Goal: Task Accomplishment & Management: Manage account settings

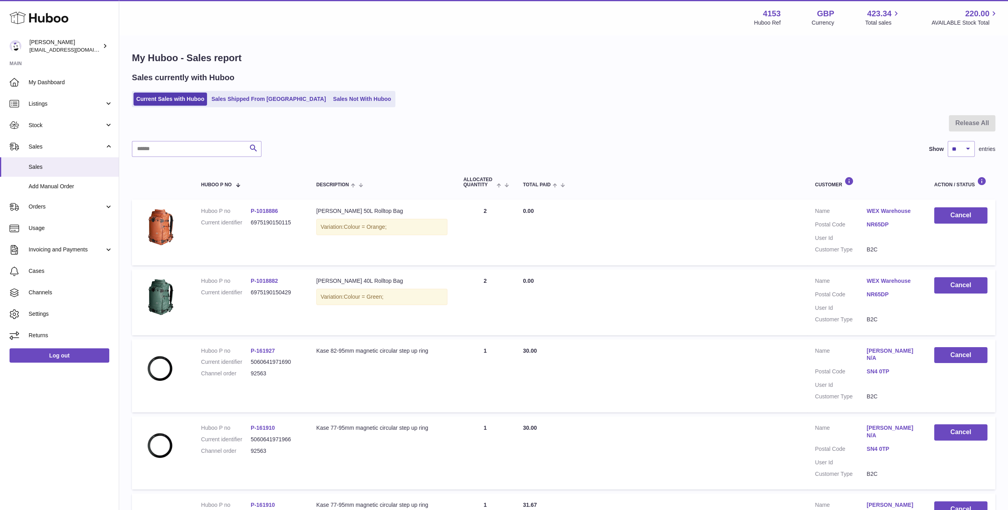
click at [41, 19] on icon at bounding box center [39, 18] width 59 height 16
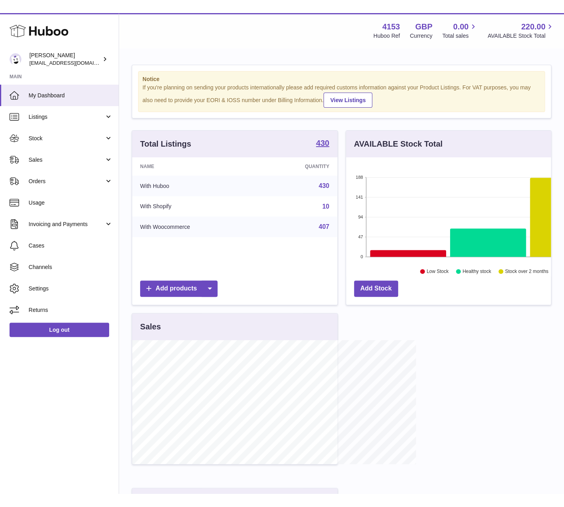
scroll to position [397073, 396991]
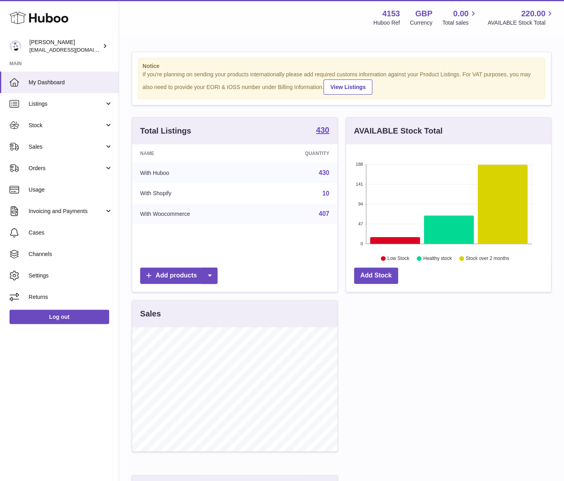
click at [79, 19] on div "Huboo" at bounding box center [59, 18] width 119 height 35
drag, startPoint x: 491, startPoint y: 480, endPoint x: 491, endPoint y: 495, distance: 15.1
click at [491, 481] on html ".st0{fill:#141414;}" at bounding box center [282, 240] width 564 height 481
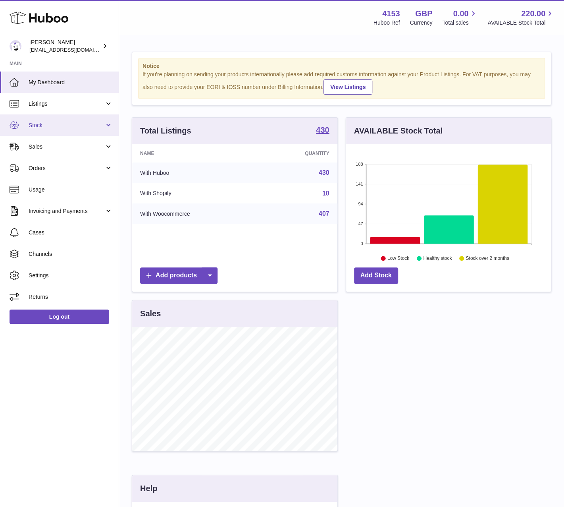
click at [42, 128] on span "Stock" at bounding box center [67, 126] width 76 height 8
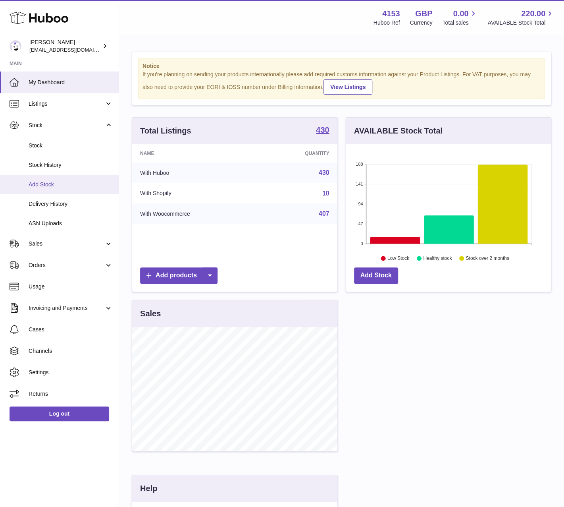
click at [60, 184] on span "Add Stock" at bounding box center [71, 185] width 84 height 8
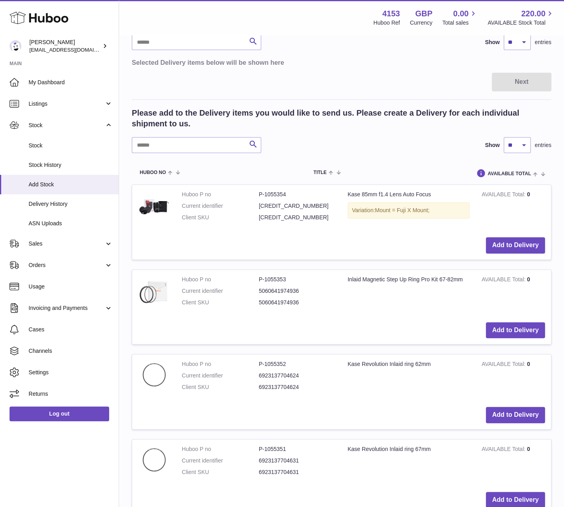
scroll to position [79, 0]
click at [511, 328] on button "Add to Delivery" at bounding box center [515, 330] width 59 height 16
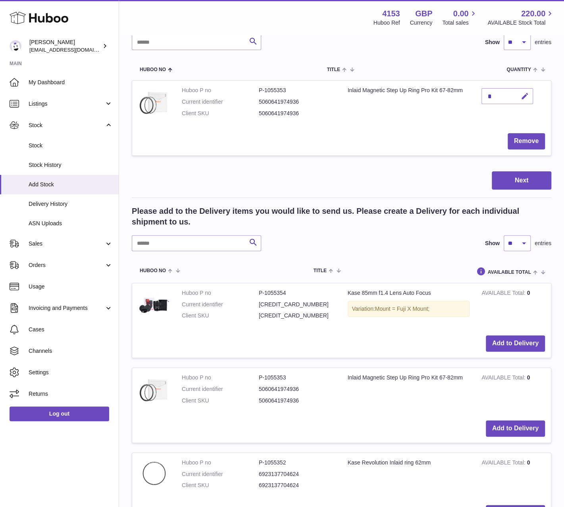
click at [525, 96] on icon "button" at bounding box center [525, 96] width 8 height 8
type input "**"
click at [525, 96] on icon "submit" at bounding box center [525, 96] width 7 height 7
click at [518, 43] on select "** ** ** ***" at bounding box center [517, 42] width 27 height 16
select select "***"
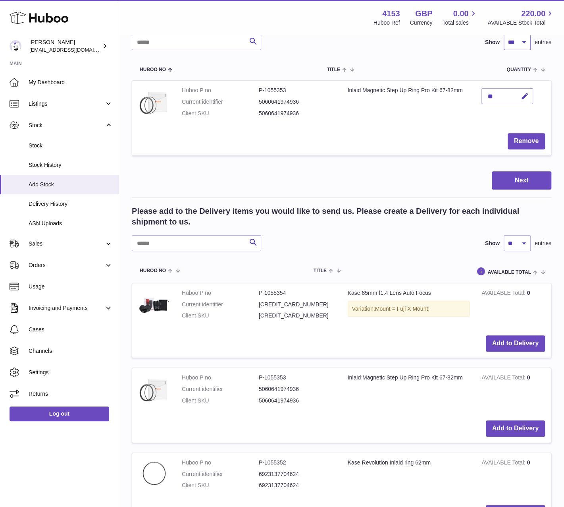
click at [504, 34] on select "** ** ** ***" at bounding box center [517, 42] width 27 height 16
click at [522, 240] on select "** ** ** ***" at bounding box center [517, 243] width 27 height 16
select select "**"
click at [504, 235] on select "** ** ** ***" at bounding box center [517, 243] width 27 height 16
click at [305, 344] on div "Add to Delivery" at bounding box center [341, 343] width 407 height 16
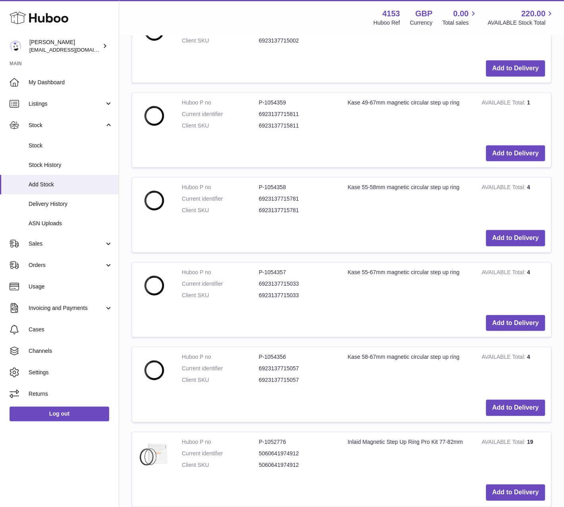
scroll to position [1152, 0]
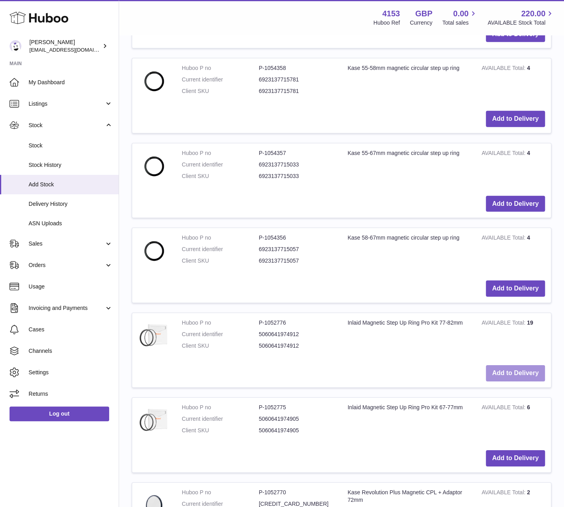
click at [512, 369] on button "Add to Delivery" at bounding box center [515, 373] width 59 height 16
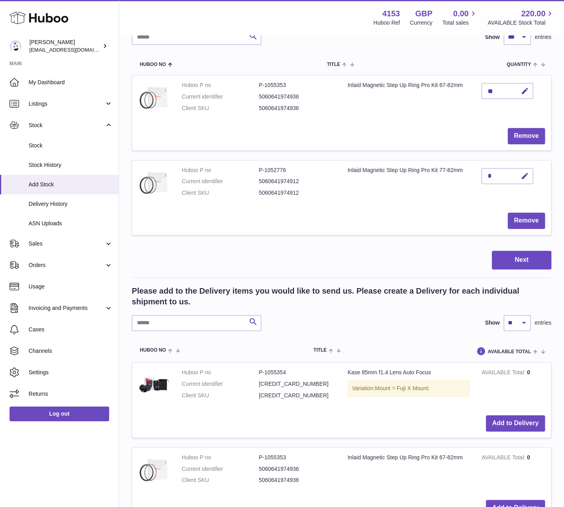
scroll to position [84, 0]
click at [524, 176] on icon "button" at bounding box center [525, 176] width 8 height 8
drag, startPoint x: 493, startPoint y: 173, endPoint x: 481, endPoint y: 175, distance: 12.1
click at [481, 175] on td "*" at bounding box center [513, 184] width 75 height 46
type input "*"
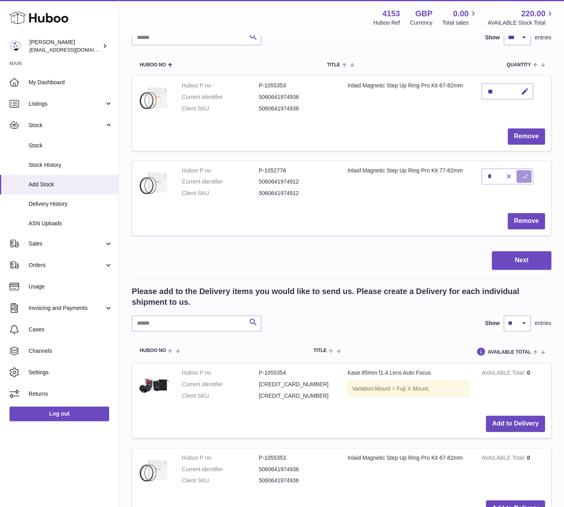
click at [522, 175] on icon "submit" at bounding box center [525, 176] width 7 height 7
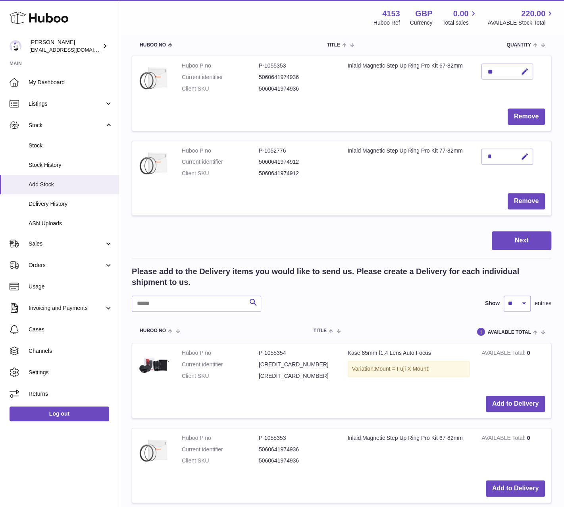
scroll to position [164, 0]
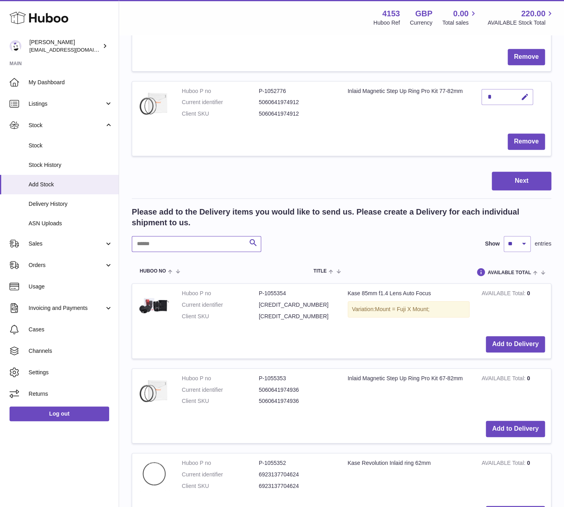
click at [154, 243] on input "text" at bounding box center [196, 244] width 129 height 16
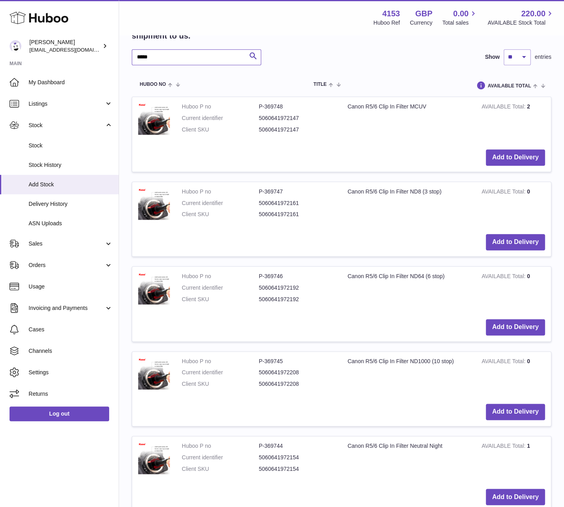
scroll to position [362, 0]
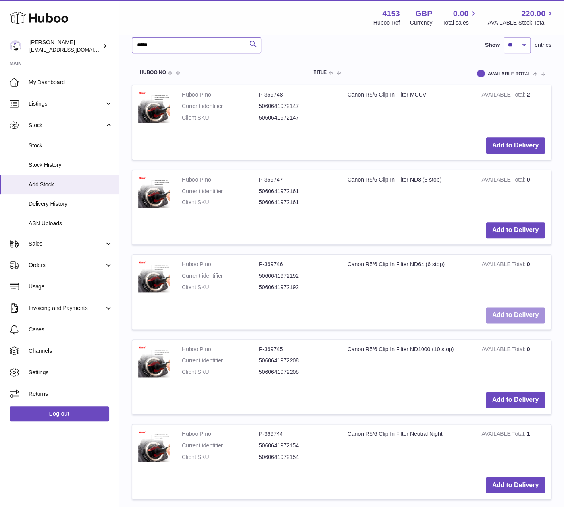
type input "*****"
click at [518, 315] on button "Add to Delivery" at bounding box center [515, 315] width 59 height 16
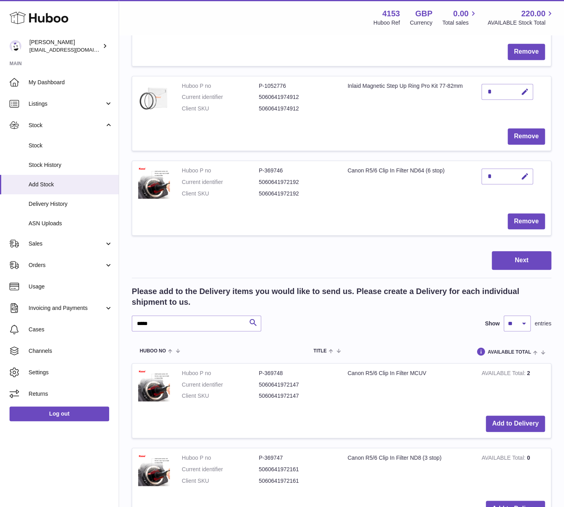
scroll to position [0, 0]
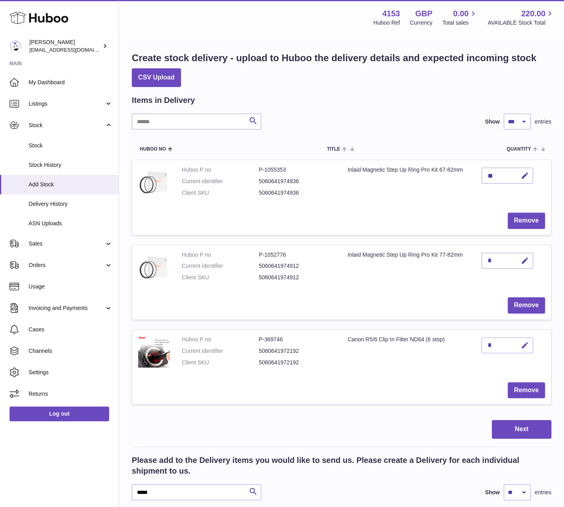
click at [526, 342] on icon "button" at bounding box center [525, 345] width 8 height 8
drag, startPoint x: 491, startPoint y: 343, endPoint x: 485, endPoint y: 345, distance: 6.2
click at [485, 345] on input "*" at bounding box center [508, 345] width 52 height 16
type input "*"
click at [526, 345] on icon "submit" at bounding box center [525, 345] width 7 height 7
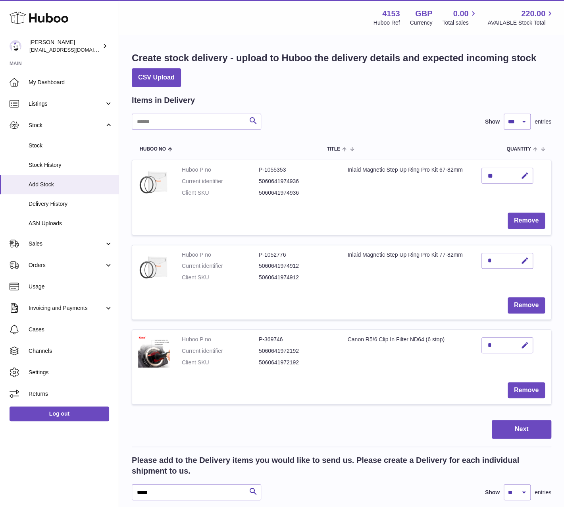
click at [334, 290] on td "Huboo P no P-1052776 Current identifier 5060641974912 Client SKU 5060641974912" at bounding box center [259, 268] width 166 height 46
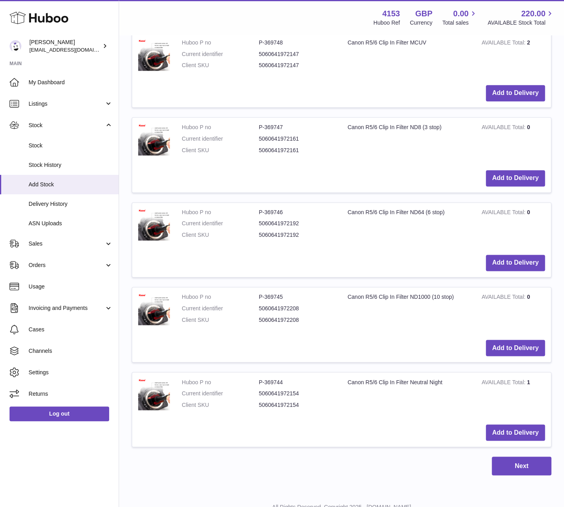
scroll to position [516, 0]
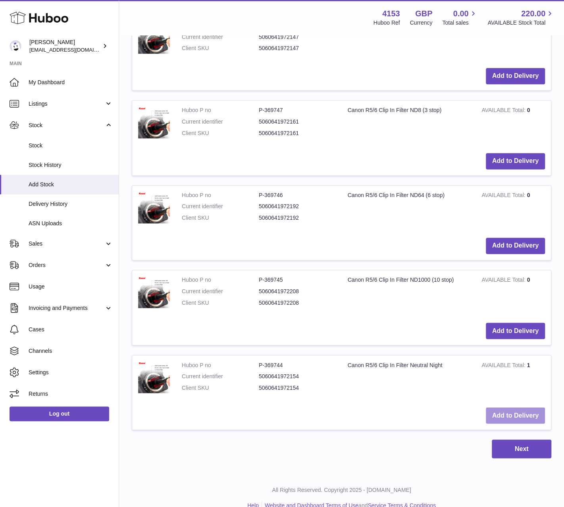
click at [516, 413] on button "Add to Delivery" at bounding box center [515, 415] width 59 height 16
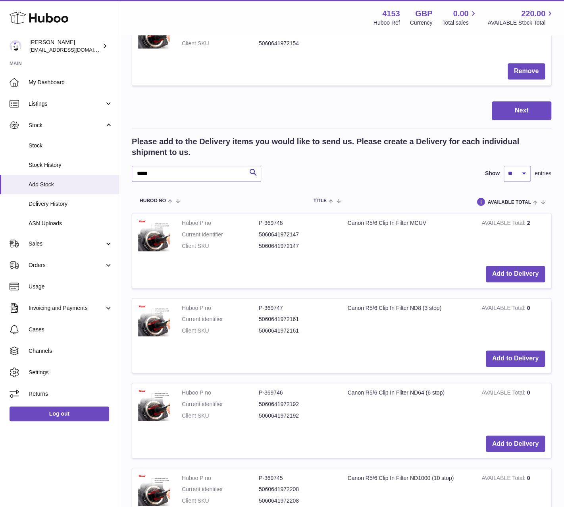
scroll to position [402, 0]
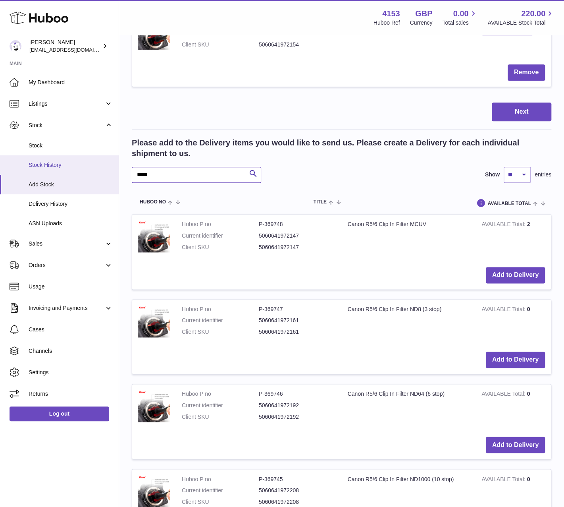
drag, startPoint x: 165, startPoint y: 175, endPoint x: 87, endPoint y: 161, distance: 79.5
click at [87, 161] on div "Huboo [PERSON_NAME] [EMAIL_ADDRESS][DOMAIN_NAME] Main My Dashboard Listings Not…" at bounding box center [282, 159] width 564 height 1122
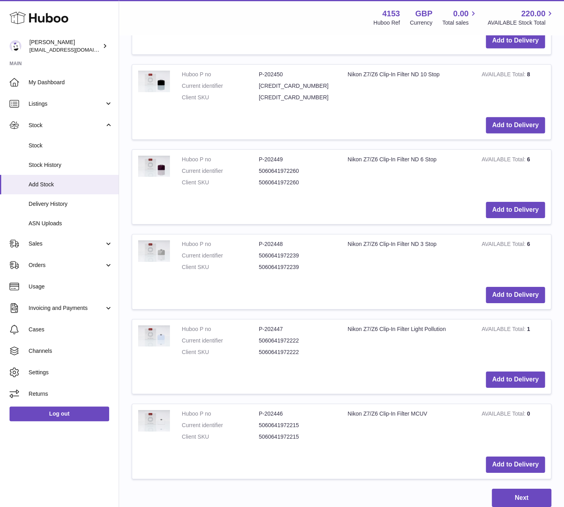
scroll to position [1316, 0]
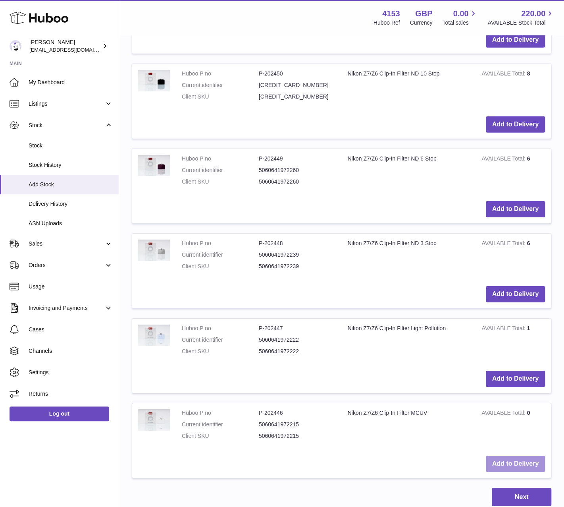
type input "*****"
click at [520, 456] on button "Add to Delivery" at bounding box center [515, 464] width 59 height 16
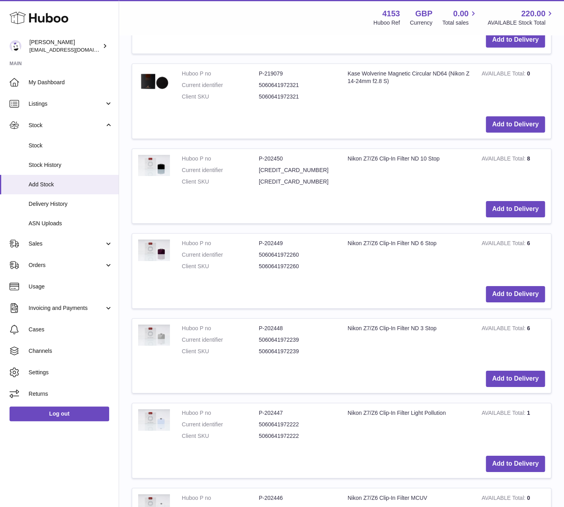
scroll to position [1401, 0]
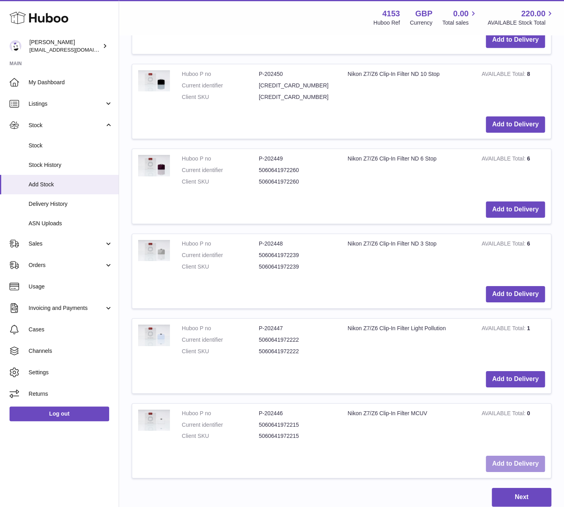
click at [508, 459] on button "Add to Delivery" at bounding box center [515, 464] width 59 height 16
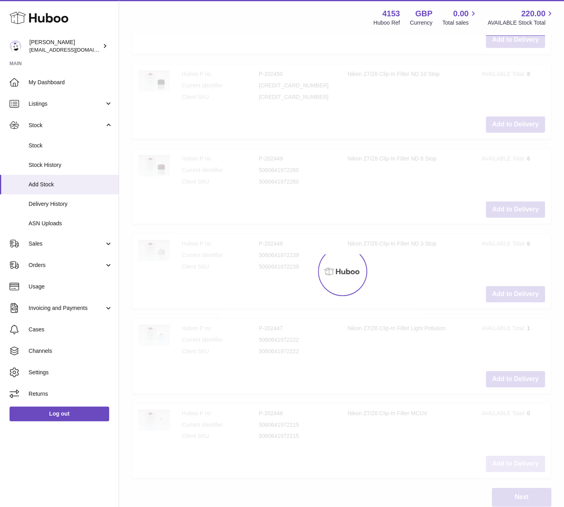
type input "*"
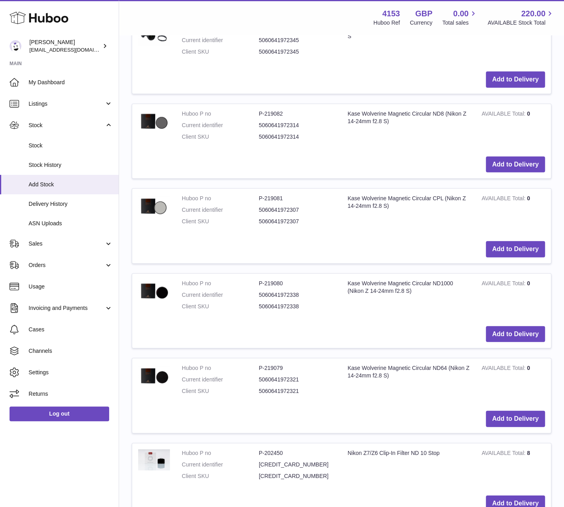
scroll to position [924, 0]
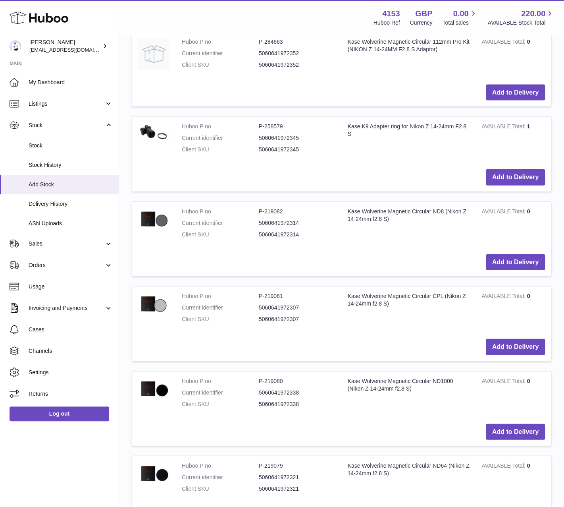
click at [352, 243] on td "Kase Wolverine Magnetic Circular ND8 (Nikon Z 14-24mm f2.8 S)" at bounding box center [409, 225] width 134 height 46
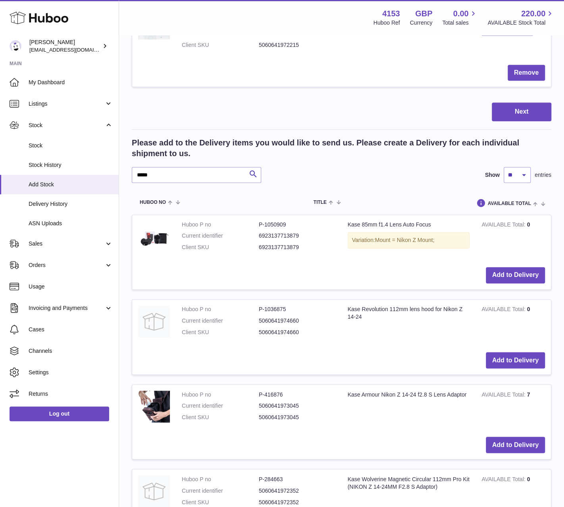
scroll to position [487, 0]
click at [503, 269] on button "Add to Delivery" at bounding box center [515, 275] width 59 height 16
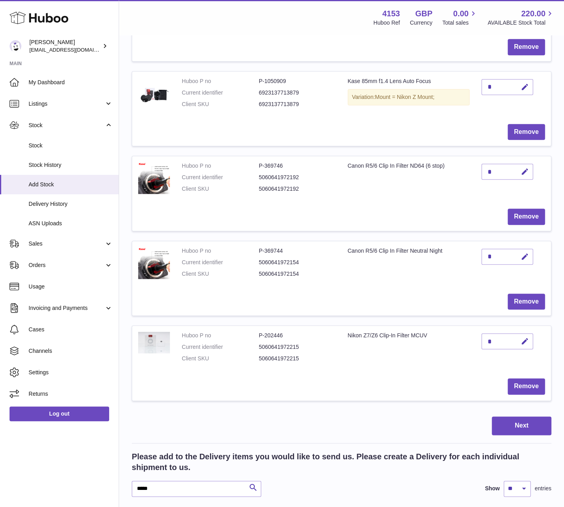
scroll to position [214, 0]
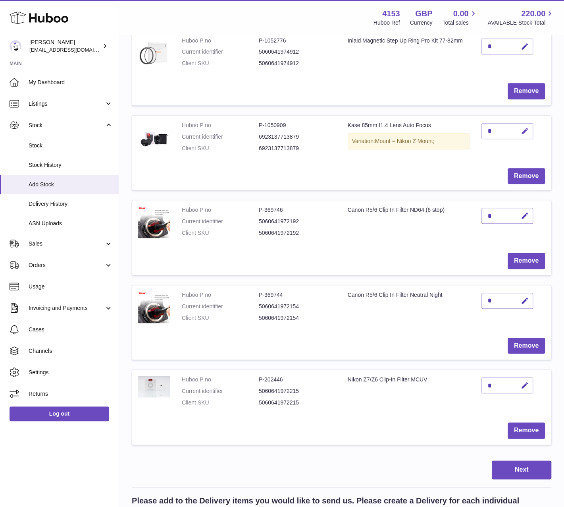
click at [524, 128] on icon "button" at bounding box center [525, 131] width 8 height 8
drag, startPoint x: 492, startPoint y: 130, endPoint x: 484, endPoint y: 128, distance: 8.3
click at [484, 128] on input "*" at bounding box center [508, 131] width 52 height 16
type input "*"
click at [522, 128] on icon "submit" at bounding box center [525, 131] width 7 height 7
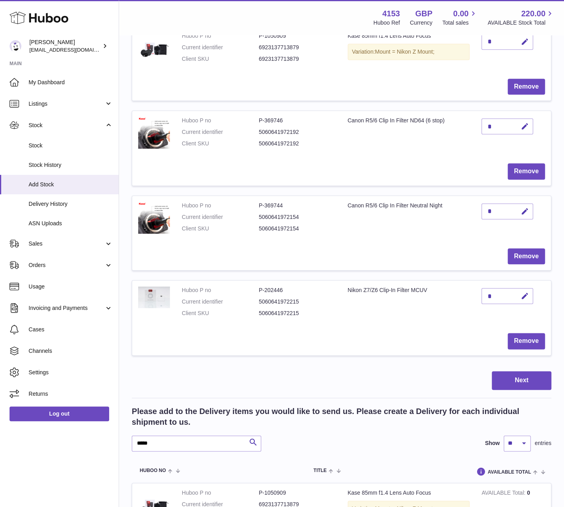
scroll to position [397, 0]
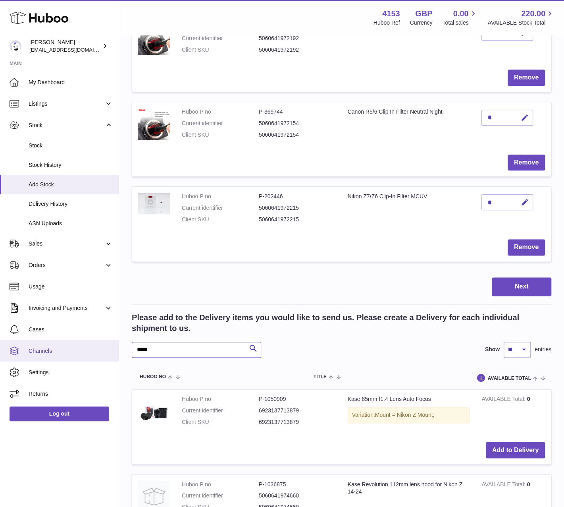
drag, startPoint x: 154, startPoint y: 351, endPoint x: 106, endPoint y: 354, distance: 47.8
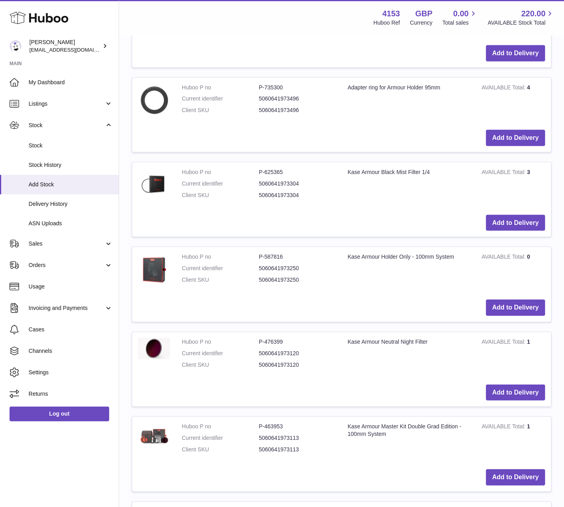
scroll to position [794, 0]
type input "******"
click at [510, 302] on button "Add to Delivery" at bounding box center [515, 307] width 59 height 16
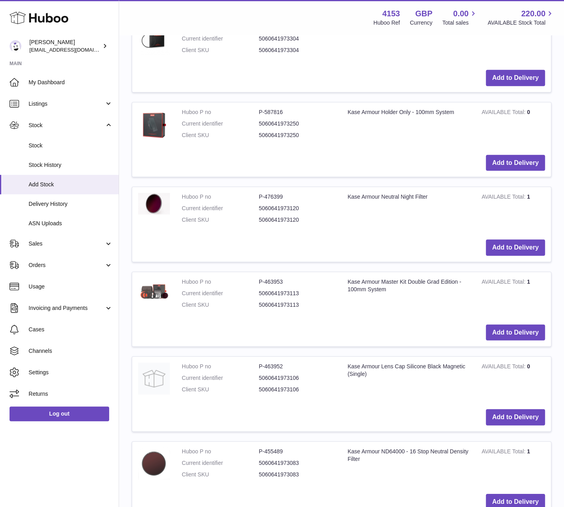
scroll to position [1037, 0]
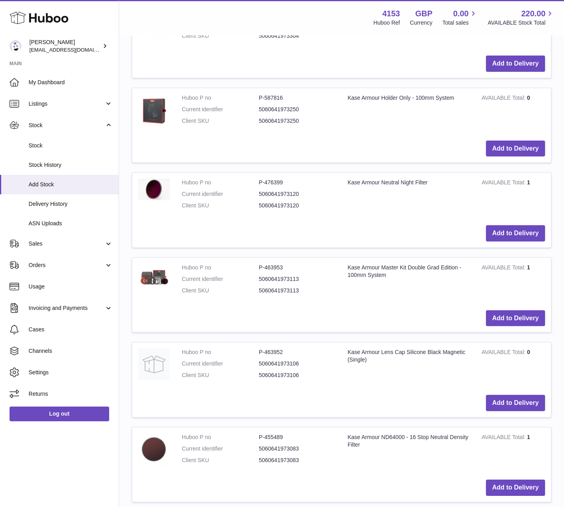
click at [340, 294] on td "Huboo P no P-463953 Current identifier 5060641973113 Client SKU 5060641973113" at bounding box center [259, 281] width 166 height 46
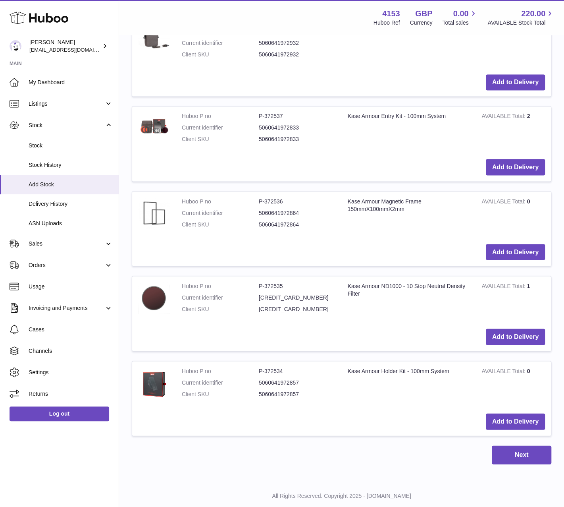
scroll to position [2388, 0]
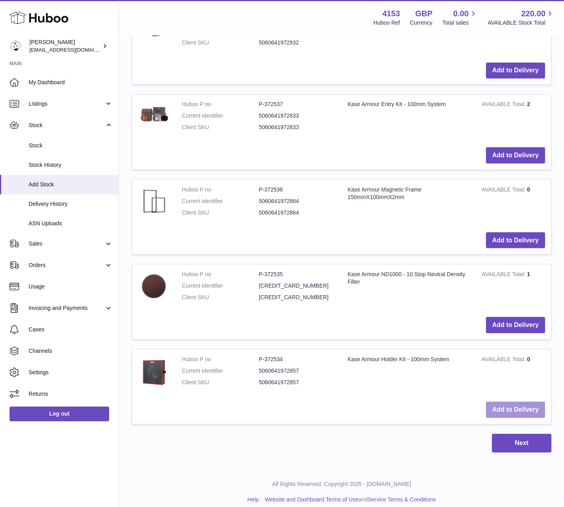
click at [508, 401] on button "Add to Delivery" at bounding box center [515, 409] width 59 height 16
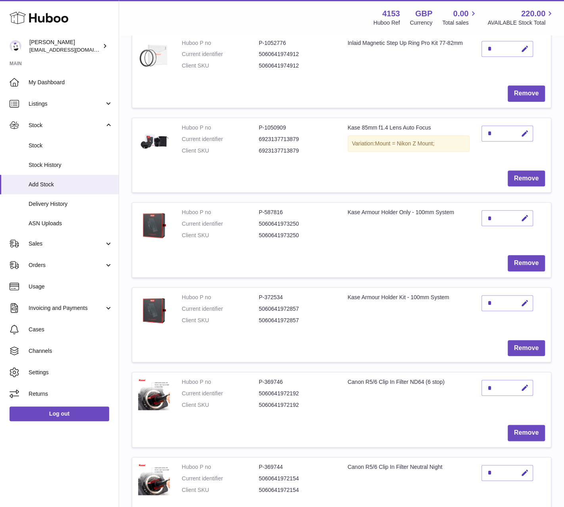
scroll to position [208, 0]
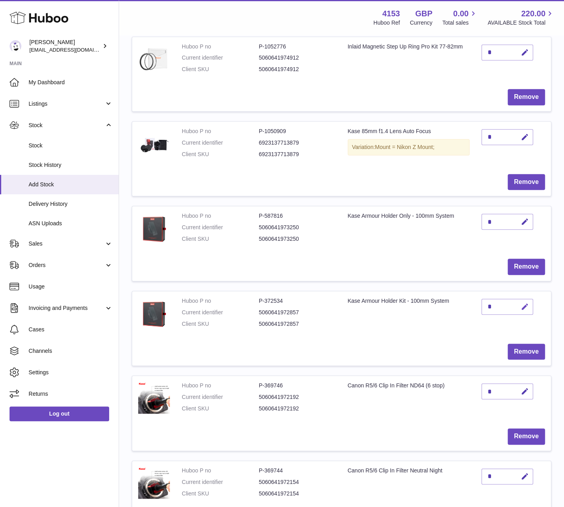
click at [526, 304] on icon "button" at bounding box center [525, 307] width 8 height 8
click at [485, 305] on input "*" at bounding box center [508, 307] width 52 height 16
type input "*"
click at [528, 305] on icon "submit" at bounding box center [525, 306] width 7 height 7
click at [299, 335] on td "Huboo P no P-372534 Current identifier 5060641972857 Client SKU 5060641972857" at bounding box center [259, 314] width 166 height 46
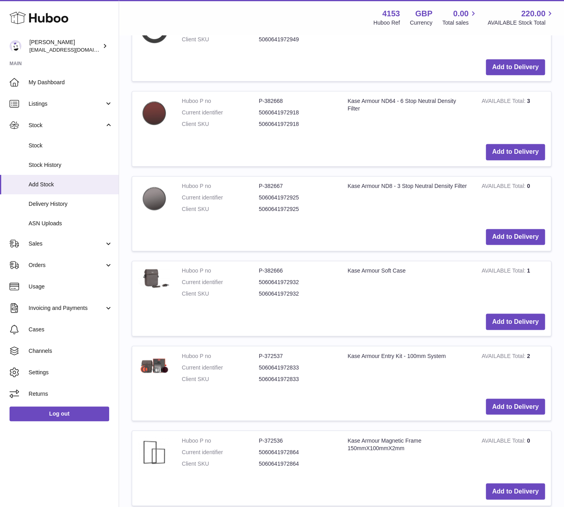
scroll to position [2234, 0]
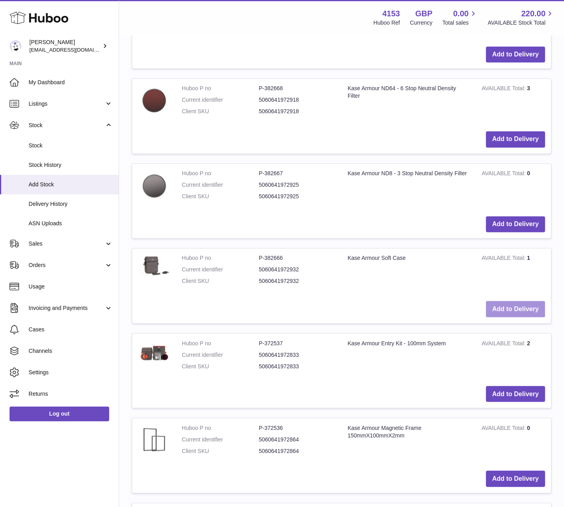
click at [500, 301] on button "Add to Delivery" at bounding box center [515, 309] width 59 height 16
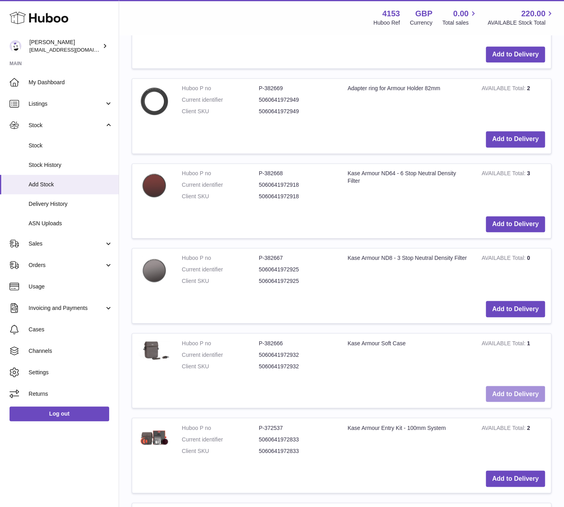
scroll to position [2318, 0]
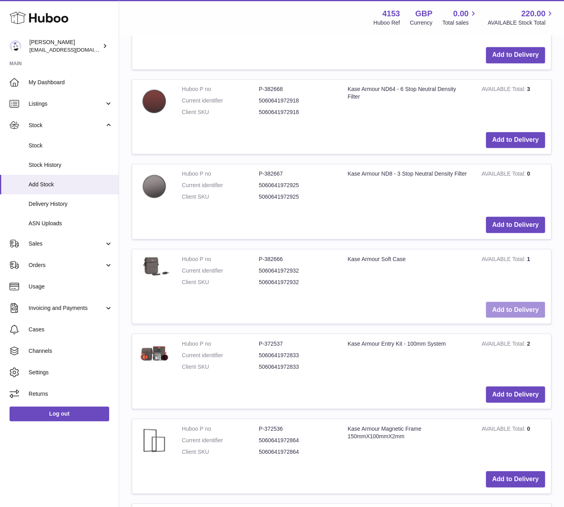
click at [517, 301] on button "Add to Delivery" at bounding box center [515, 309] width 59 height 16
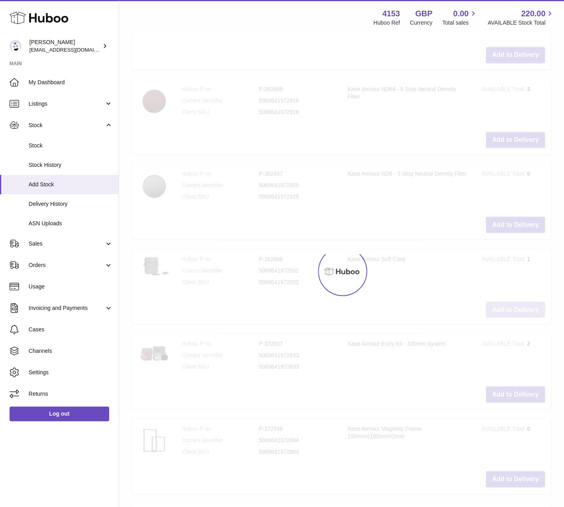
type input "*"
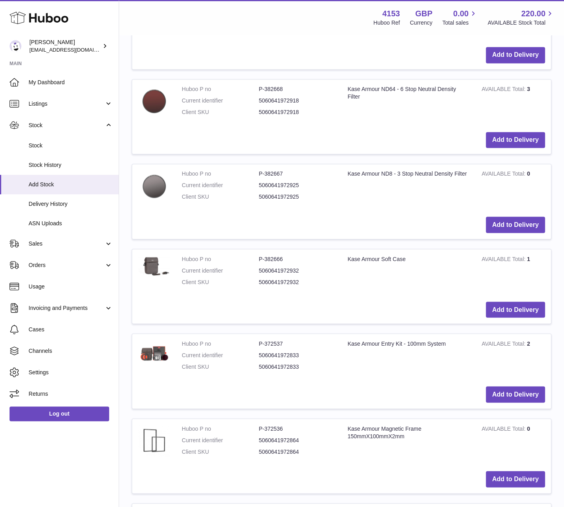
click at [349, 274] on td "Kase Armour Soft Case" at bounding box center [409, 272] width 134 height 46
click at [527, 217] on button "Add to Delivery" at bounding box center [515, 224] width 59 height 16
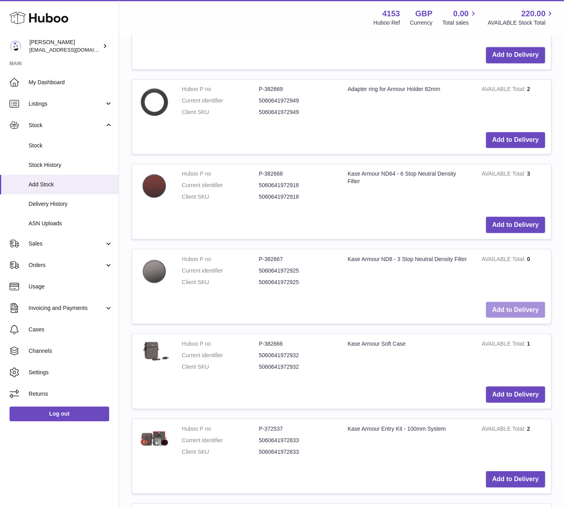
scroll to position [2403, 0]
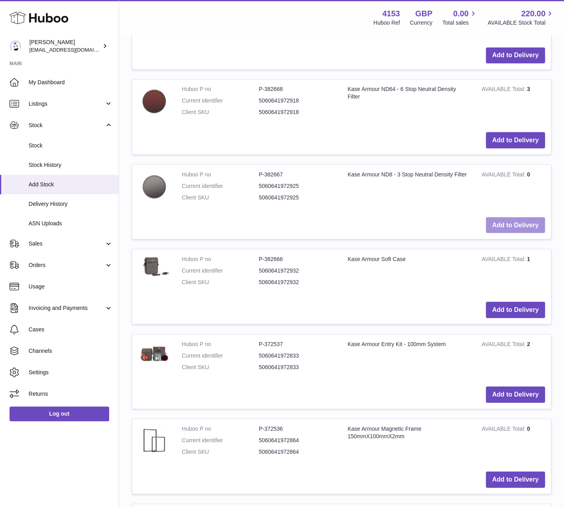
click at [524, 217] on button "Add to Delivery" at bounding box center [515, 225] width 59 height 16
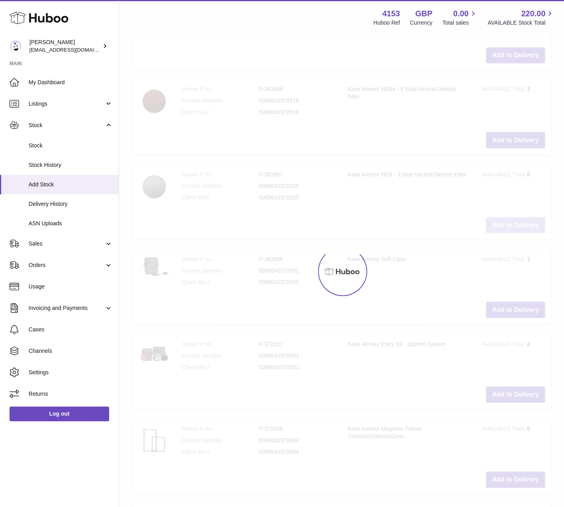
type input "*"
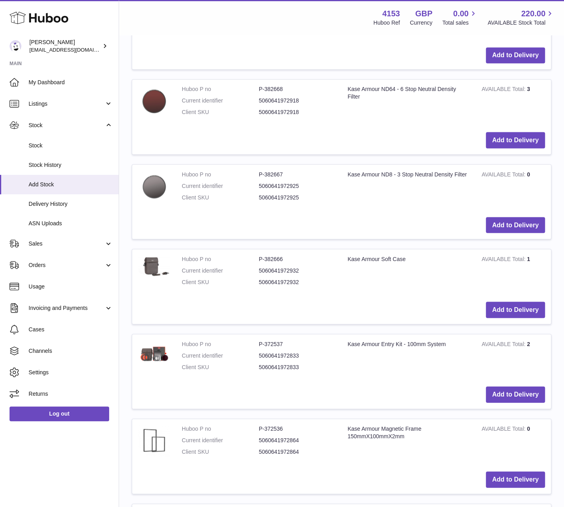
click at [387, 218] on div "Add to Delivery" at bounding box center [341, 225] width 407 height 16
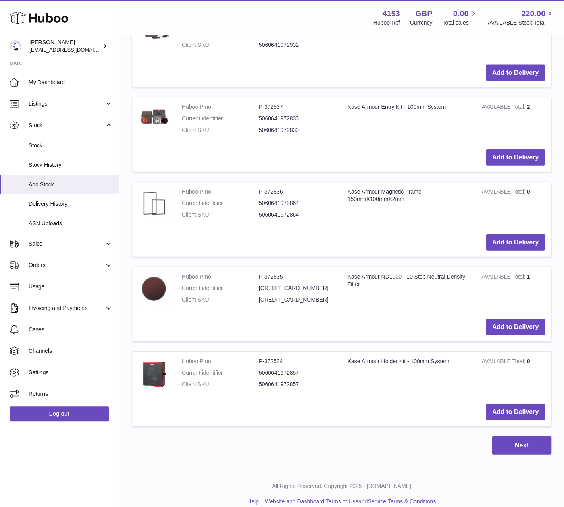
scroll to position [2641, 0]
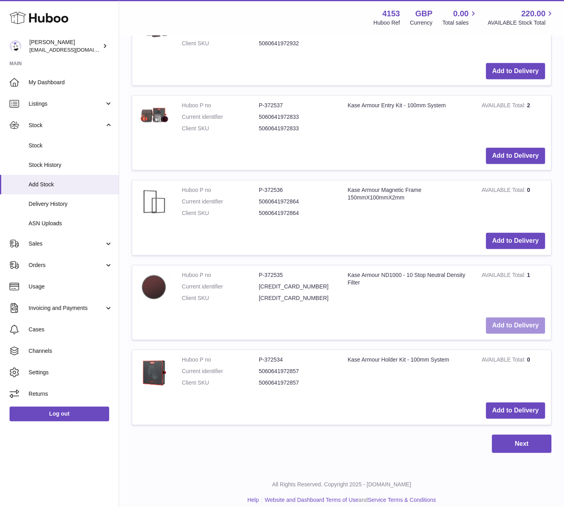
click at [518, 318] on button "Add to Delivery" at bounding box center [515, 325] width 59 height 16
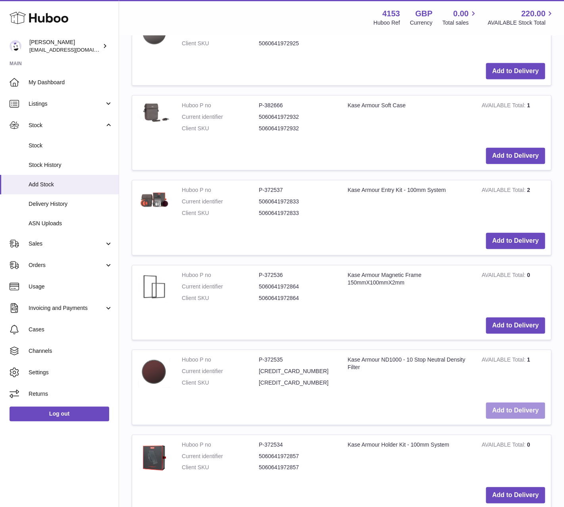
scroll to position [2726, 0]
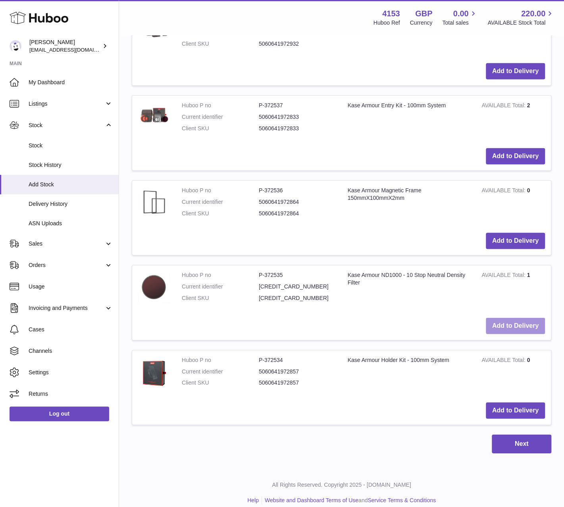
click at [525, 318] on button "Add to Delivery" at bounding box center [515, 326] width 59 height 16
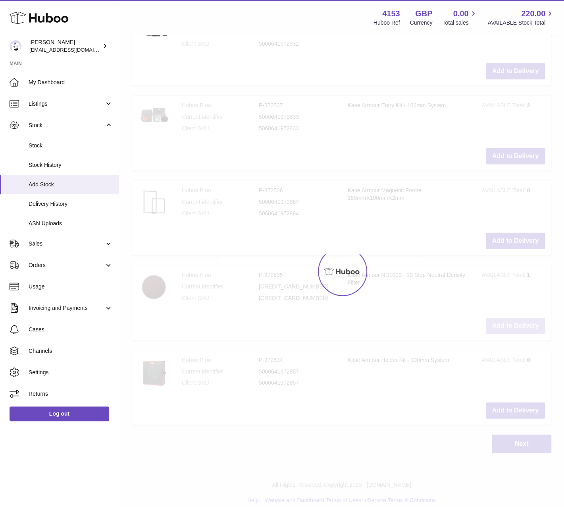
type input "*"
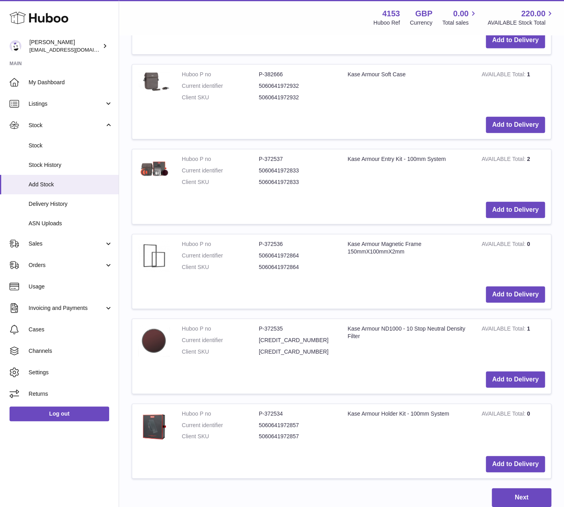
scroll to position [2606, 0]
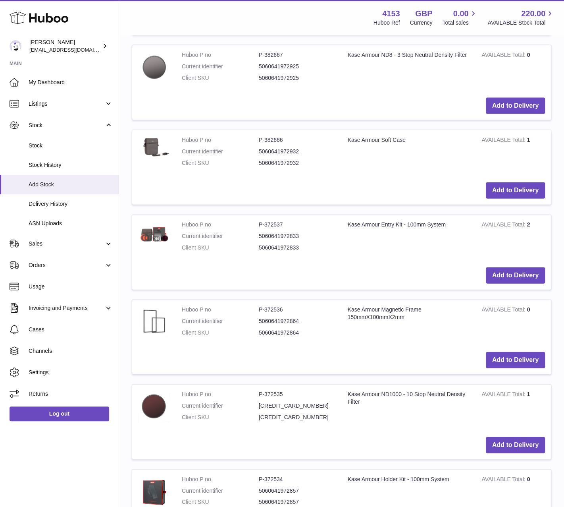
click at [379, 336] on td "Kase Armour Magnetic Frame 150mmX100mmX2mm" at bounding box center [409, 323] width 134 height 46
click at [511, 352] on button "Add to Delivery" at bounding box center [515, 360] width 59 height 16
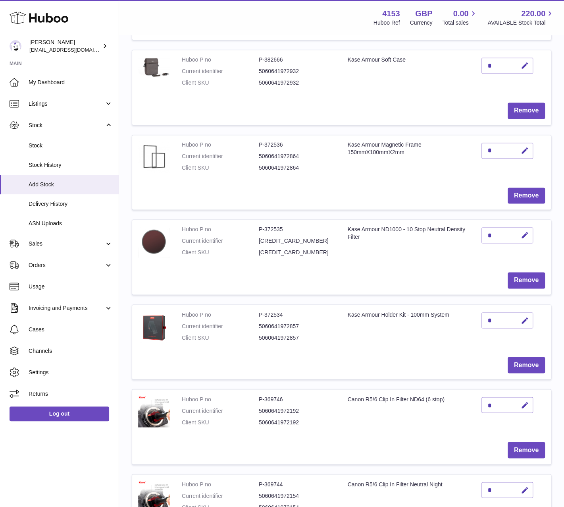
scroll to position [506, 0]
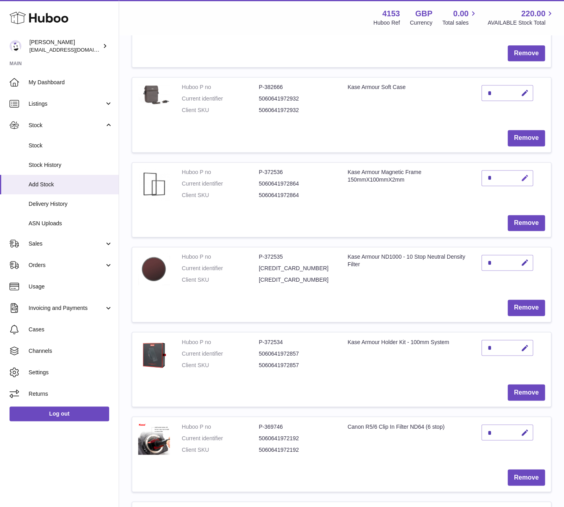
click at [524, 176] on icon "button" at bounding box center [525, 178] width 8 height 8
type input "**"
click at [526, 172] on button "submit" at bounding box center [524, 178] width 15 height 13
click at [334, 288] on td "Huboo P no P-372535 Current identifier [CREDIT_CARD_NUMBER] Client SKU [CREDIT_…" at bounding box center [259, 270] width 166 height 46
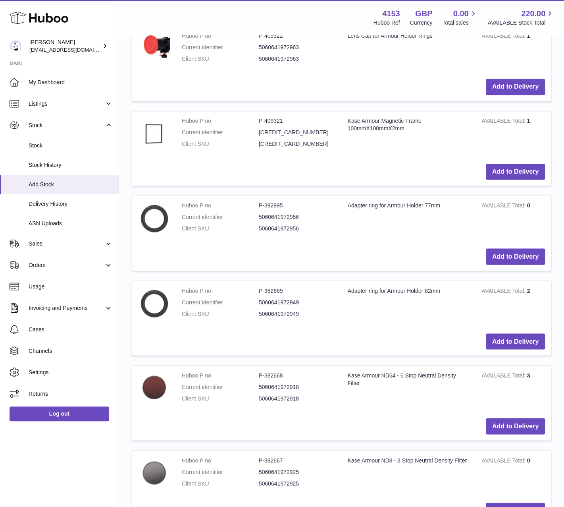
scroll to position [2294, 0]
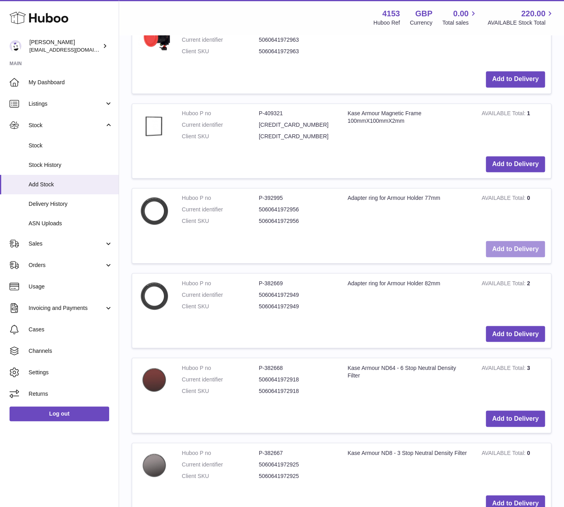
click at [513, 242] on button "Add to Delivery" at bounding box center [515, 249] width 59 height 16
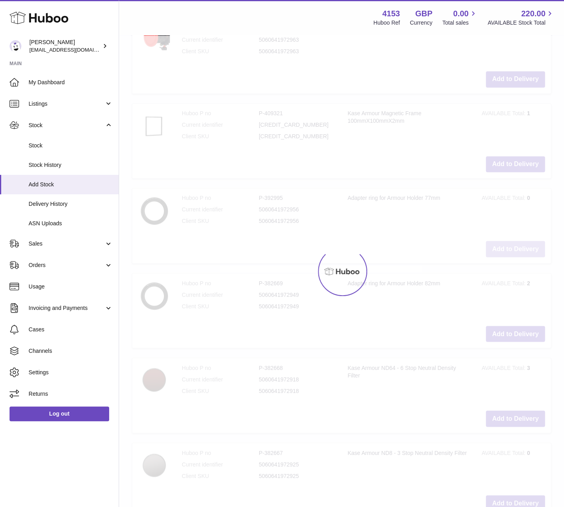
scroll to position [2378, 0]
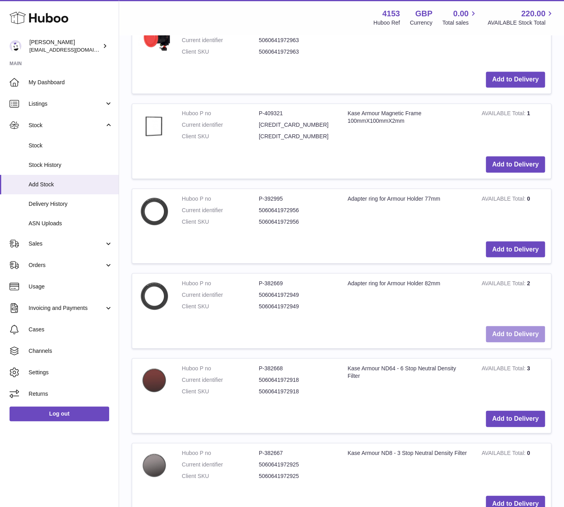
click at [526, 326] on button "Add to Delivery" at bounding box center [515, 334] width 59 height 16
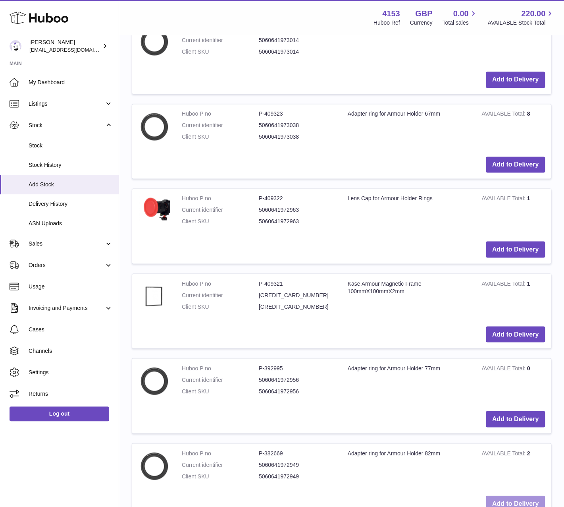
scroll to position [2264, 0]
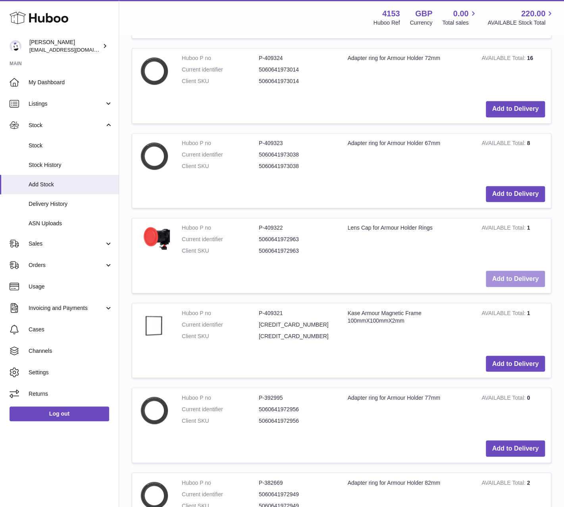
click at [524, 270] on button "Add to Delivery" at bounding box center [515, 278] width 59 height 16
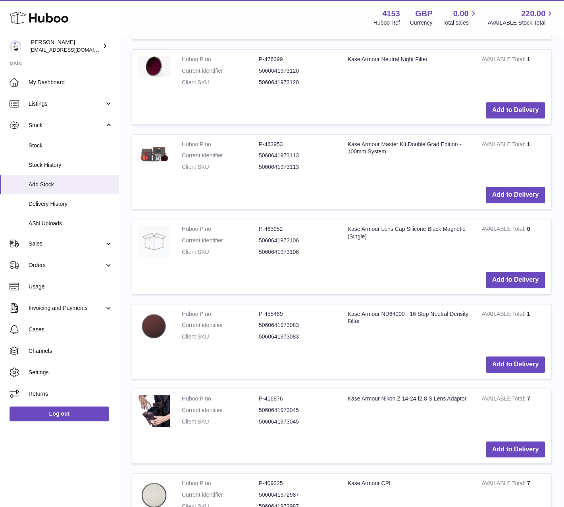
scroll to position [1833, 0]
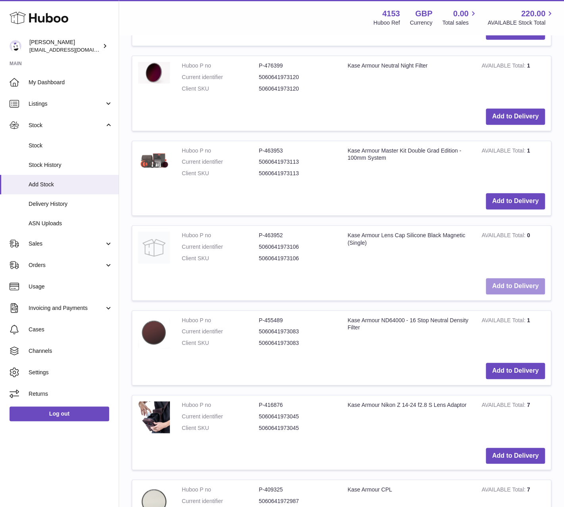
click at [511, 279] on button "Add to Delivery" at bounding box center [515, 286] width 59 height 16
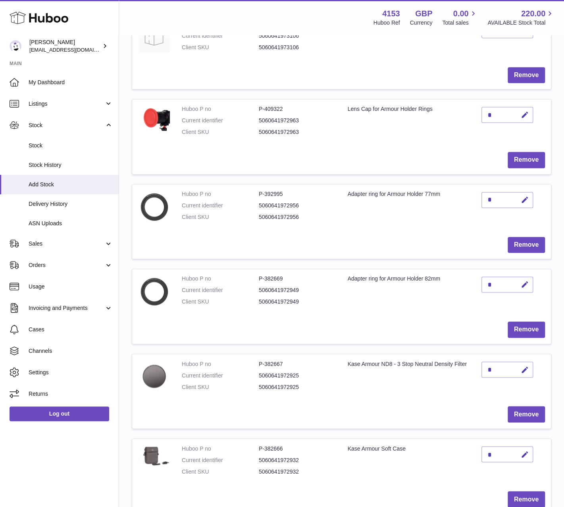
scroll to position [447, 0]
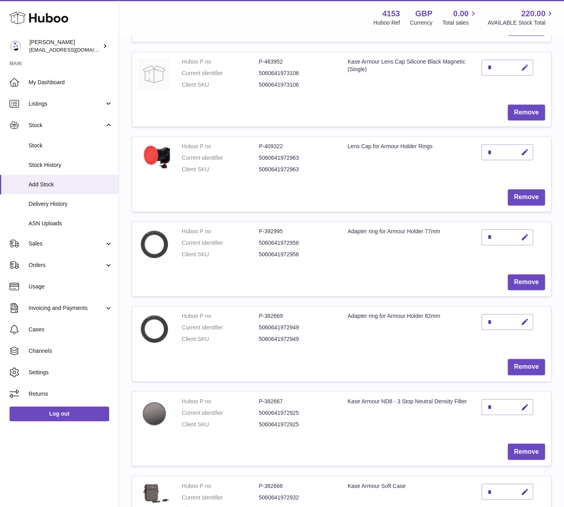
click at [522, 64] on icon "button" at bounding box center [525, 68] width 8 height 8
drag, startPoint x: 492, startPoint y: 64, endPoint x: 485, endPoint y: 65, distance: 7.2
click at [485, 65] on input "*" at bounding box center [508, 68] width 52 height 16
type input "*"
click at [527, 66] on icon "submit" at bounding box center [525, 67] width 7 height 7
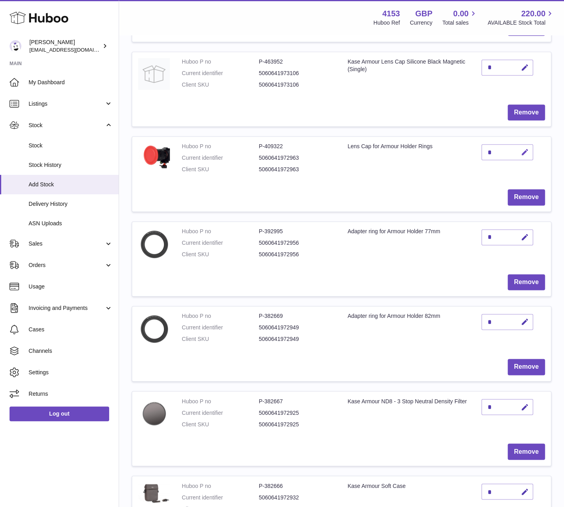
click at [527, 151] on icon "button" at bounding box center [525, 152] width 8 height 8
drag, startPoint x: 489, startPoint y: 149, endPoint x: 482, endPoint y: 149, distance: 7.2
click at [482, 149] on input "*" at bounding box center [508, 152] width 52 height 16
type input "*"
click at [524, 150] on icon "submit" at bounding box center [525, 152] width 7 height 7
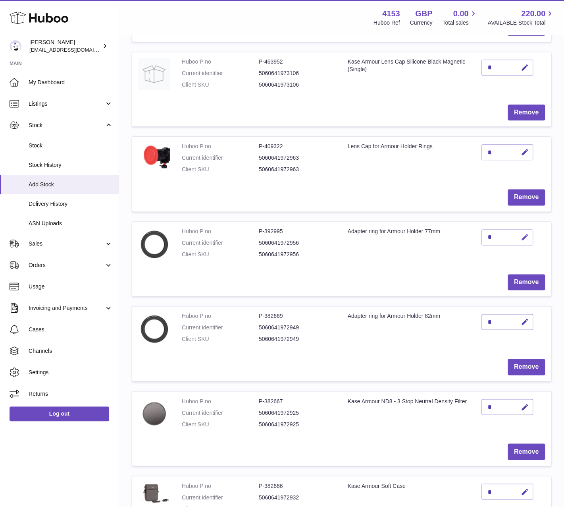
drag, startPoint x: 522, startPoint y: 234, endPoint x: 496, endPoint y: 240, distance: 27.1
click at [521, 234] on icon "button" at bounding box center [525, 237] width 8 height 8
click at [488, 236] on input "*" at bounding box center [508, 237] width 52 height 16
type input "*"
click at [524, 237] on icon "submit" at bounding box center [525, 237] width 7 height 7
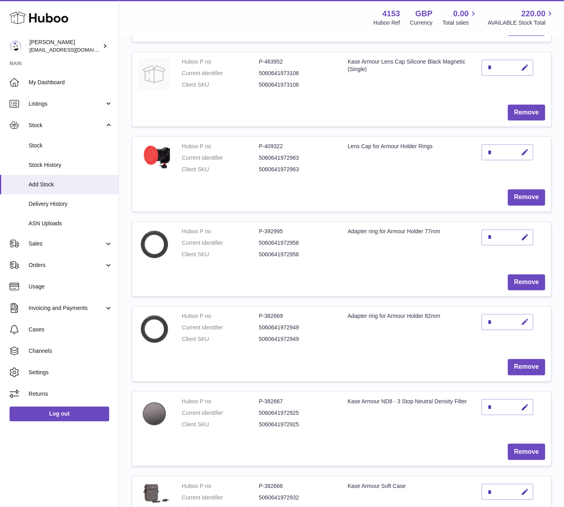
click at [524, 318] on icon "button" at bounding box center [525, 322] width 8 height 8
drag, startPoint x: 490, startPoint y: 319, endPoint x: 475, endPoint y: 319, distance: 15.5
click at [475, 319] on tr "Huboo P no P-382669 Current identifier 5060641972949 Client SKU 5060641972949 A…" at bounding box center [342, 343] width 420 height 75
type input "*"
click at [522, 318] on icon "submit" at bounding box center [525, 321] width 7 height 7
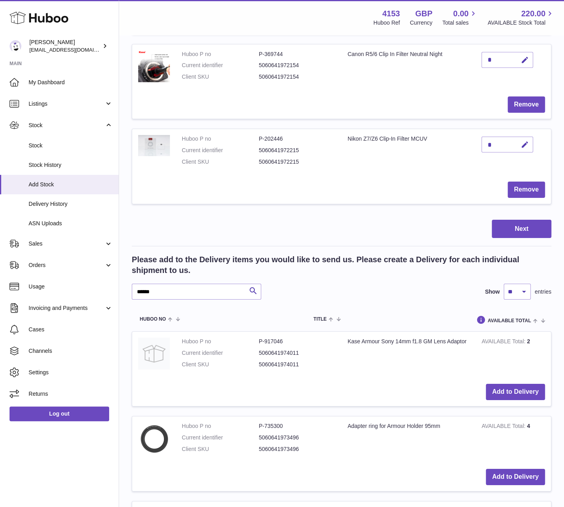
scroll to position [1321, 0]
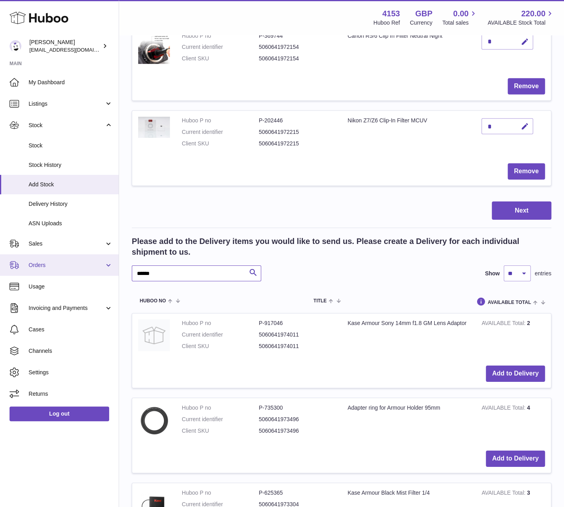
drag, startPoint x: 160, startPoint y: 269, endPoint x: 108, endPoint y: 268, distance: 52.4
click at [108, 268] on div "Huboo [PERSON_NAME] [EMAIL_ADDRESS][DOMAIN_NAME] Main My Dashboard Listings Not…" at bounding box center [282, 511] width 564 height 3665
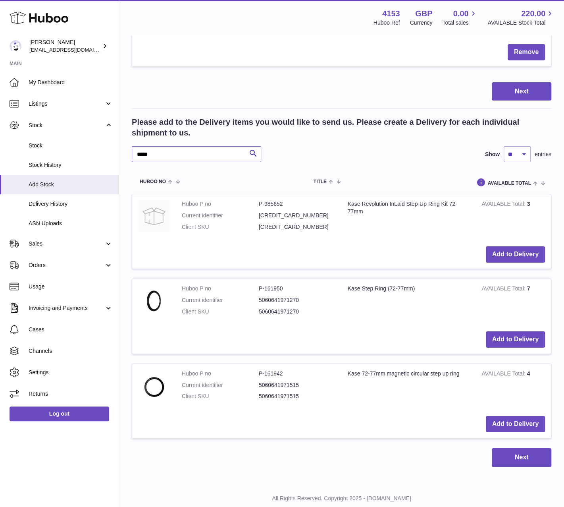
scroll to position [1458, 0]
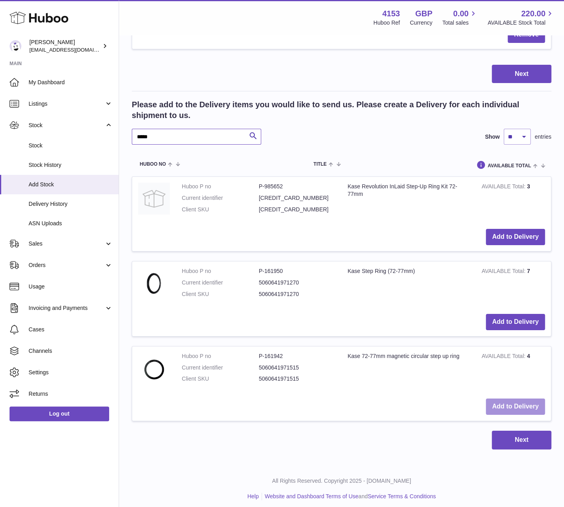
type input "*****"
click at [523, 398] on button "Add to Delivery" at bounding box center [515, 406] width 59 height 16
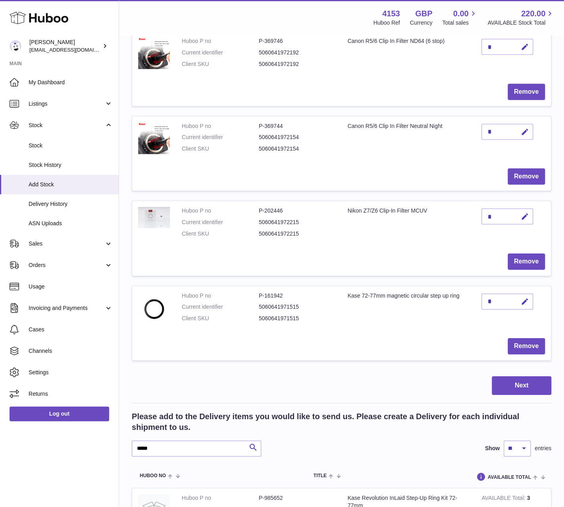
scroll to position [1231, 0]
click at [524, 297] on icon "button" at bounding box center [525, 301] width 8 height 8
type input "**"
drag, startPoint x: 529, startPoint y: 296, endPoint x: 543, endPoint y: 294, distance: 13.6
click at [529, 298] on icon "submit" at bounding box center [525, 301] width 7 height 7
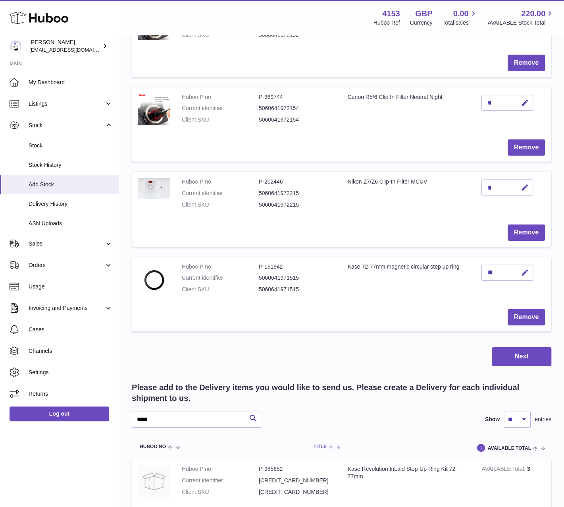
scroll to position [1271, 0]
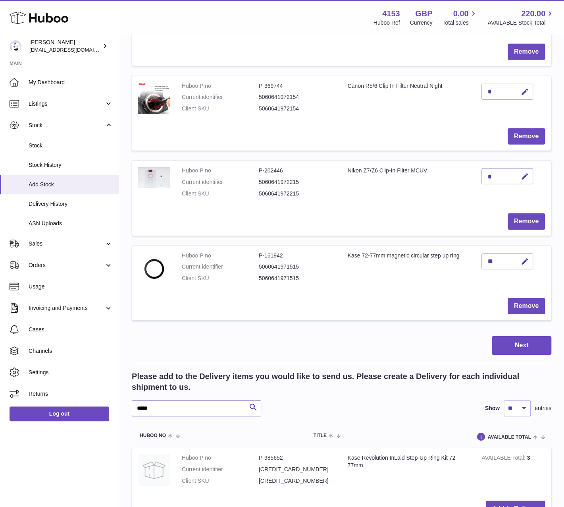
drag, startPoint x: 140, startPoint y: 402, endPoint x: 128, endPoint y: 403, distance: 12.3
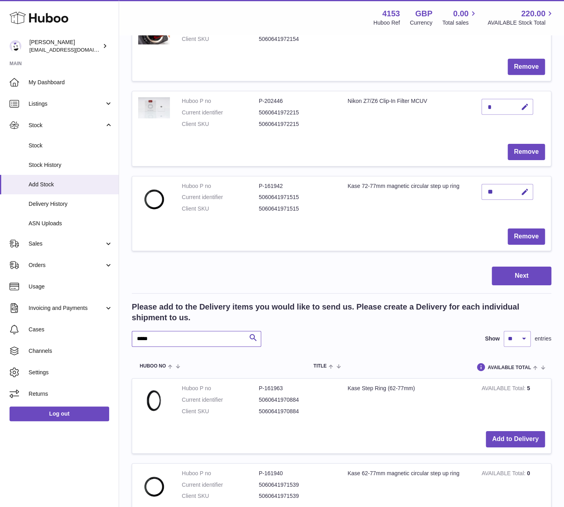
scroll to position [1430, 0]
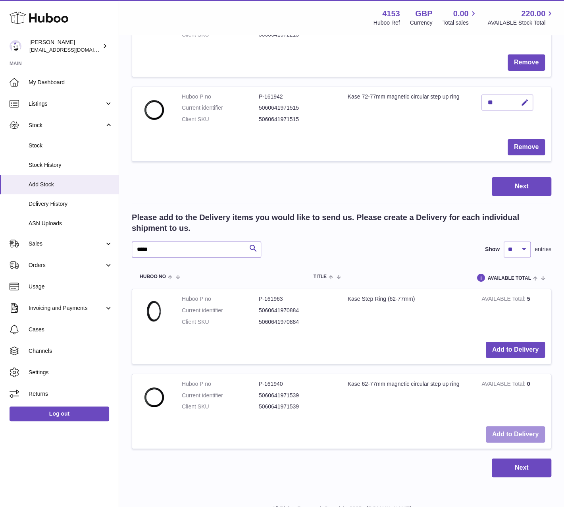
type input "*****"
click at [506, 430] on button "Add to Delivery" at bounding box center [515, 434] width 59 height 16
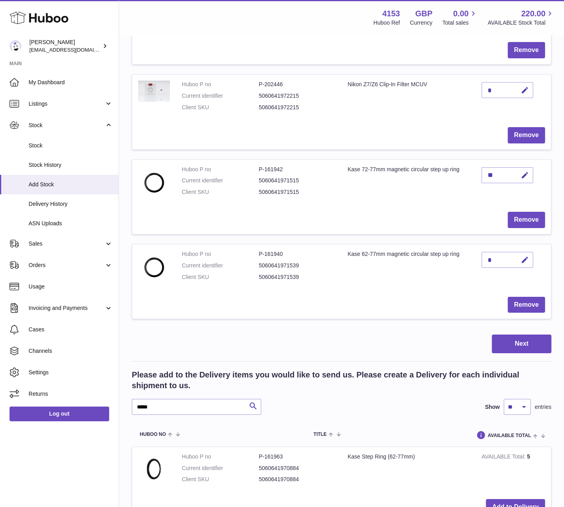
scroll to position [1350, 0]
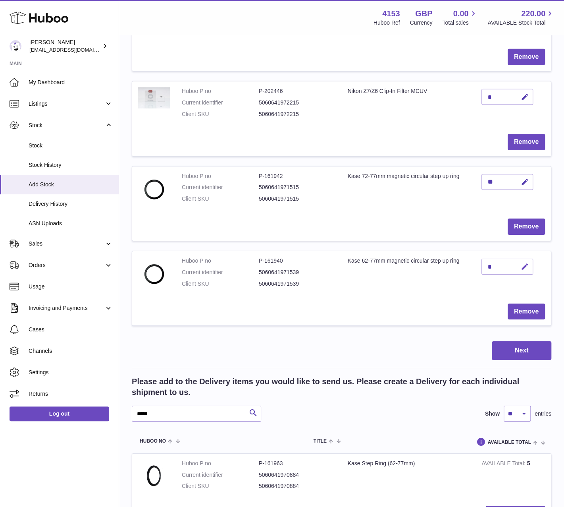
click at [525, 263] on icon "button" at bounding box center [525, 267] width 8 height 8
drag, startPoint x: 494, startPoint y: 261, endPoint x: 481, endPoint y: 262, distance: 12.7
click at [481, 262] on td "*" at bounding box center [513, 274] width 75 height 46
type input "*"
click at [521, 260] on button "submit" at bounding box center [524, 266] width 15 height 13
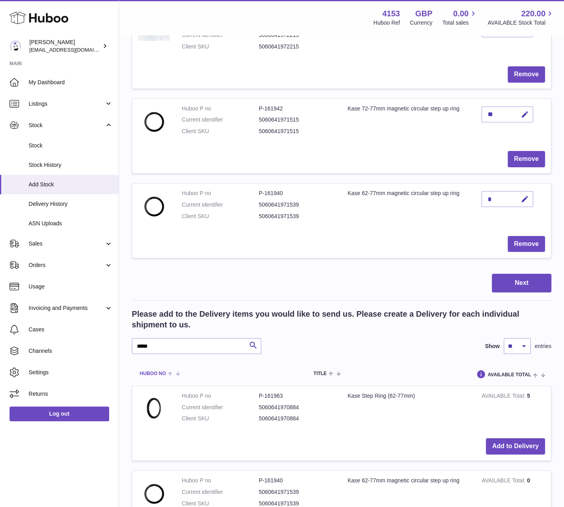
scroll to position [1430, 0]
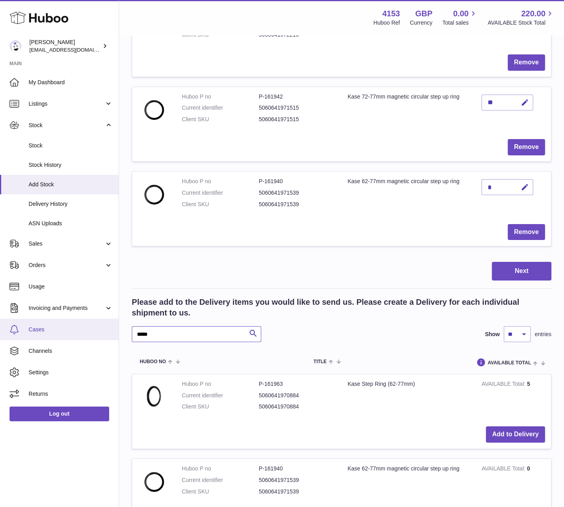
drag, startPoint x: 150, startPoint y: 328, endPoint x: 112, endPoint y: 330, distance: 38.2
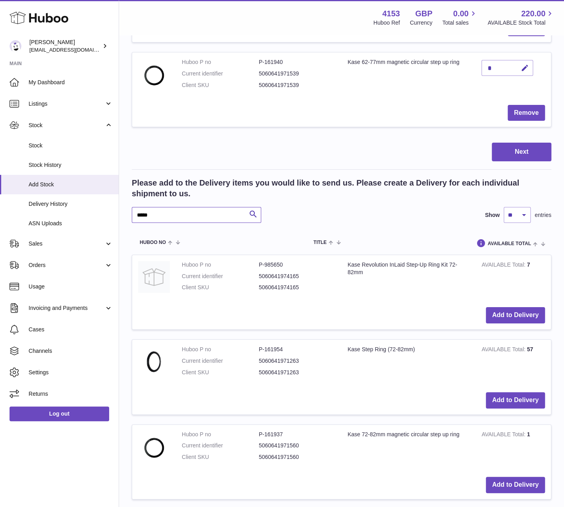
scroll to position [1627, 0]
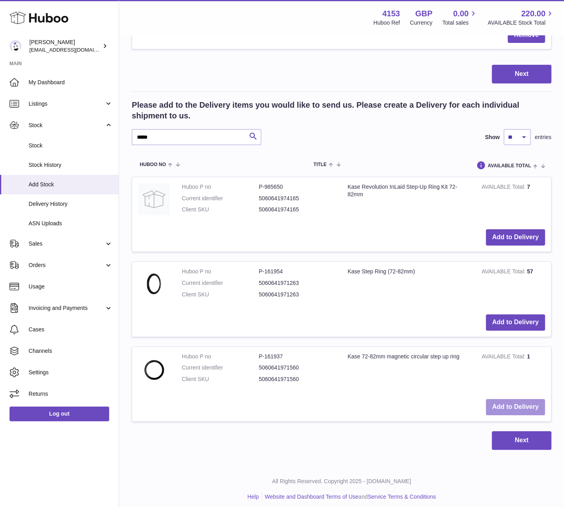
click at [521, 400] on button "Add to Delivery" at bounding box center [515, 407] width 59 height 16
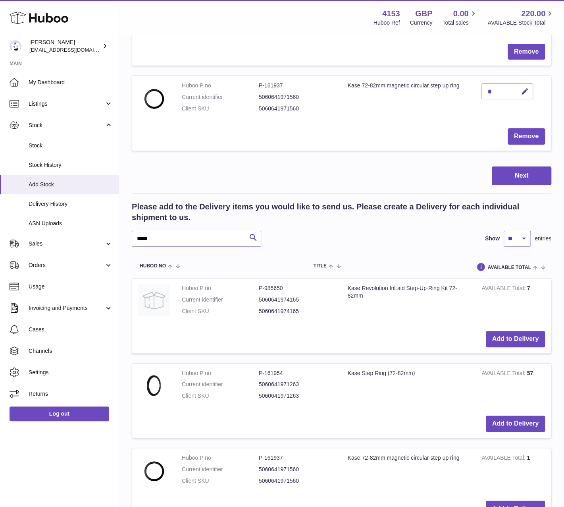
scroll to position [1587, 0]
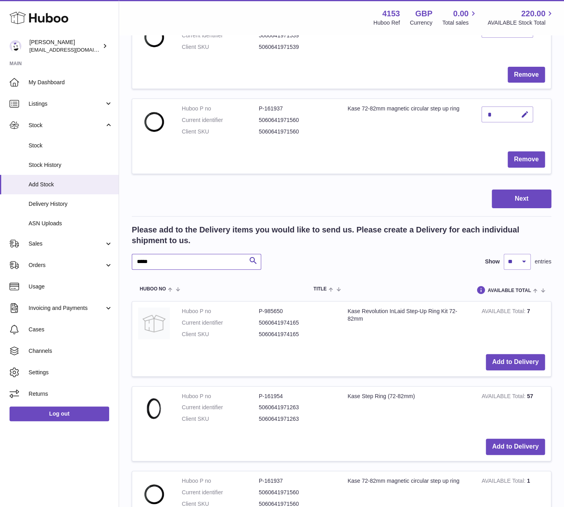
drag, startPoint x: 151, startPoint y: 255, endPoint x: 120, endPoint y: 257, distance: 30.6
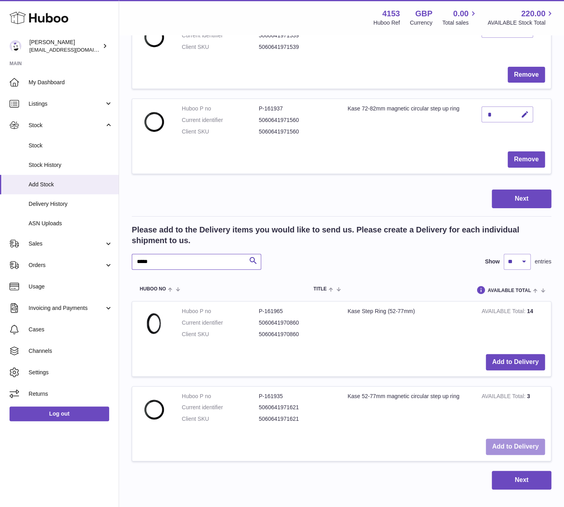
type input "*****"
click at [511, 439] on button "Add to Delivery" at bounding box center [515, 447] width 59 height 16
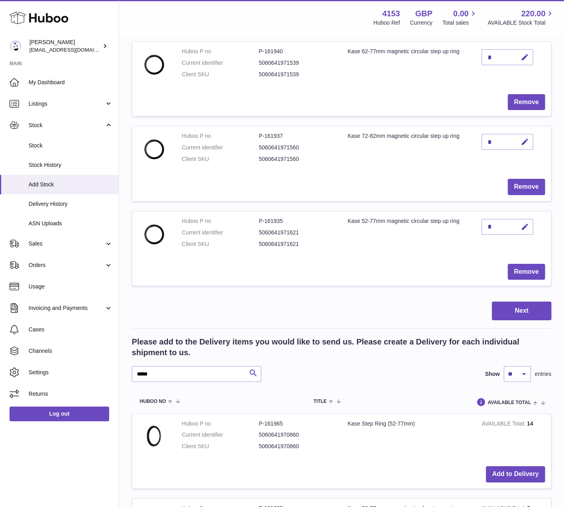
scroll to position [1547, 0]
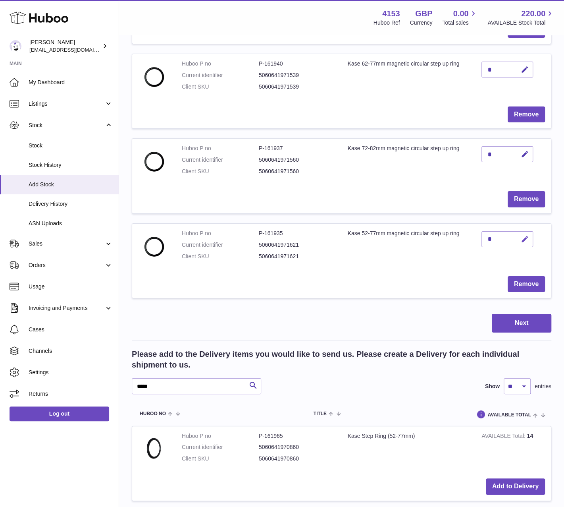
click at [525, 235] on icon "button" at bounding box center [525, 239] width 8 height 8
drag, startPoint x: 489, startPoint y: 232, endPoint x: 495, endPoint y: 232, distance: 5.6
click at [495, 232] on input "*" at bounding box center [508, 239] width 52 height 16
type input "*"
click at [528, 236] on icon "submit" at bounding box center [525, 239] width 7 height 7
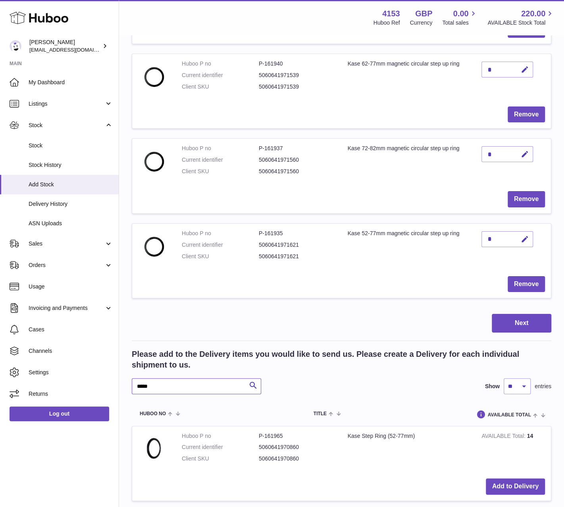
drag, startPoint x: 154, startPoint y: 380, endPoint x: 119, endPoint y: 376, distance: 35.2
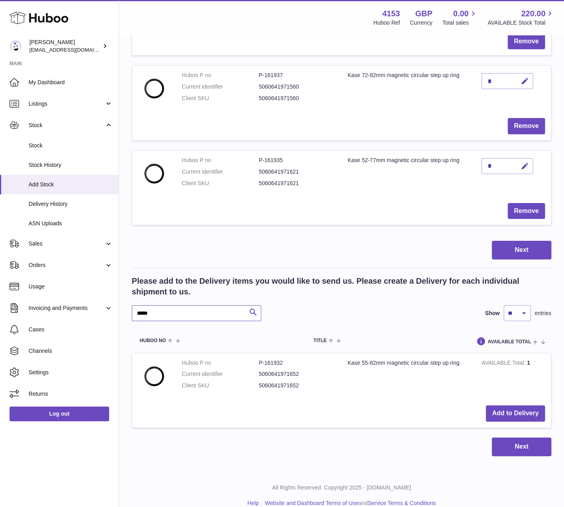
scroll to position [1627, 0]
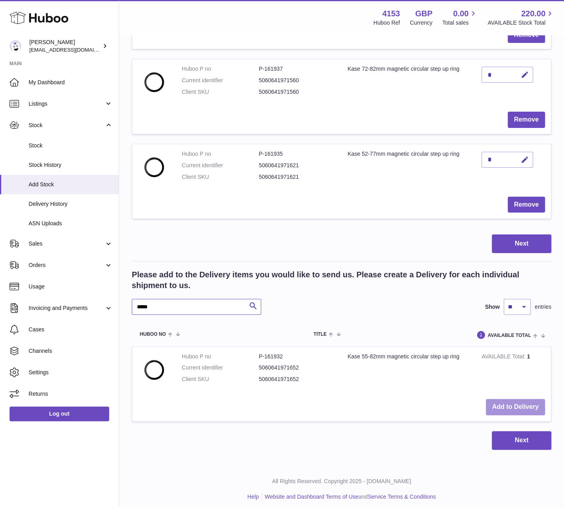
type input "*****"
click at [522, 399] on button "Add to Delivery" at bounding box center [515, 407] width 59 height 16
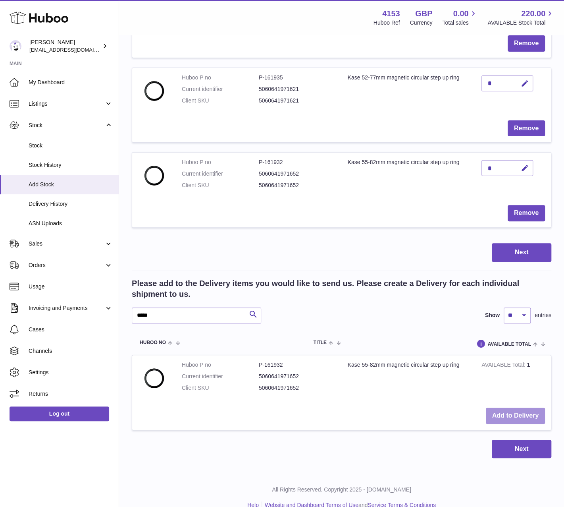
scroll to position [1711, 0]
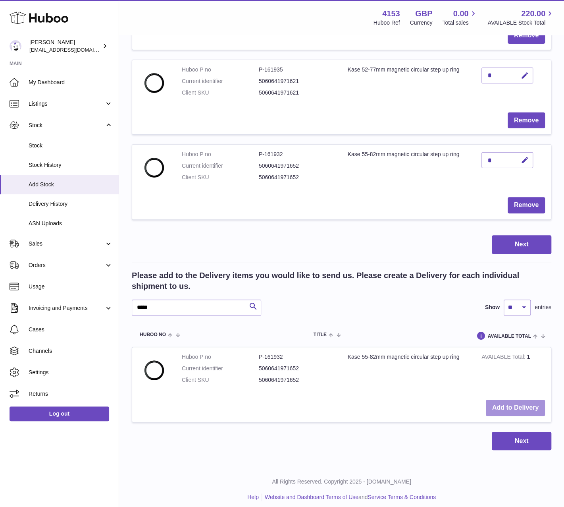
click at [524, 404] on button "Add to Delivery" at bounding box center [515, 408] width 59 height 16
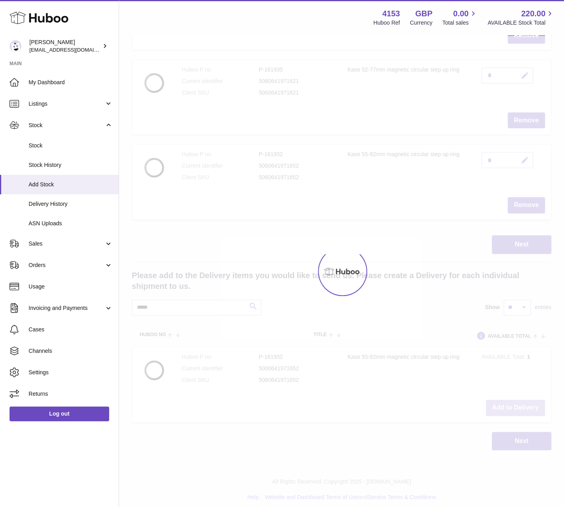
type input "*"
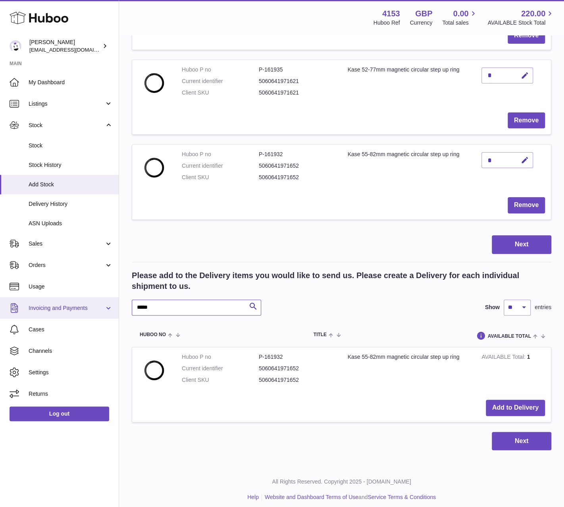
drag, startPoint x: 152, startPoint y: 301, endPoint x: 100, endPoint y: 300, distance: 52.0
type input "*****"
click at [499, 402] on button "Add to Delivery" at bounding box center [515, 408] width 59 height 16
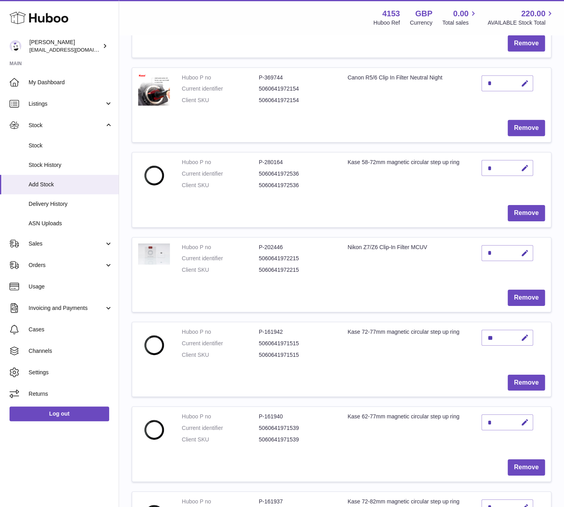
scroll to position [1240, 0]
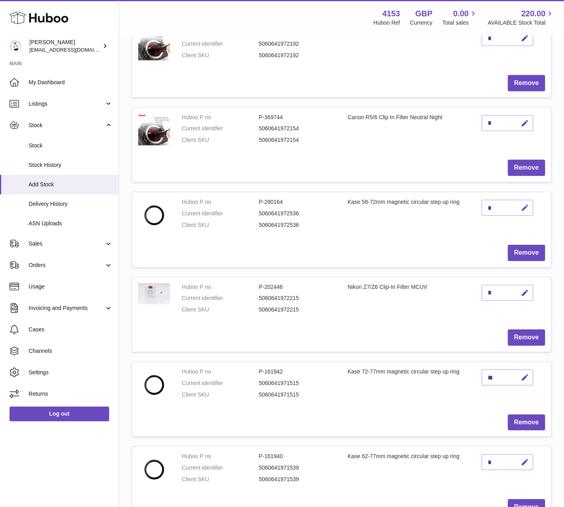
click at [523, 204] on icon "button" at bounding box center [525, 208] width 8 height 8
click at [489, 205] on input "*" at bounding box center [508, 208] width 52 height 16
type input "*"
click at [524, 204] on icon "submit" at bounding box center [525, 207] width 7 height 7
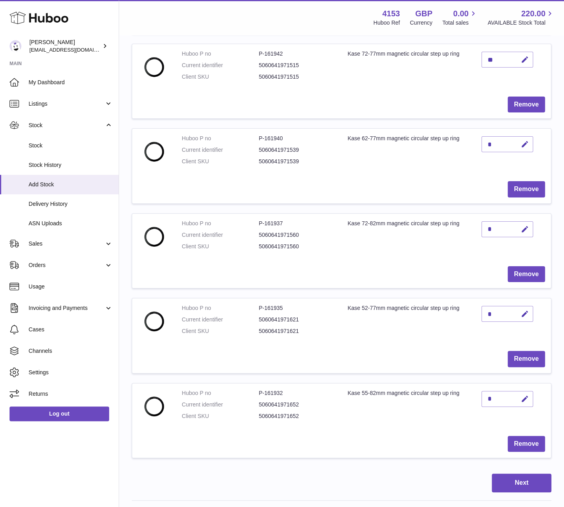
scroll to position [1716, 0]
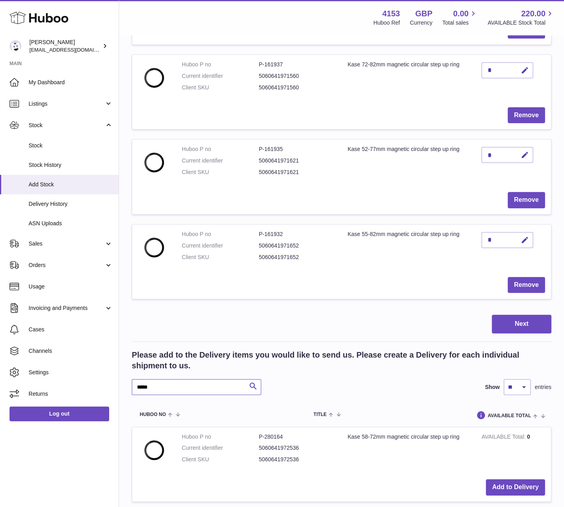
drag, startPoint x: 142, startPoint y: 381, endPoint x: 136, endPoint y: 381, distance: 6.0
click at [136, 381] on input "*****" at bounding box center [196, 387] width 129 height 16
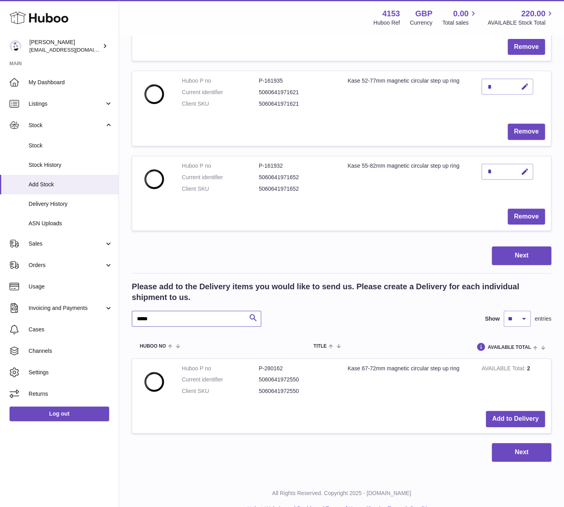
scroll to position [1796, 0]
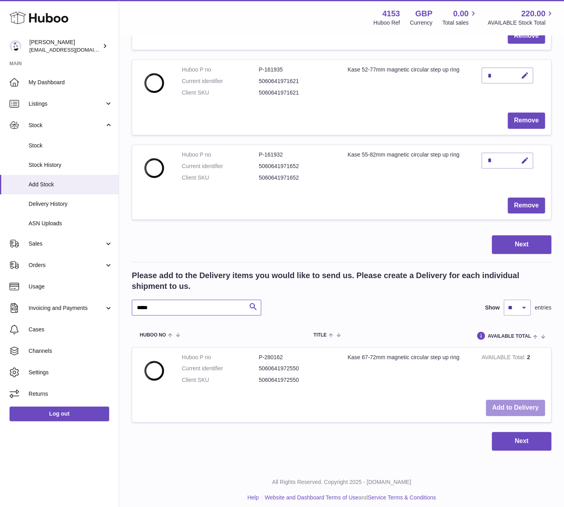
type input "*****"
click at [526, 403] on button "Add to Delivery" at bounding box center [515, 408] width 59 height 16
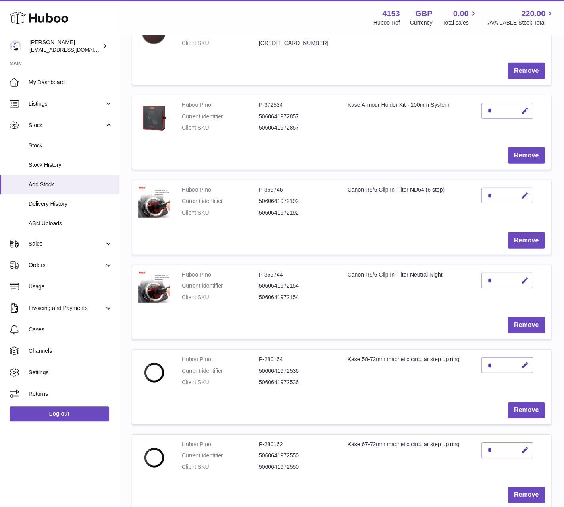
scroll to position [1192, 0]
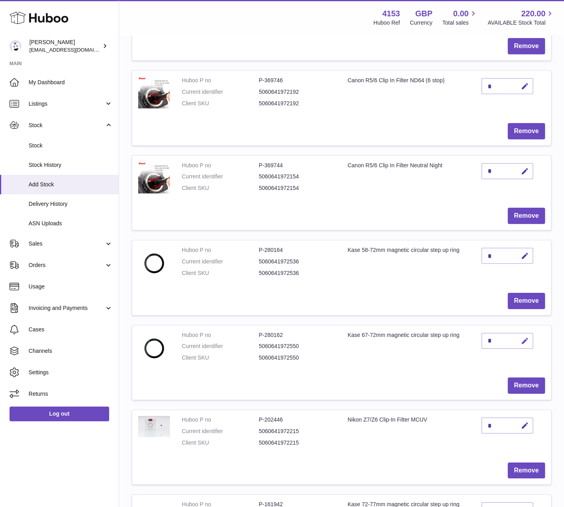
click at [524, 337] on icon "button" at bounding box center [525, 341] width 8 height 8
type input "**"
click at [526, 338] on icon "submit" at bounding box center [525, 340] width 7 height 7
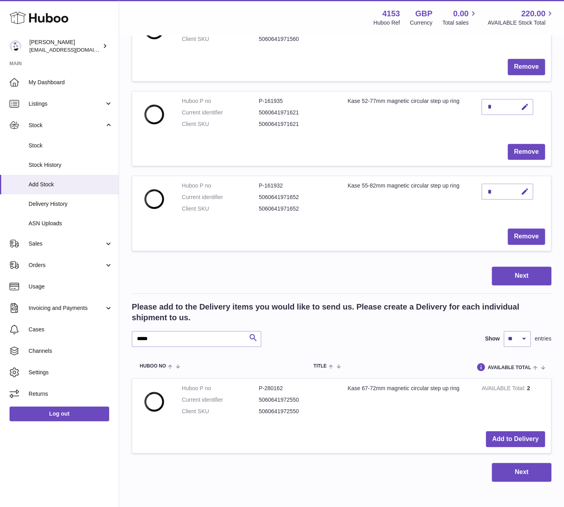
scroll to position [1867, 0]
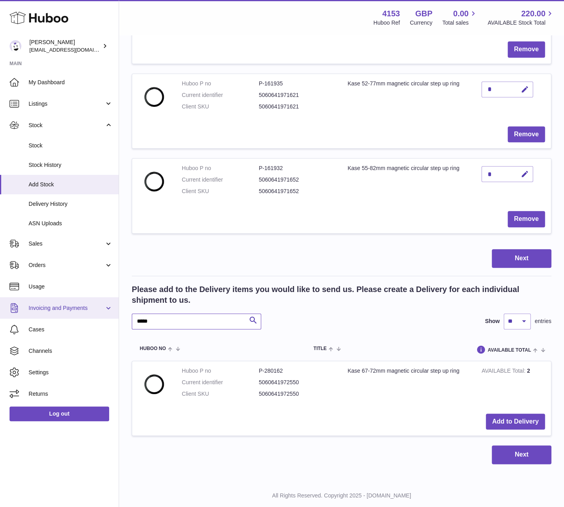
drag, startPoint x: 103, startPoint y: 314, endPoint x: 98, endPoint y: 313, distance: 5.2
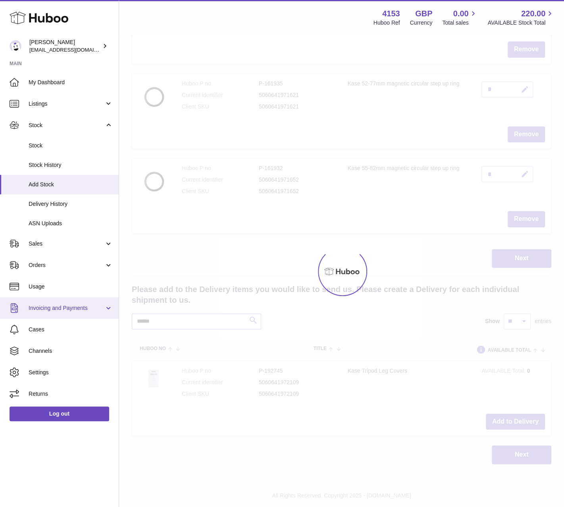
scroll to position [1796, 0]
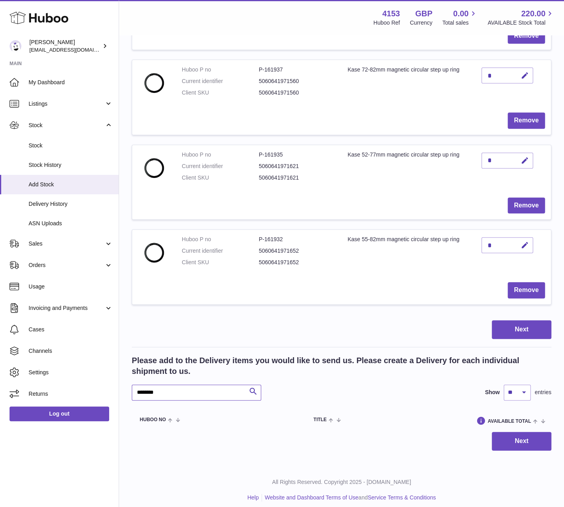
click at [141, 384] on input "********" at bounding box center [196, 392] width 129 height 16
click at [160, 385] on input "*********" at bounding box center [196, 392] width 129 height 16
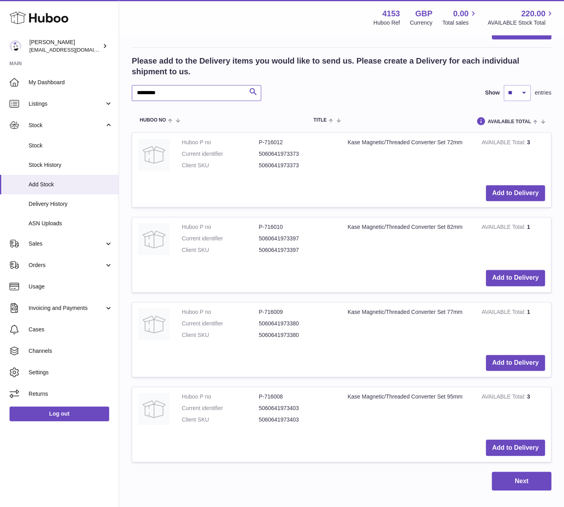
scroll to position [2105, 0]
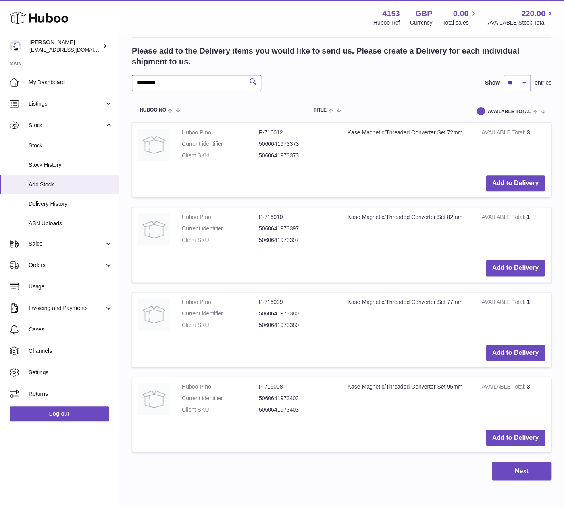
type input "*********"
click at [508, 345] on button "Add to Delivery" at bounding box center [515, 353] width 59 height 16
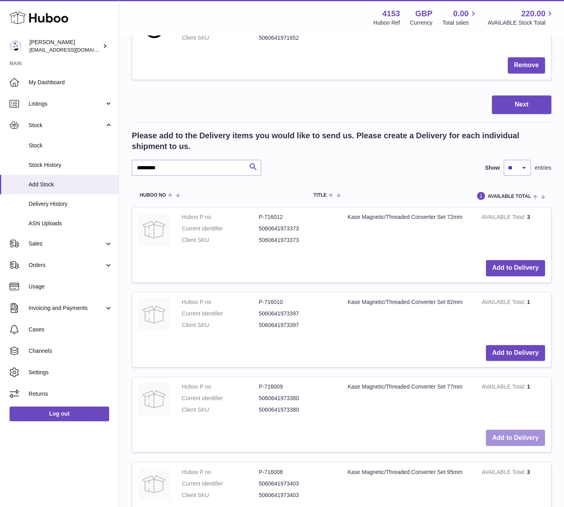
scroll to position [2189, 0]
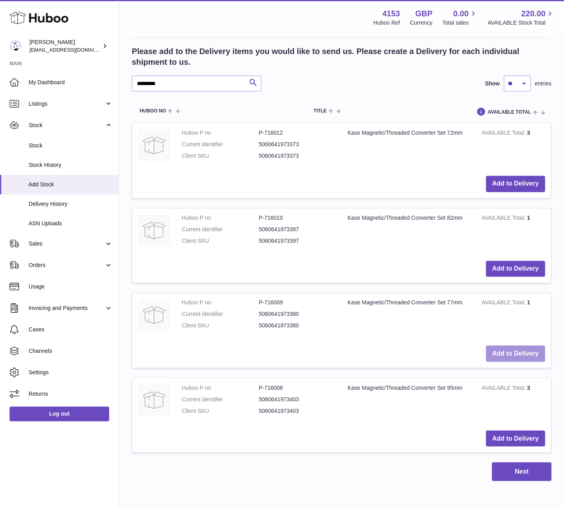
click at [513, 345] on button "Add to Delivery" at bounding box center [515, 353] width 59 height 16
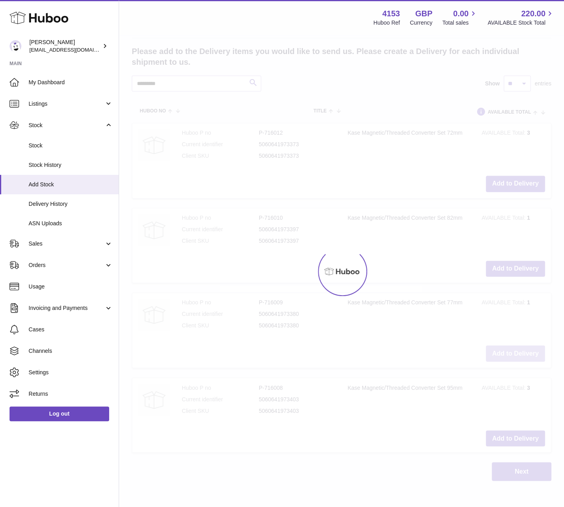
type input "*"
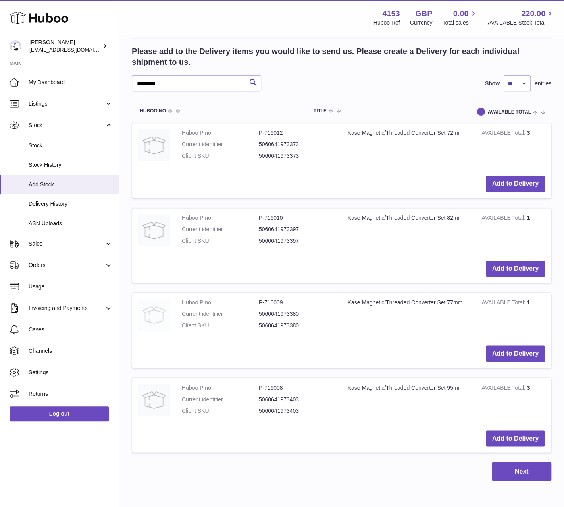
scroll to position [2110, 0]
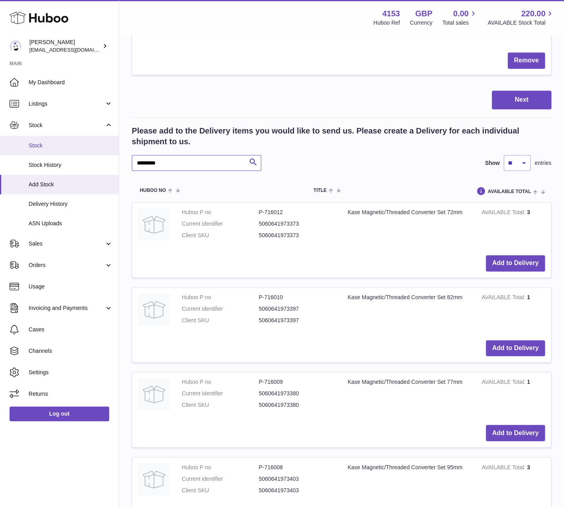
drag, startPoint x: 172, startPoint y: 155, endPoint x: 65, endPoint y: 153, distance: 107.3
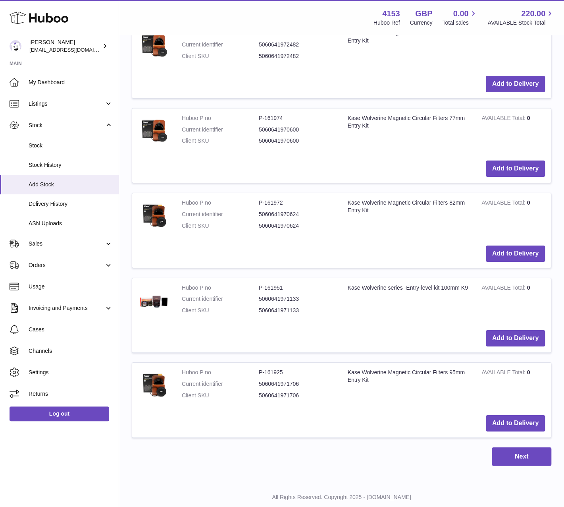
scroll to position [3148, 0]
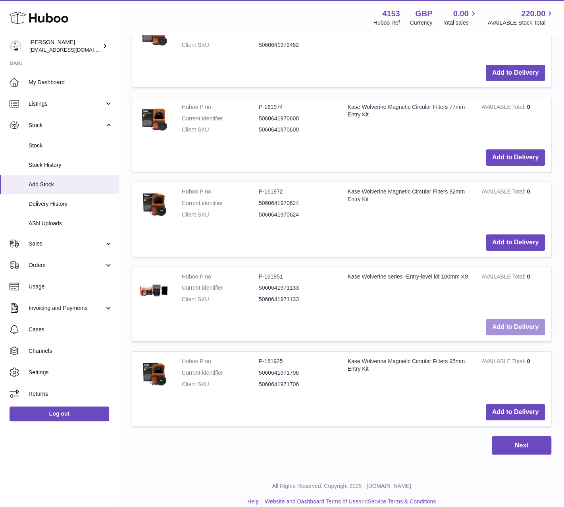
click at [500, 319] on button "Add to Delivery" at bounding box center [515, 327] width 59 height 16
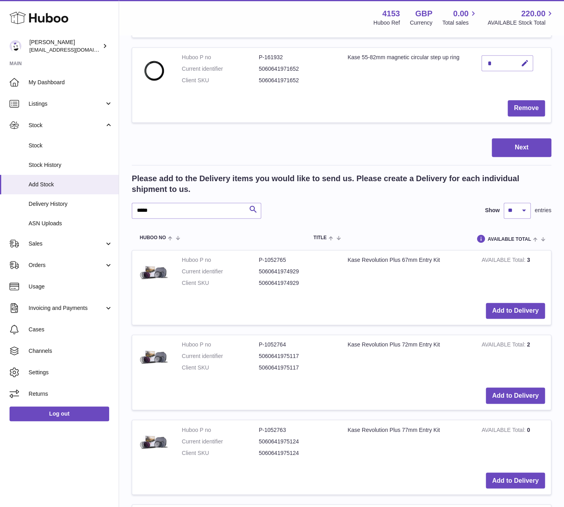
scroll to position [2121, 0]
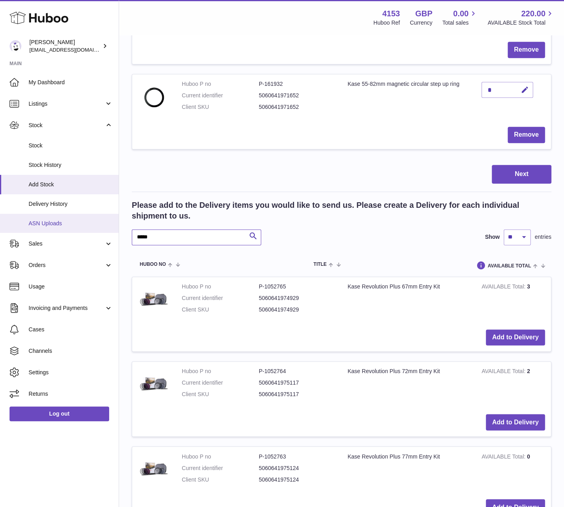
drag, startPoint x: 152, startPoint y: 228, endPoint x: 104, endPoint y: 227, distance: 47.7
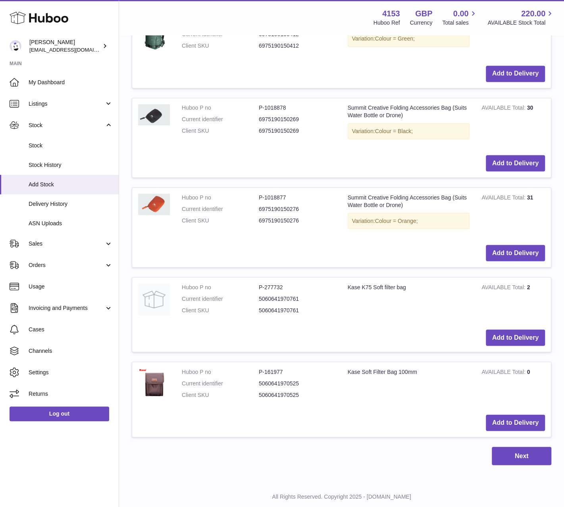
scroll to position [4087, 0]
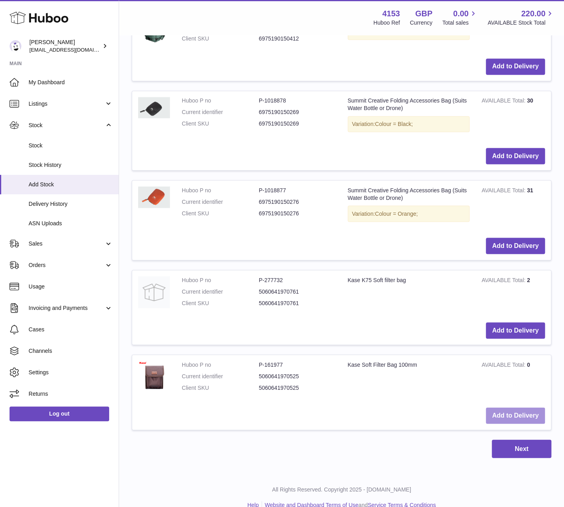
click at [515, 407] on button "Add to Delivery" at bounding box center [515, 415] width 59 height 16
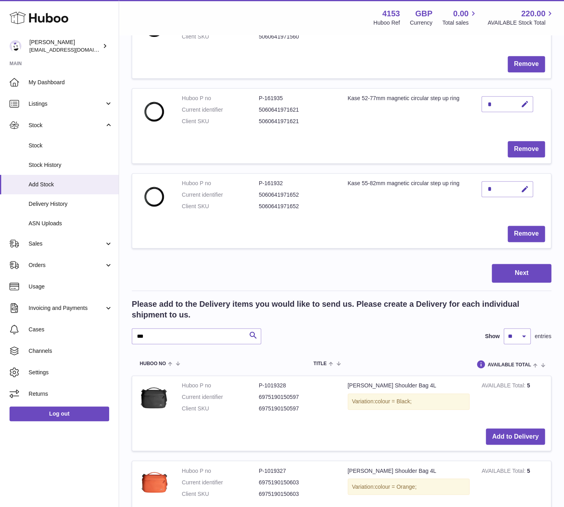
scroll to position [2106, 0]
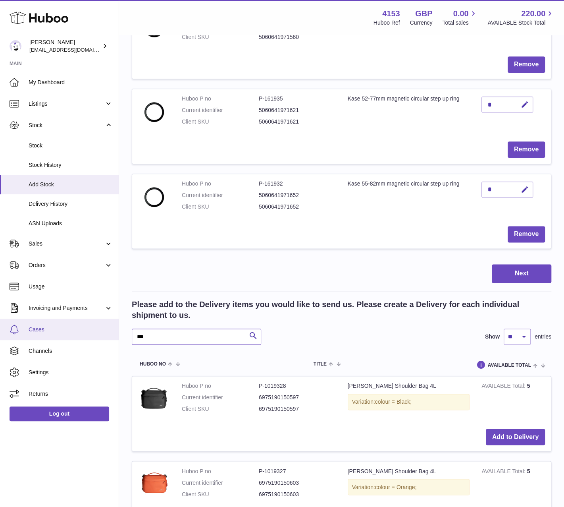
drag, startPoint x: 154, startPoint y: 325, endPoint x: 99, endPoint y: 333, distance: 55.8
click at [99, 333] on div "Huboo [PERSON_NAME] [EMAIL_ADDRESS][DOMAIN_NAME] Main My Dashboard Listings Not…" at bounding box center [282, 240] width 564 height 4692
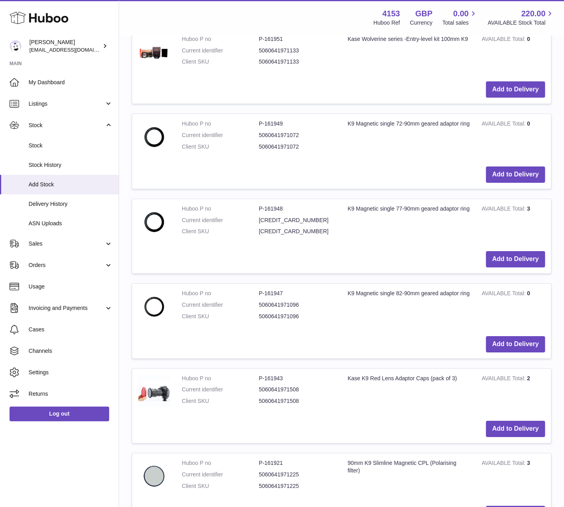
scroll to position [3059, 0]
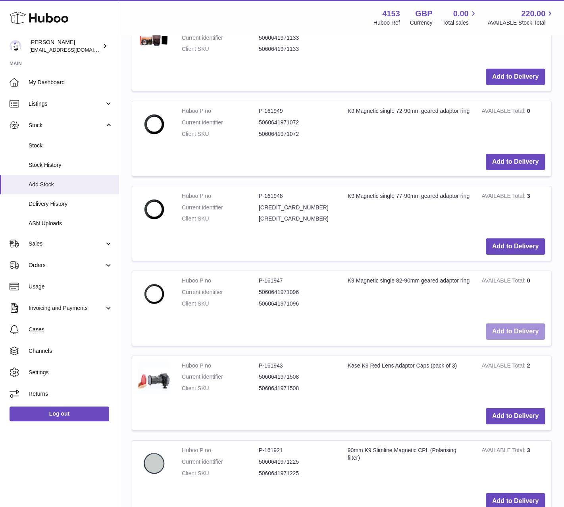
type input "**"
drag, startPoint x: 500, startPoint y: 321, endPoint x: 412, endPoint y: 309, distance: 89.4
click at [500, 323] on button "Add to Delivery" at bounding box center [515, 331] width 59 height 16
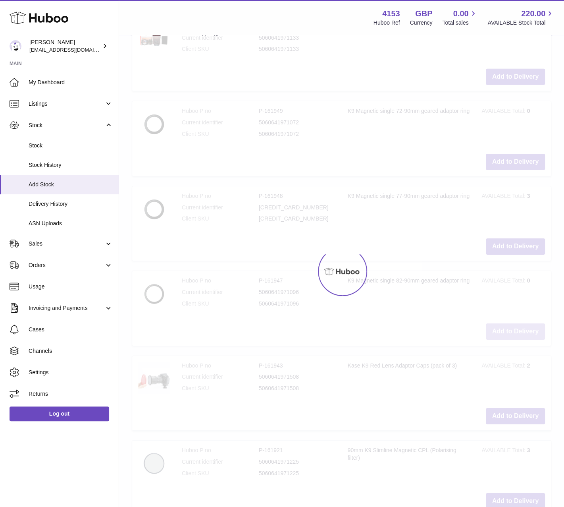
scroll to position [3144, 0]
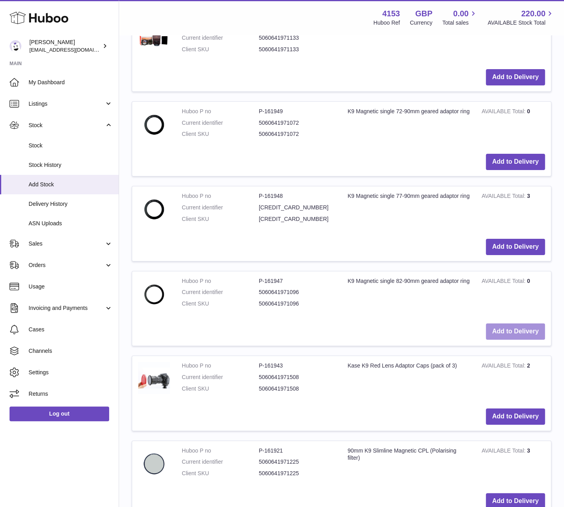
drag, startPoint x: 516, startPoint y: 321, endPoint x: 357, endPoint y: 300, distance: 160.3
click at [516, 323] on button "Add to Delivery" at bounding box center [515, 331] width 59 height 16
click at [514, 323] on button "Add to Delivery" at bounding box center [515, 331] width 59 height 16
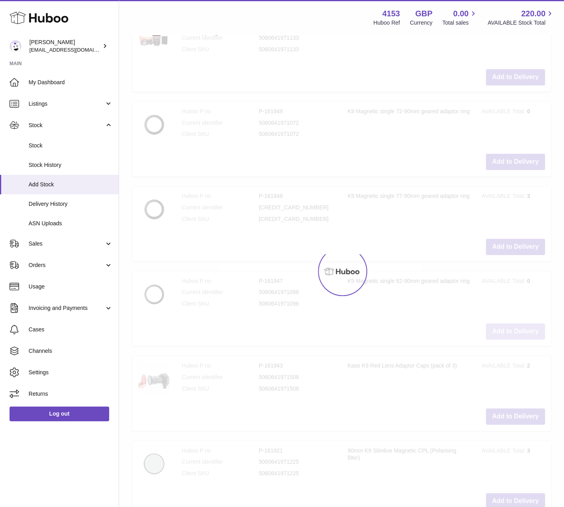
type input "*"
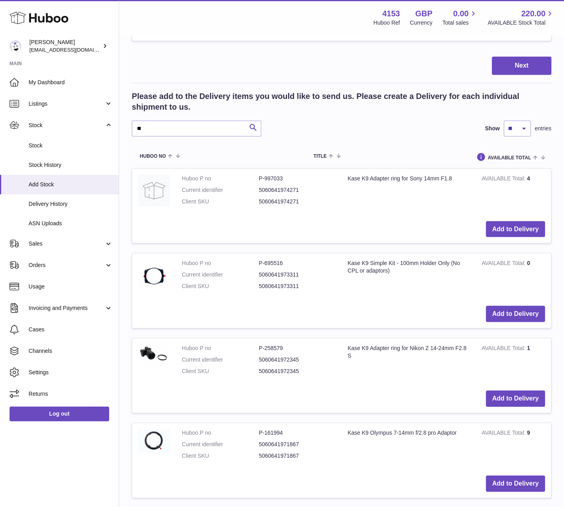
scroll to position [2240, 0]
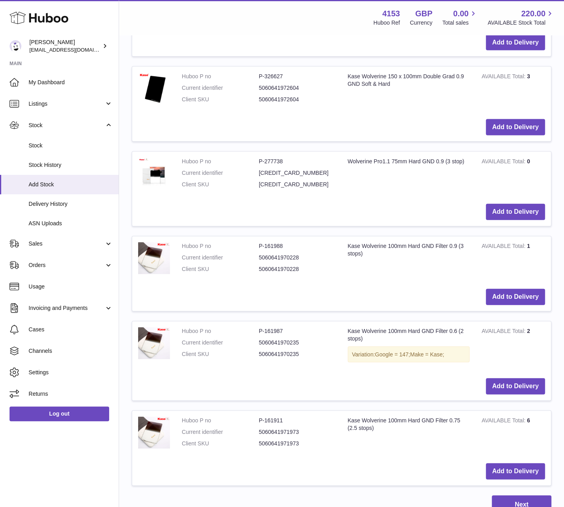
scroll to position [2597, 0]
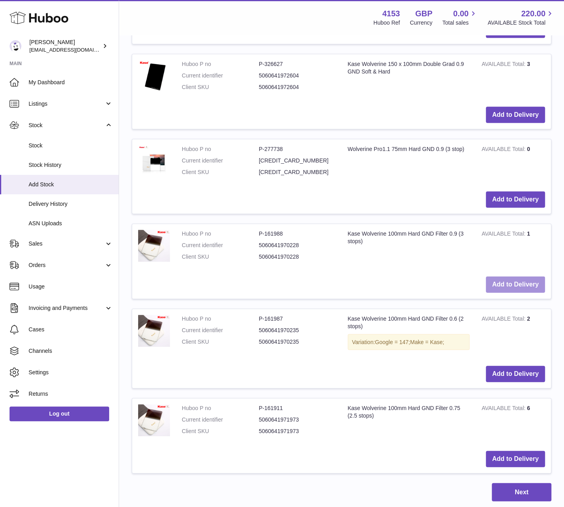
click at [520, 276] on button "Add to Delivery" at bounding box center [515, 284] width 59 height 16
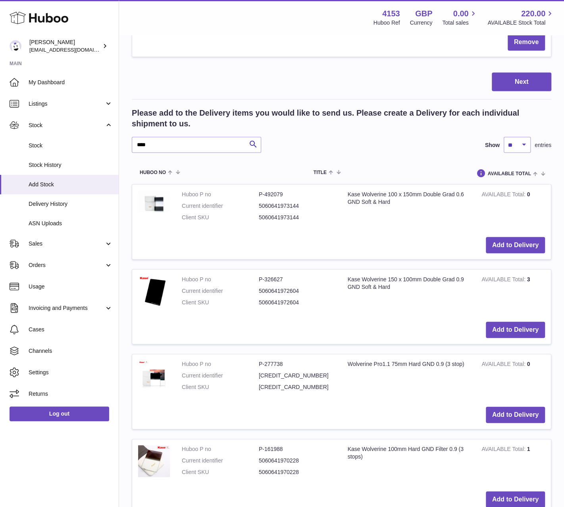
scroll to position [2444, 0]
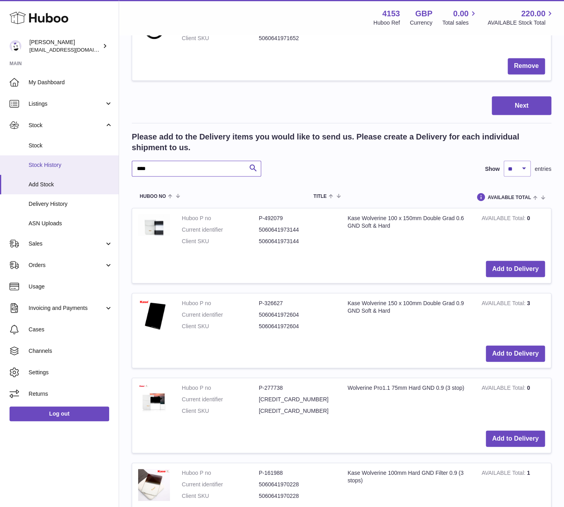
drag, startPoint x: 156, startPoint y: 162, endPoint x: 118, endPoint y: 159, distance: 38.2
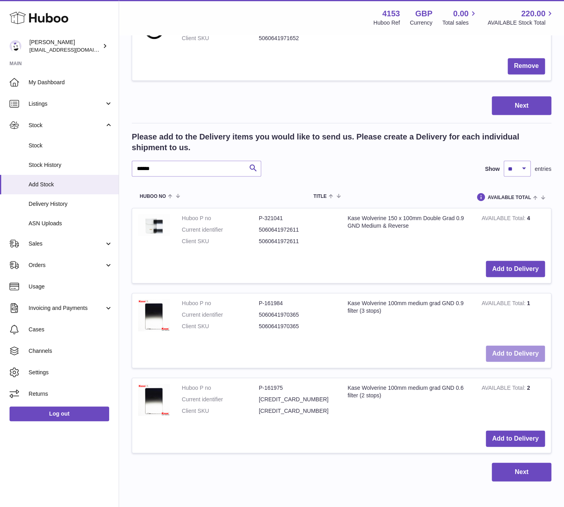
click at [500, 345] on button "Add to Delivery" at bounding box center [515, 353] width 59 height 16
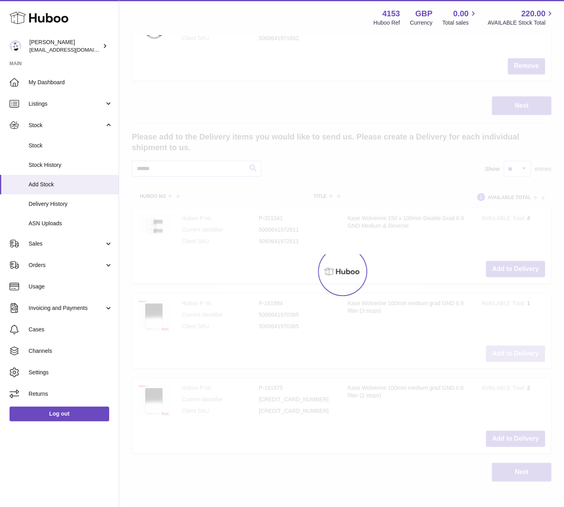
scroll to position [2528, 0]
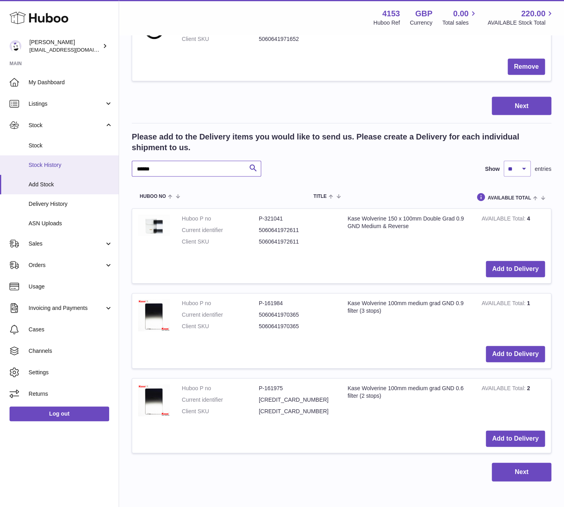
drag, startPoint x: 163, startPoint y: 162, endPoint x: 105, endPoint y: 164, distance: 57.6
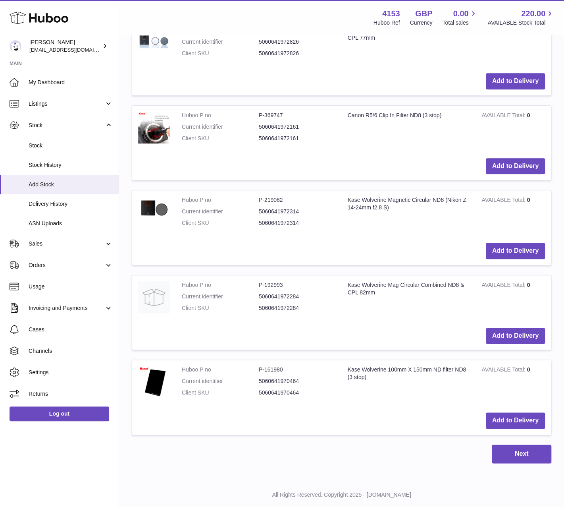
scroll to position [3740, 0]
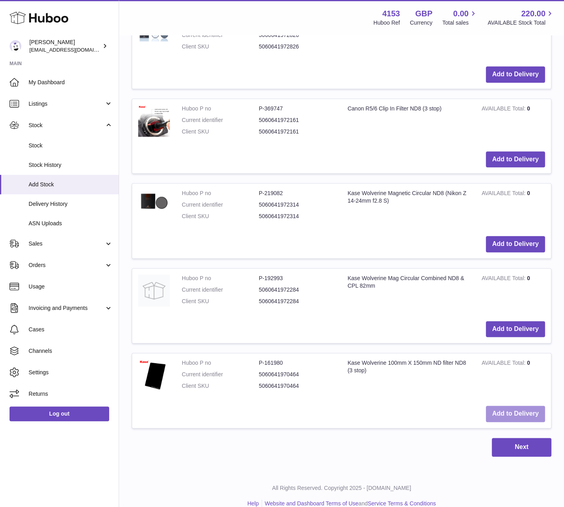
type input "***"
drag, startPoint x: 525, startPoint y: 403, endPoint x: 369, endPoint y: 375, distance: 159.3
click at [525, 406] on button "Add to Delivery" at bounding box center [515, 414] width 59 height 16
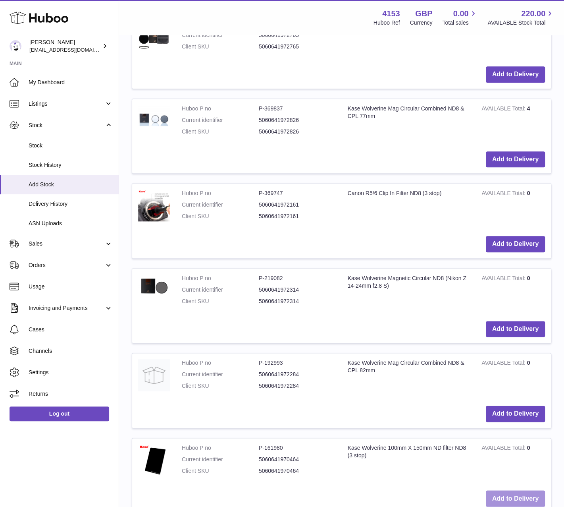
scroll to position [3824, 0]
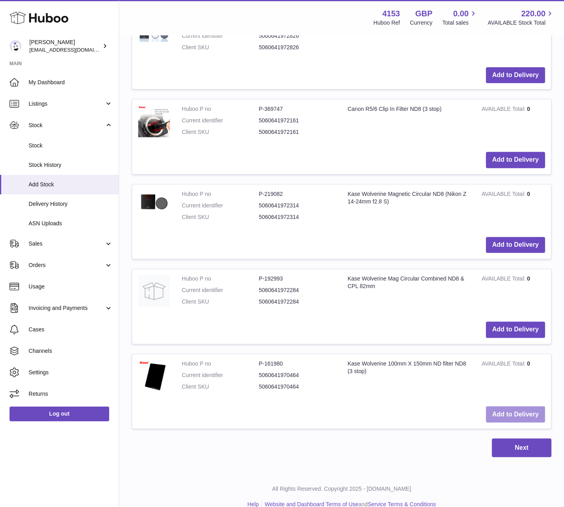
click at [506, 406] on button "Add to Delivery" at bounding box center [515, 414] width 59 height 16
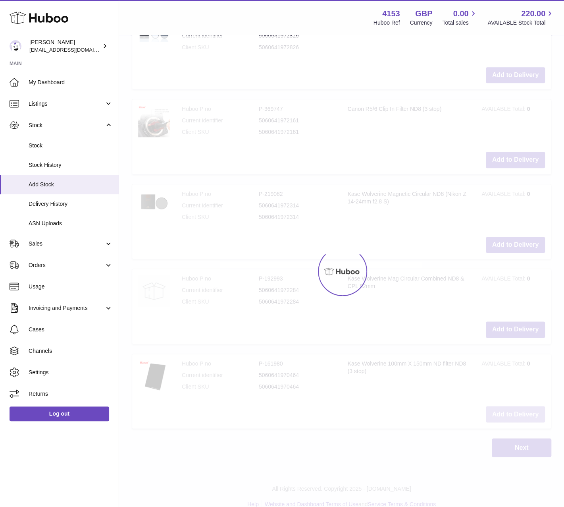
type input "*"
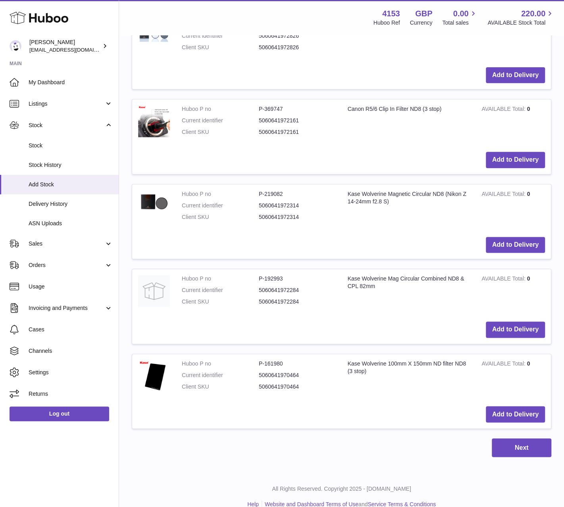
click at [332, 294] on dl "Huboo P no P-192993 Current identifier 5060641972284 Client SKU 5060641972284" at bounding box center [259, 292] width 154 height 35
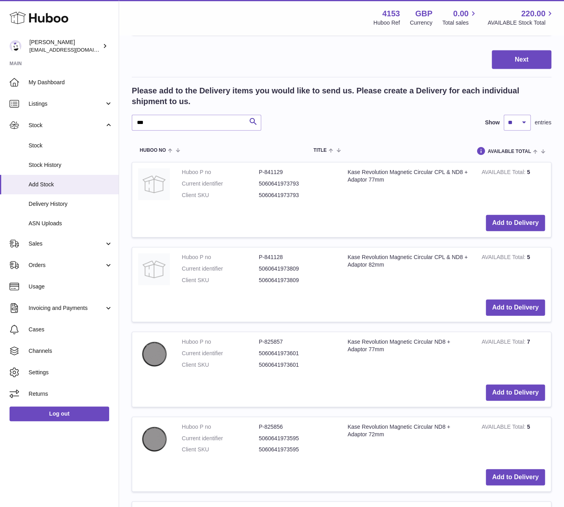
scroll to position [2593, 0]
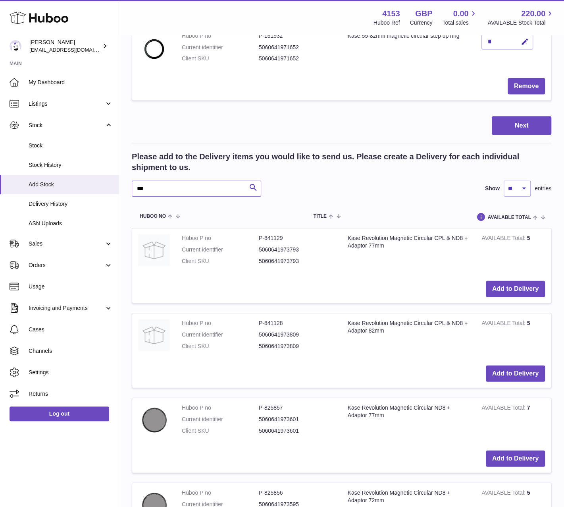
drag, startPoint x: 155, startPoint y: 177, endPoint x: 121, endPoint y: 181, distance: 34.8
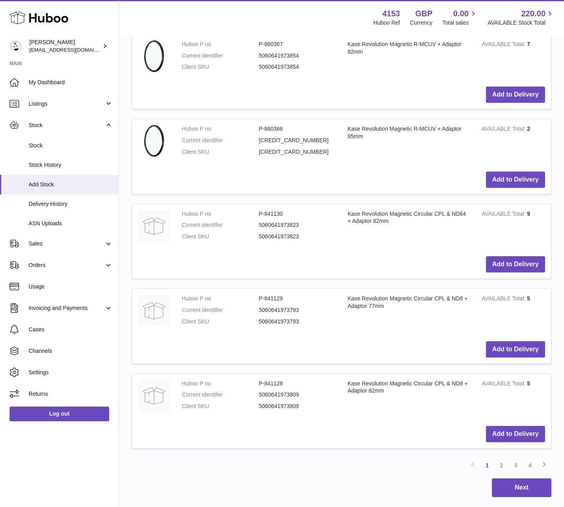
scroll to position [4499, 0]
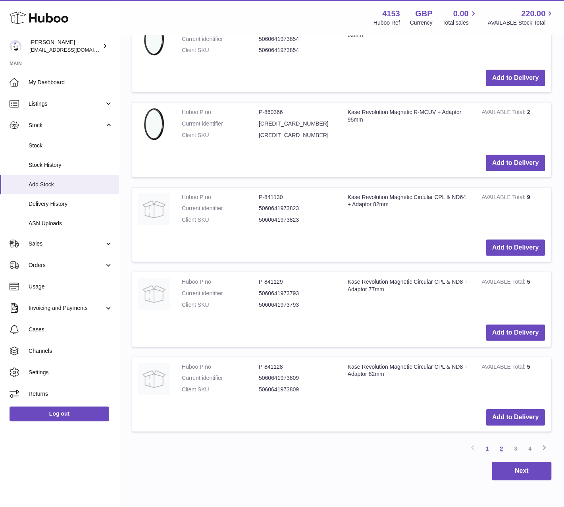
type input "*******"
click at [500, 441] on link "2" at bounding box center [502, 448] width 14 height 14
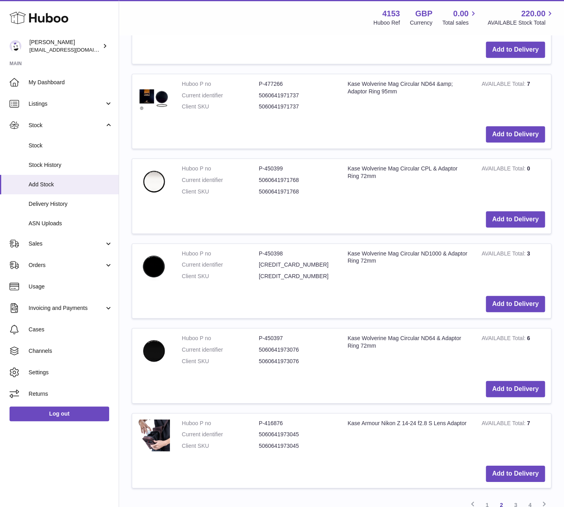
scroll to position [4521, 0]
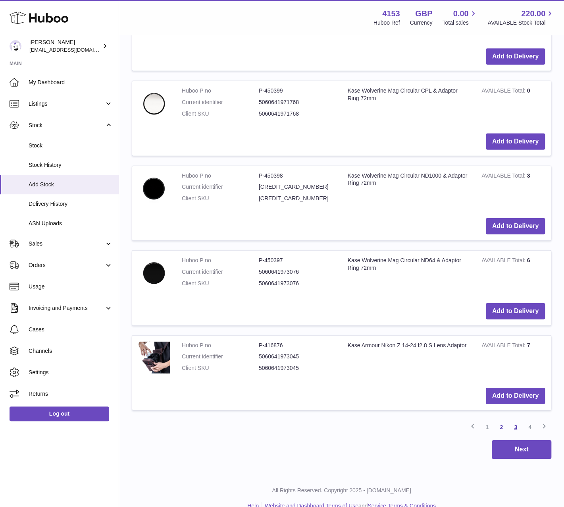
click at [515, 420] on link "3" at bounding box center [516, 427] width 14 height 14
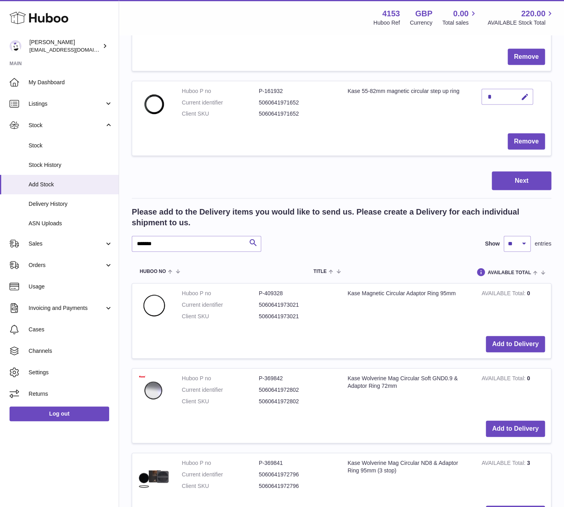
scroll to position [2578, 0]
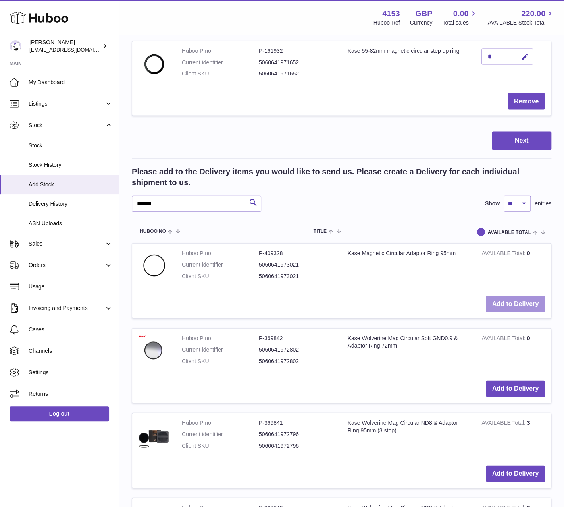
click at [521, 296] on button "Add to Delivery" at bounding box center [515, 304] width 59 height 16
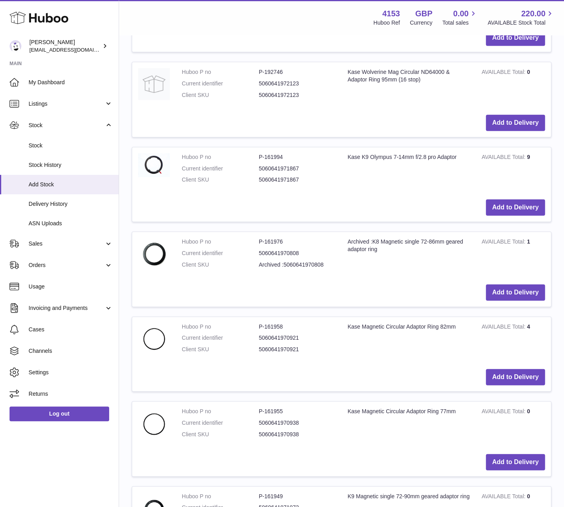
scroll to position [4449, 0]
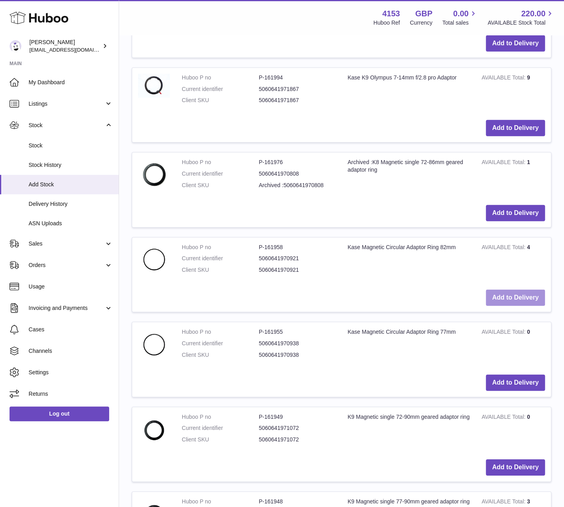
click at [512, 290] on button "Add to Delivery" at bounding box center [515, 298] width 59 height 16
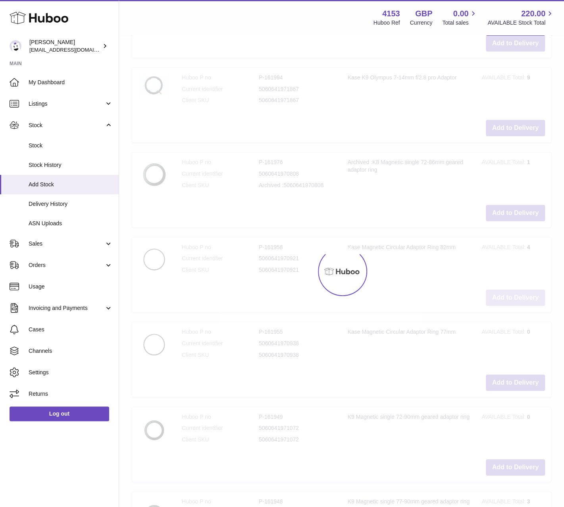
scroll to position [4534, 0]
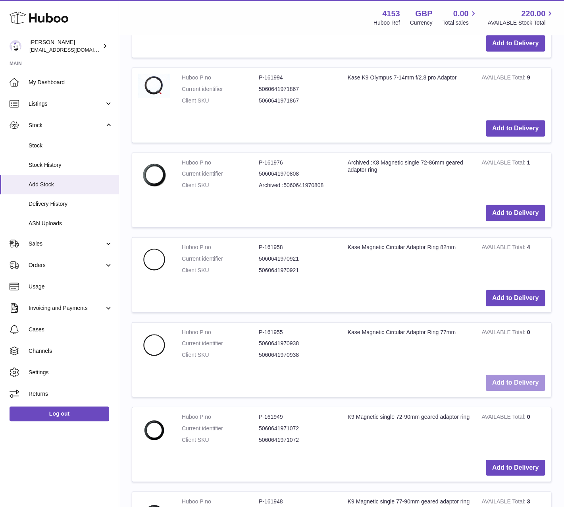
click at [520, 375] on button "Add to Delivery" at bounding box center [515, 383] width 59 height 16
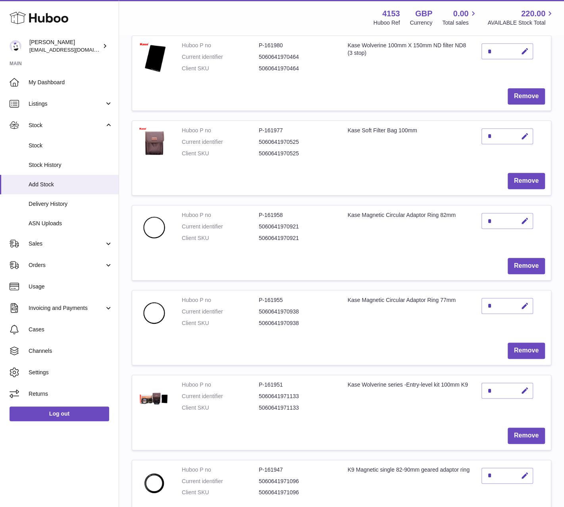
scroll to position [1957, 0]
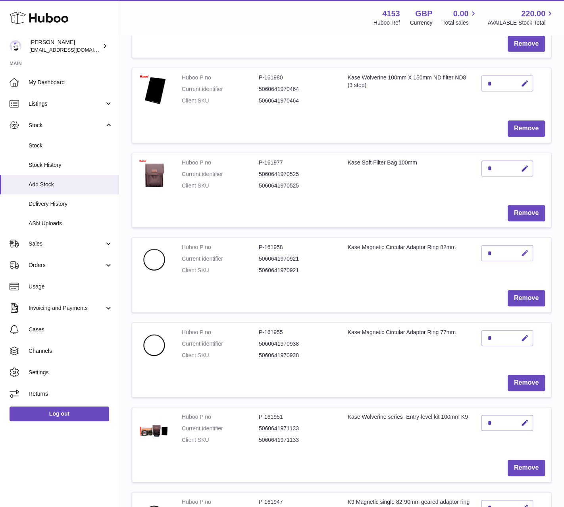
click at [524, 249] on icon "button" at bounding box center [525, 253] width 8 height 8
type input "**"
click at [525, 249] on icon "submit" at bounding box center [525, 252] width 7 height 7
click at [525, 334] on icon "button" at bounding box center [525, 338] width 8 height 8
type input "**"
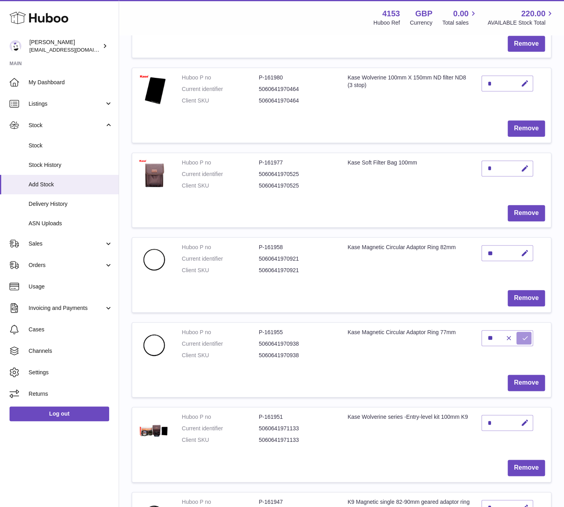
click at [526, 334] on icon "submit" at bounding box center [525, 337] width 7 height 7
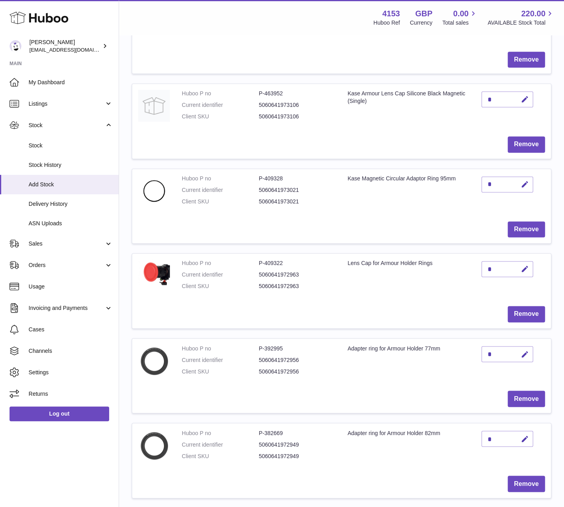
scroll to position [488, 0]
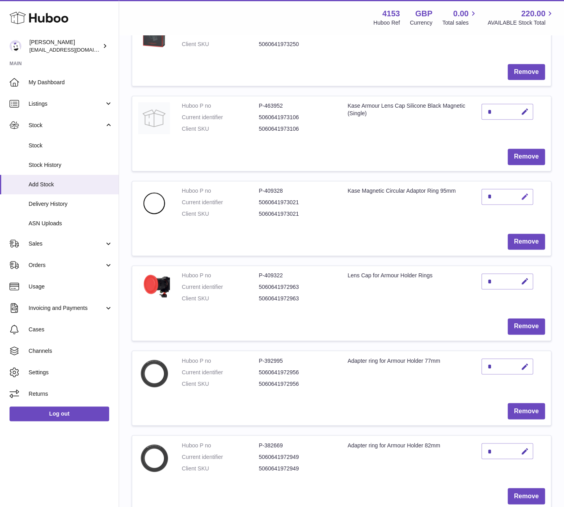
click at [524, 196] on icon "button" at bounding box center [525, 197] width 8 height 8
drag, startPoint x: 492, startPoint y: 193, endPoint x: 485, endPoint y: 193, distance: 6.4
click at [485, 193] on input "*" at bounding box center [508, 197] width 52 height 16
type input "*"
click at [522, 193] on icon "submit" at bounding box center [525, 196] width 7 height 7
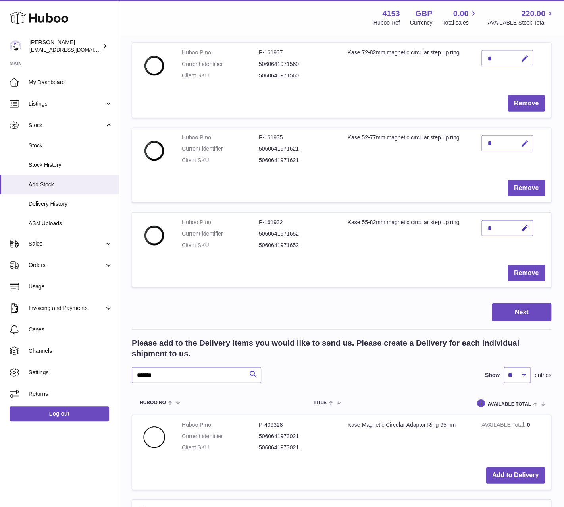
scroll to position [2752, 0]
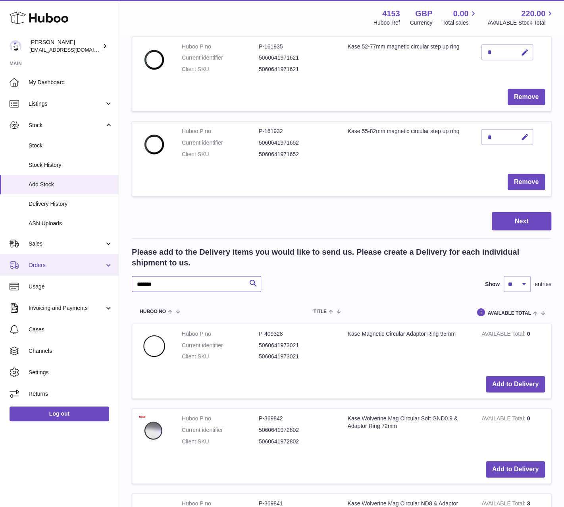
drag, startPoint x: 149, startPoint y: 276, endPoint x: 111, endPoint y: 273, distance: 38.3
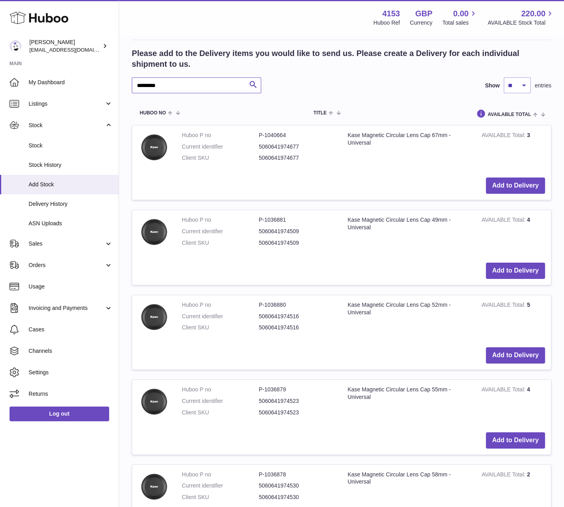
scroll to position [3030, 0]
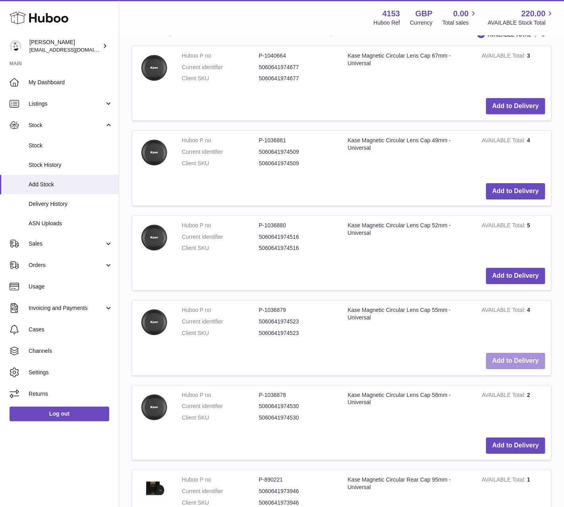
type input "*********"
click at [498, 353] on button "Add to Delivery" at bounding box center [515, 361] width 59 height 16
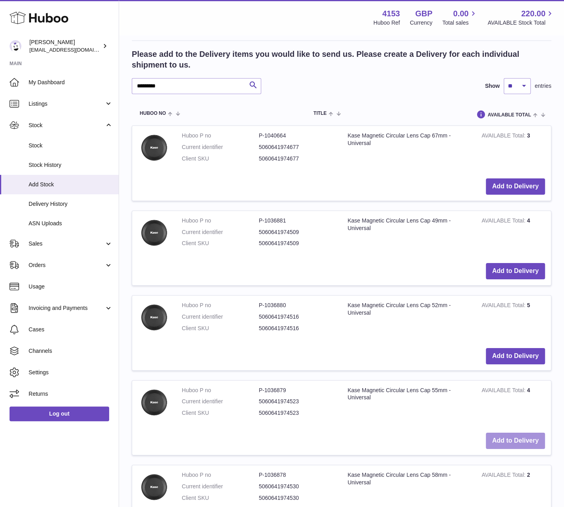
scroll to position [2995, 0]
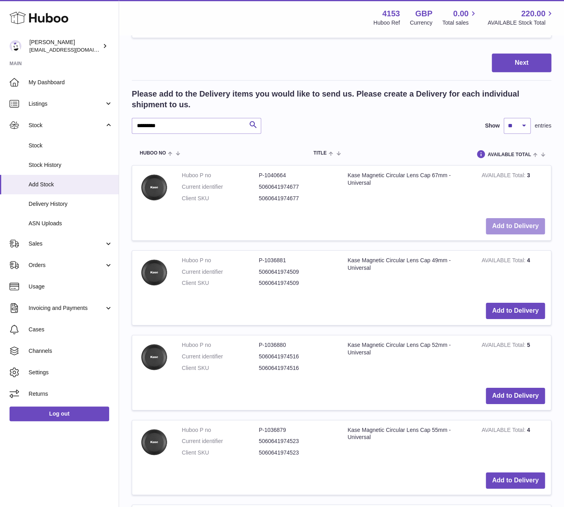
click at [509, 218] on button "Add to Delivery" at bounding box center [515, 226] width 59 height 16
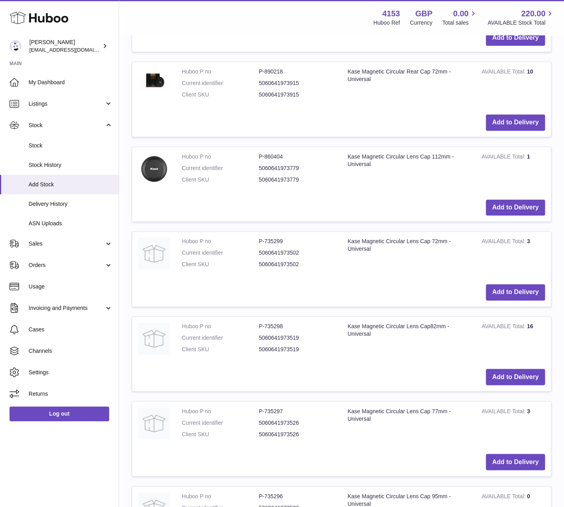
scroll to position [3874, 0]
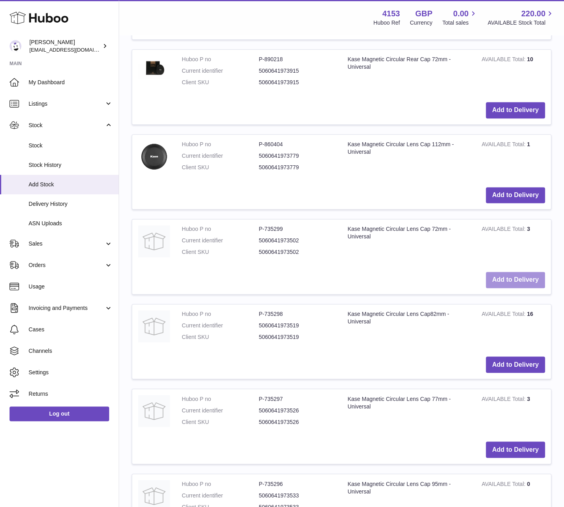
click at [495, 272] on button "Add to Delivery" at bounding box center [515, 280] width 59 height 16
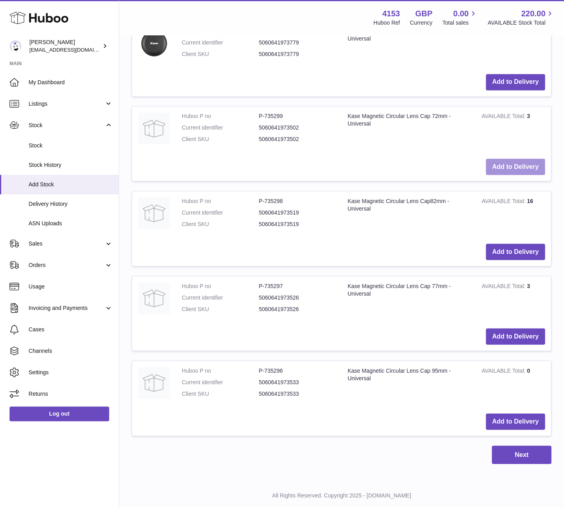
scroll to position [4078, 0]
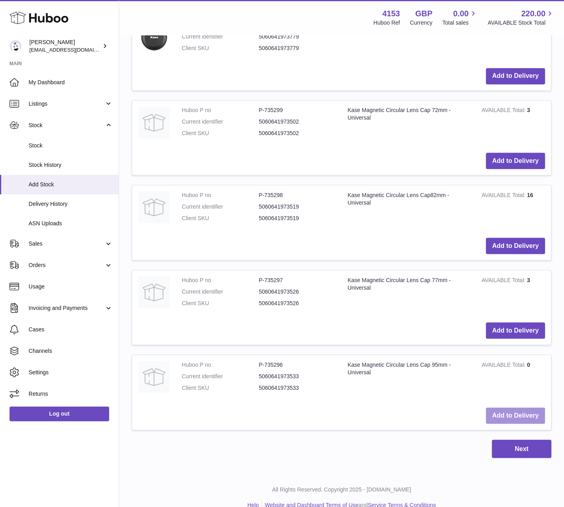
click at [511, 407] on button "Add to Delivery" at bounding box center [515, 415] width 59 height 16
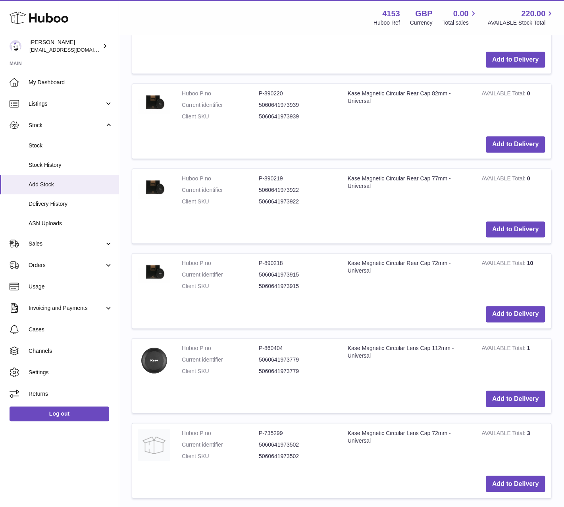
scroll to position [3844, 0]
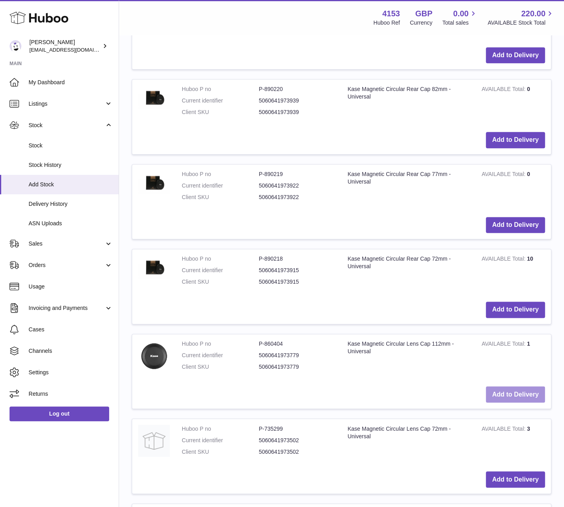
click at [526, 386] on button "Add to Delivery" at bounding box center [515, 394] width 59 height 16
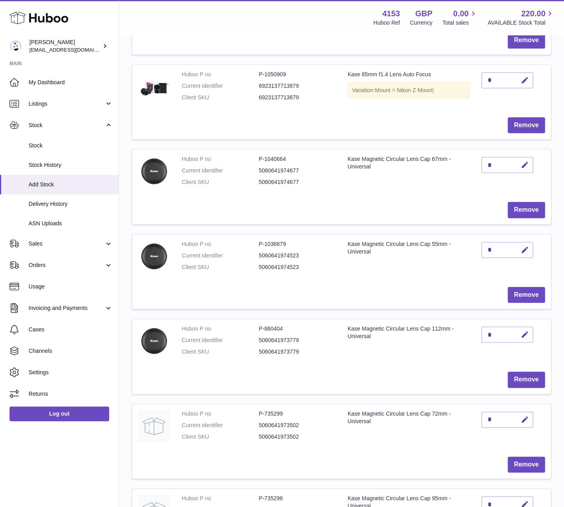
scroll to position [274, 0]
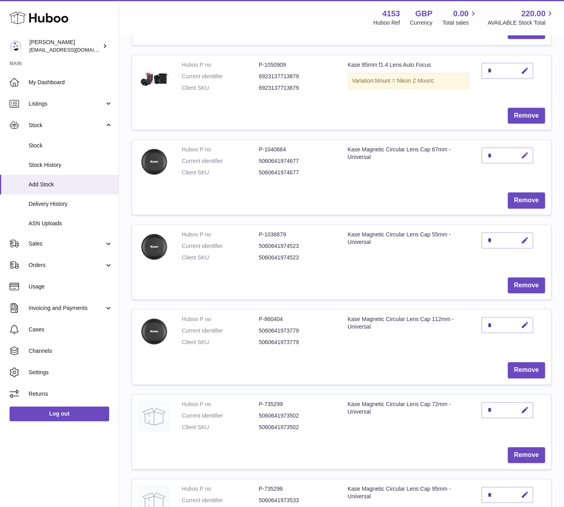
click at [530, 153] on button "button" at bounding box center [524, 155] width 19 height 16
drag, startPoint x: 489, startPoint y: 154, endPoint x: 482, endPoint y: 153, distance: 6.8
click at [482, 153] on input "*" at bounding box center [508, 155] width 52 height 16
type input "*"
drag, startPoint x: 524, startPoint y: 156, endPoint x: 554, endPoint y: 158, distance: 30.2
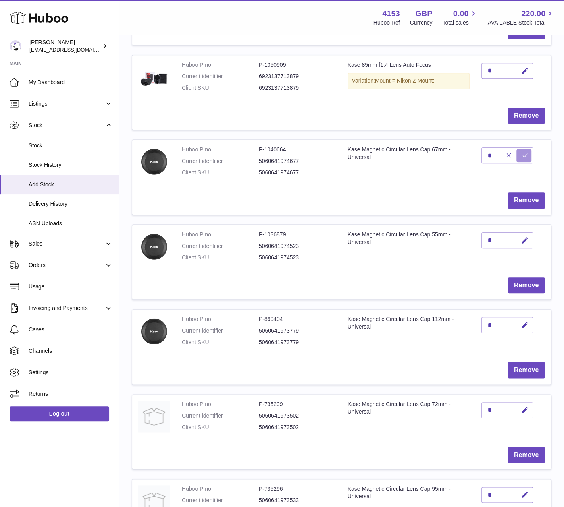
click at [524, 156] on icon "submit" at bounding box center [525, 155] width 7 height 7
click at [376, 195] on td "Remove" at bounding box center [341, 200] width 419 height 28
click at [526, 282] on button "Remove" at bounding box center [526, 285] width 37 height 16
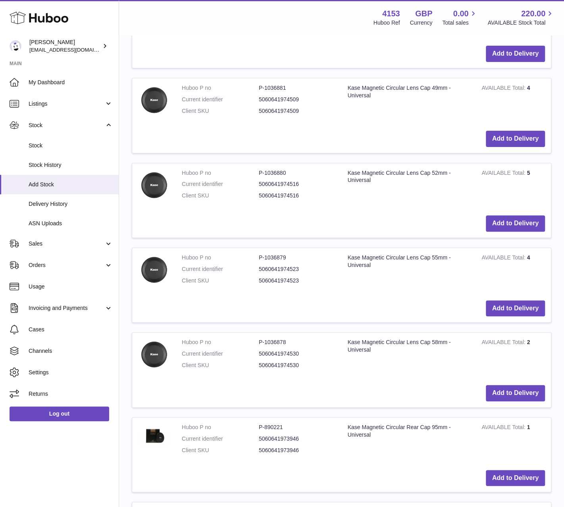
scroll to position [3452, 0]
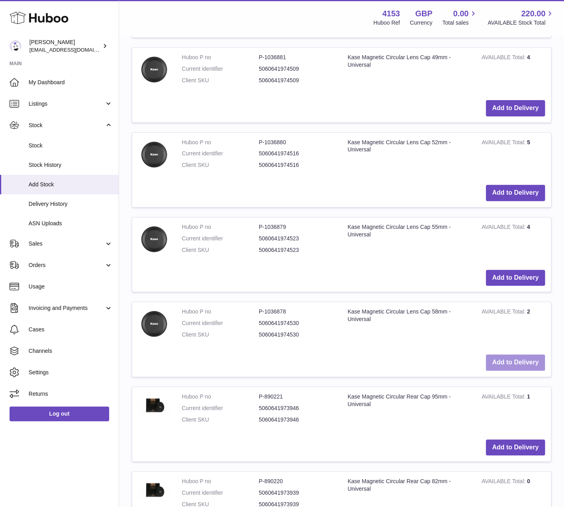
click at [526, 354] on button "Add to Delivery" at bounding box center [515, 362] width 59 height 16
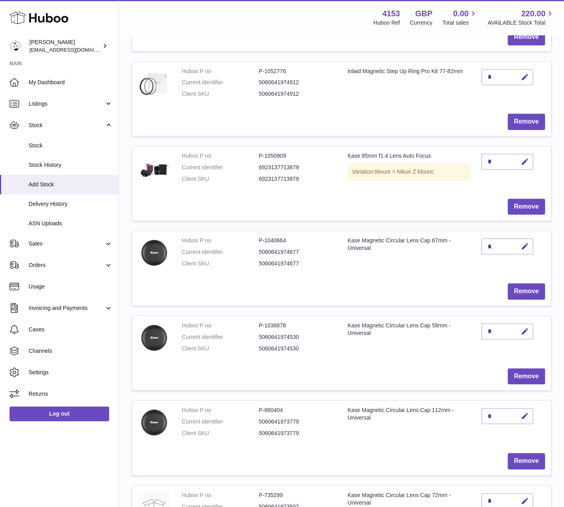
scroll to position [240, 0]
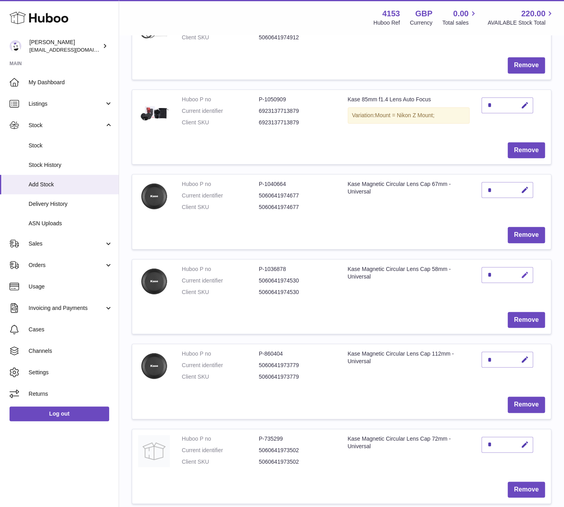
click at [527, 271] on icon "button" at bounding box center [525, 275] width 8 height 8
drag, startPoint x: 491, startPoint y: 271, endPoint x: 485, endPoint y: 272, distance: 6.4
click at [485, 272] on input "*" at bounding box center [508, 275] width 52 height 16
type input "*"
click at [525, 275] on icon "submit" at bounding box center [525, 274] width 7 height 7
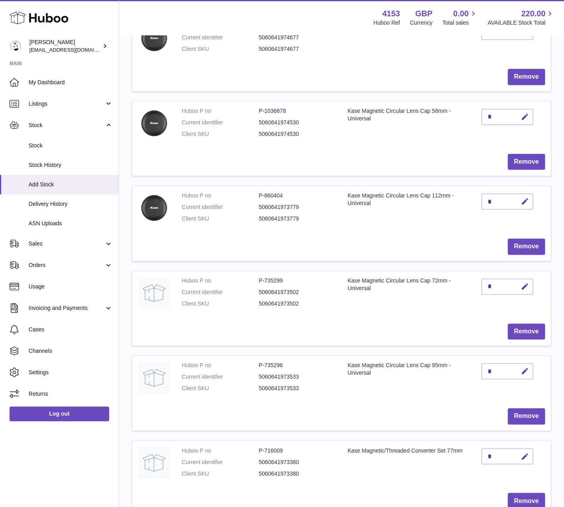
scroll to position [399, 0]
click at [523, 283] on icon "button" at bounding box center [525, 286] width 8 height 8
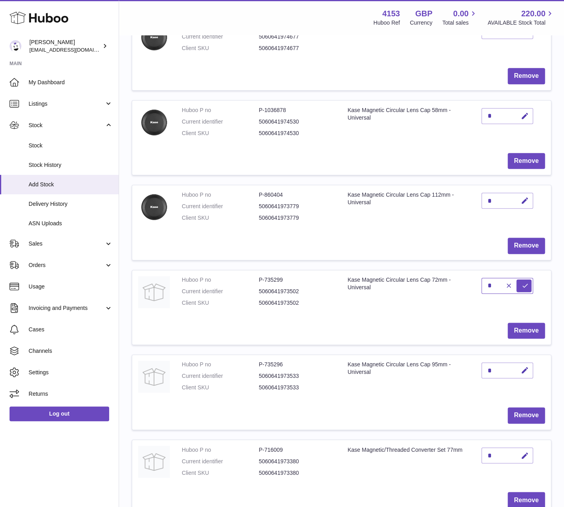
drag, startPoint x: 495, startPoint y: 281, endPoint x: 487, endPoint y: 283, distance: 8.6
click at [487, 283] on input "*" at bounding box center [508, 286] width 52 height 16
type input "*"
click at [522, 282] on icon "submit" at bounding box center [525, 285] width 7 height 7
click at [526, 367] on icon "button" at bounding box center [525, 370] width 8 height 8
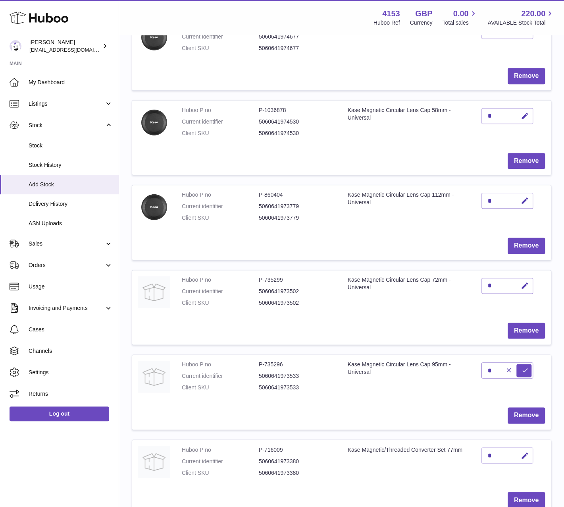
drag, startPoint x: 485, startPoint y: 367, endPoint x: 492, endPoint y: 367, distance: 7.1
click at [492, 367] on input "*" at bounding box center [508, 370] width 52 height 16
type input "*"
click at [526, 369] on icon "submit" at bounding box center [525, 370] width 7 height 7
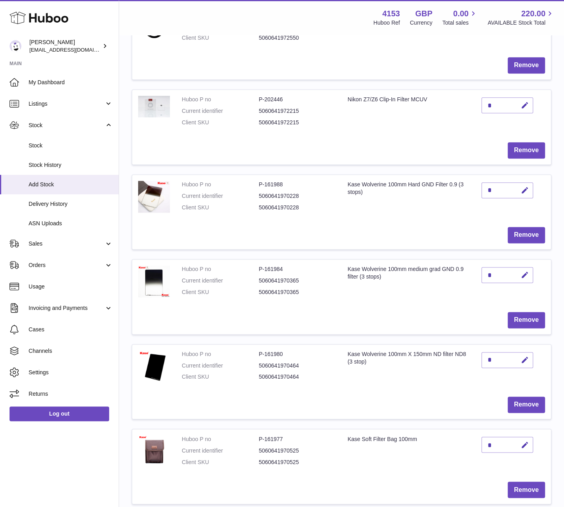
scroll to position [2304, 0]
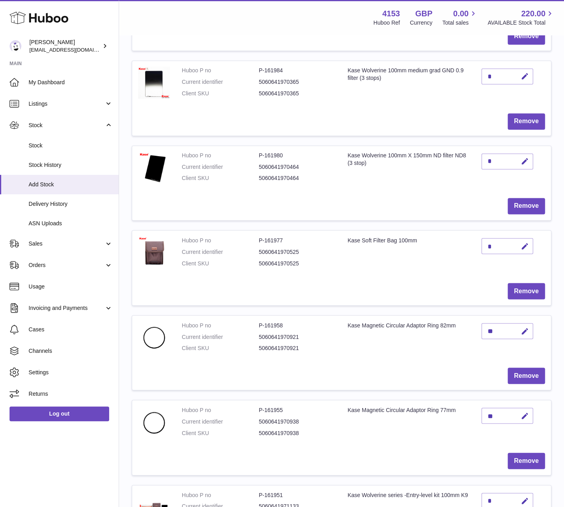
click at [368, 336] on td "Kase Magnetic Circular Adaptor Ring 82mm" at bounding box center [409, 338] width 134 height 46
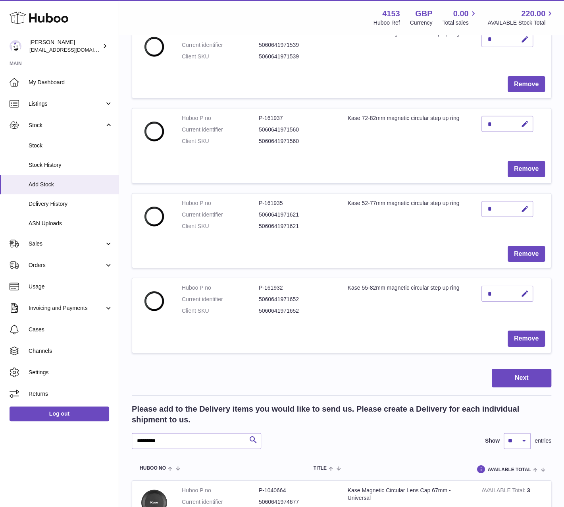
scroll to position [3098, 0]
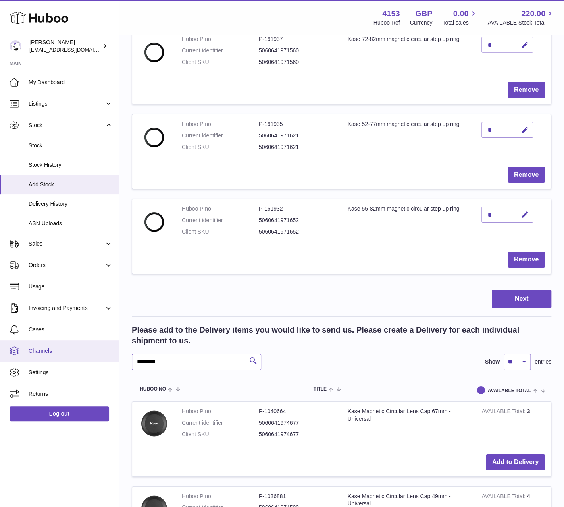
drag, startPoint x: 165, startPoint y: 352, endPoint x: 118, endPoint y: 350, distance: 46.9
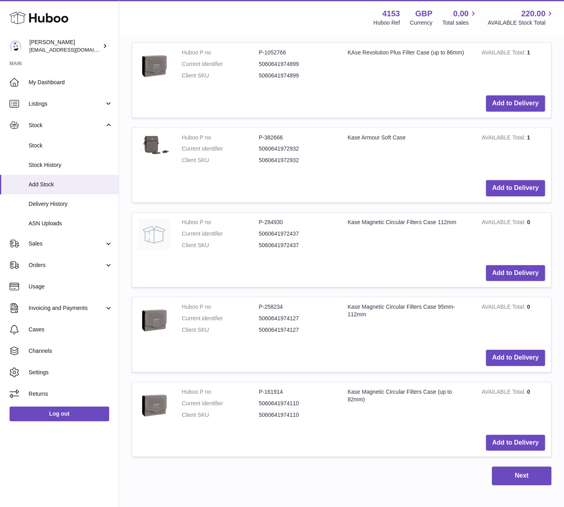
scroll to position [3367, 0]
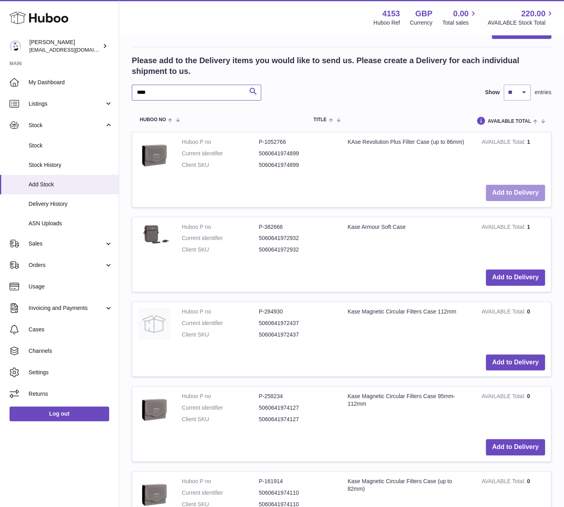
type input "****"
click at [508, 185] on button "Add to Delivery" at bounding box center [515, 193] width 59 height 16
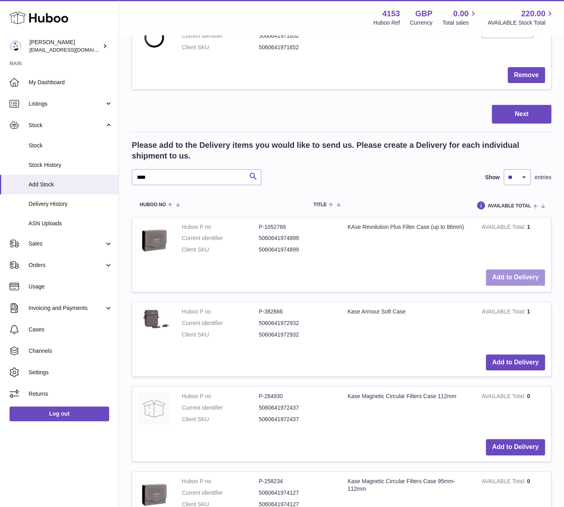
click at [519, 269] on button "Add to Delivery" at bounding box center [515, 277] width 59 height 16
click at [509, 269] on button "Add to Delivery" at bounding box center [515, 277] width 59 height 16
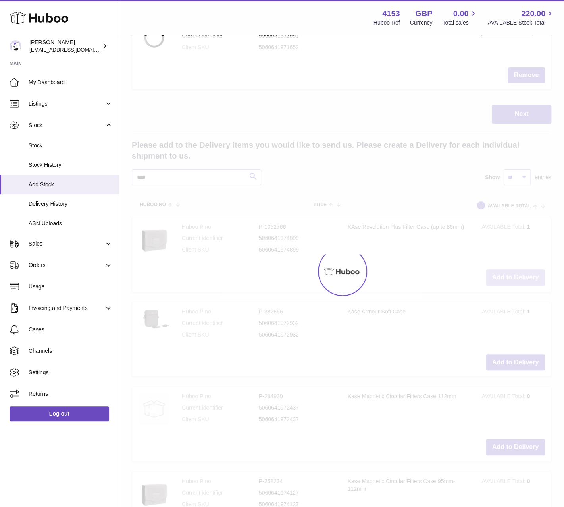
type input "*"
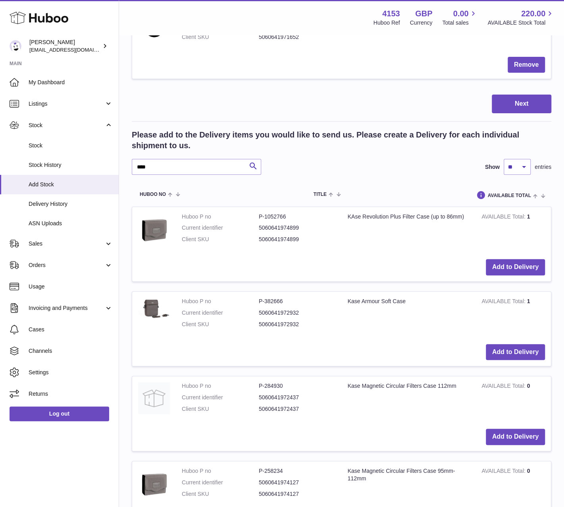
scroll to position [3407, 0]
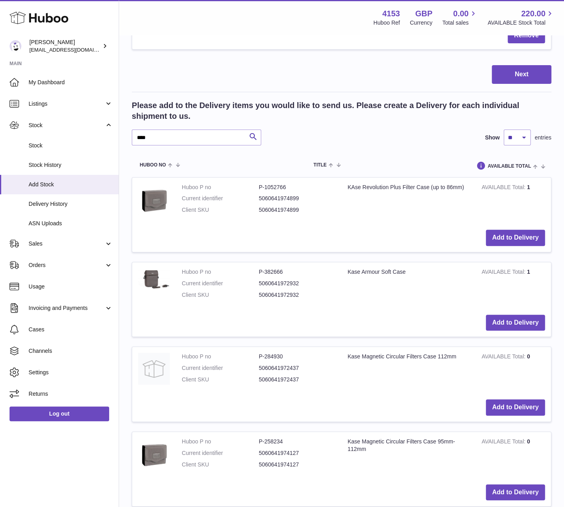
click at [386, 209] on td "KAse Revolution Plus Filter Case (up to 86mm)" at bounding box center [409, 201] width 134 height 46
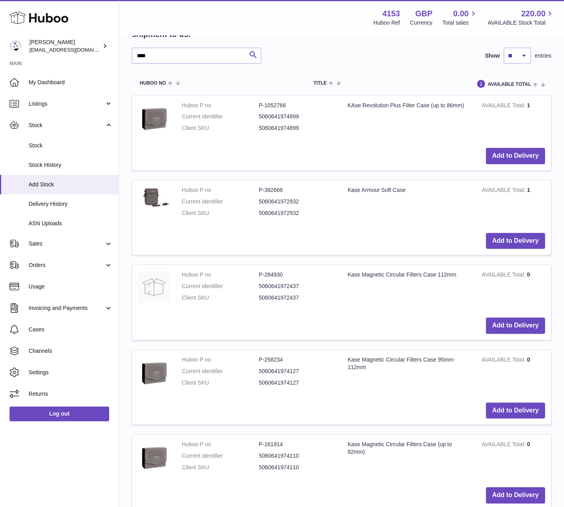
scroll to position [3526, 0]
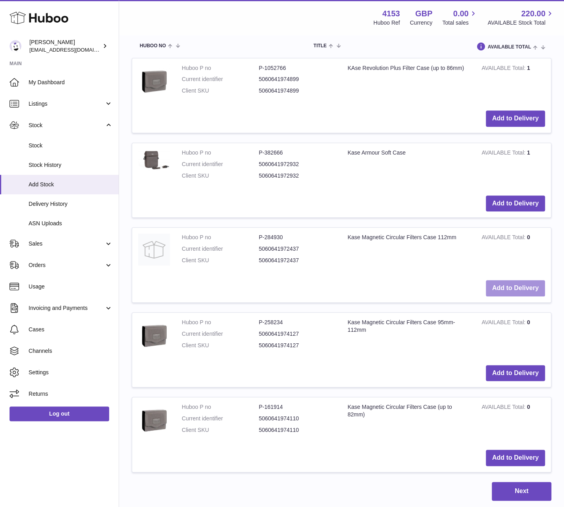
click at [516, 280] on button "Add to Delivery" at bounding box center [515, 288] width 59 height 16
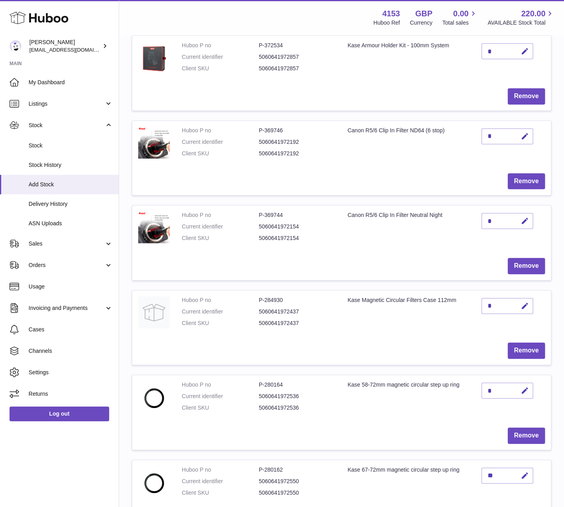
scroll to position [1783, 0]
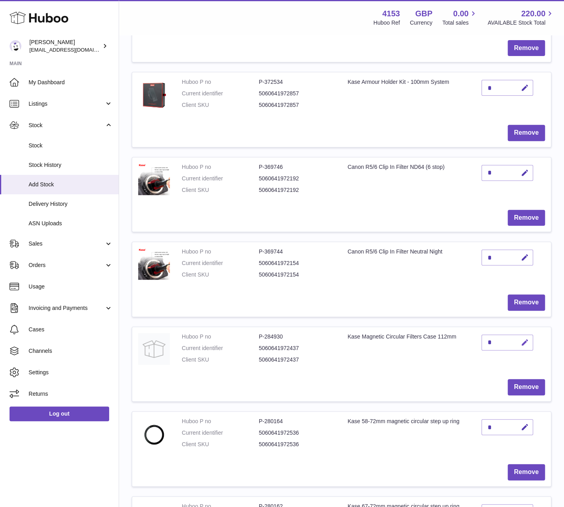
click at [525, 338] on icon "button" at bounding box center [525, 342] width 8 height 8
drag, startPoint x: 500, startPoint y: 336, endPoint x: 485, endPoint y: 335, distance: 15.9
click at [485, 335] on div "*" at bounding box center [508, 342] width 52 height 16
drag, startPoint x: 493, startPoint y: 335, endPoint x: 485, endPoint y: 336, distance: 8.1
click at [485, 336] on input "*" at bounding box center [508, 342] width 52 height 16
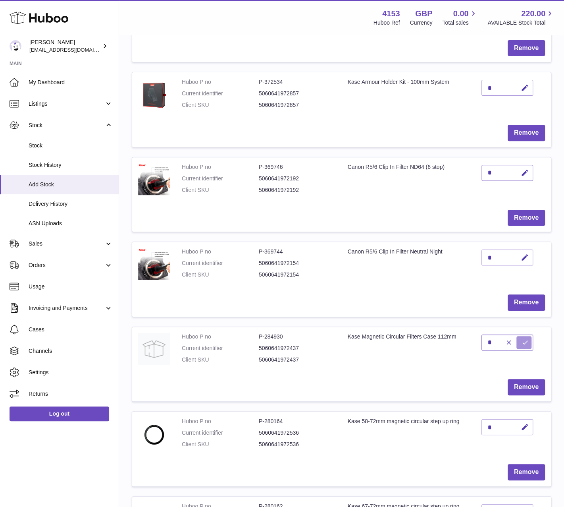
type input "*"
click at [521, 336] on button "submit" at bounding box center [524, 342] width 15 height 13
click at [355, 278] on td "Canon R5/6 Clip In Filter Neutral Night" at bounding box center [409, 265] width 134 height 46
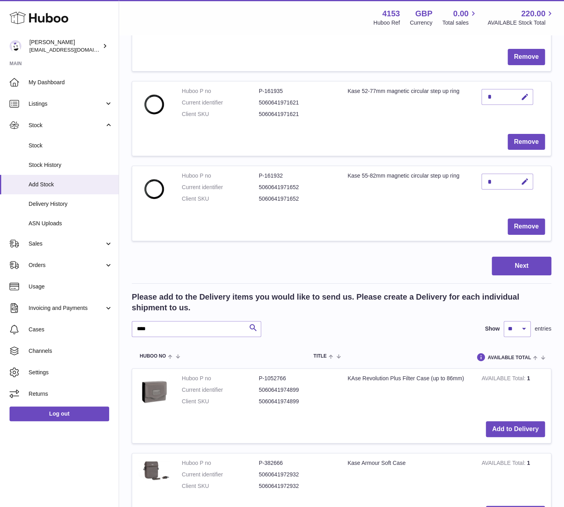
scroll to position [3412, 0]
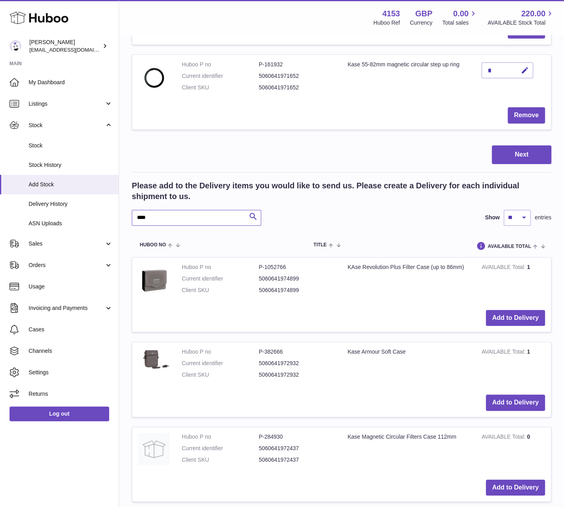
drag, startPoint x: 153, startPoint y: 206, endPoint x: 120, endPoint y: 210, distance: 32.8
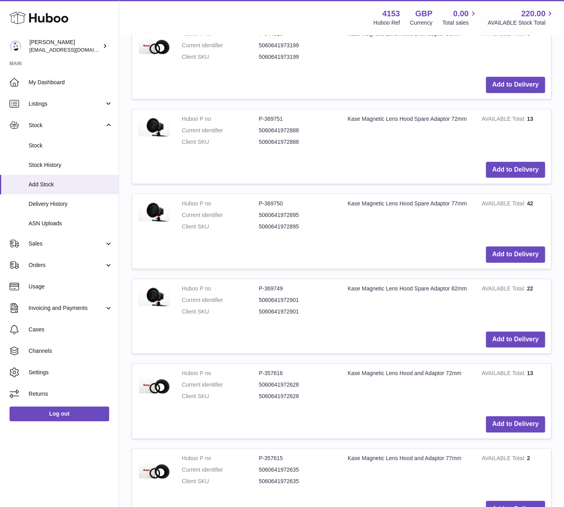
scroll to position [3889, 0]
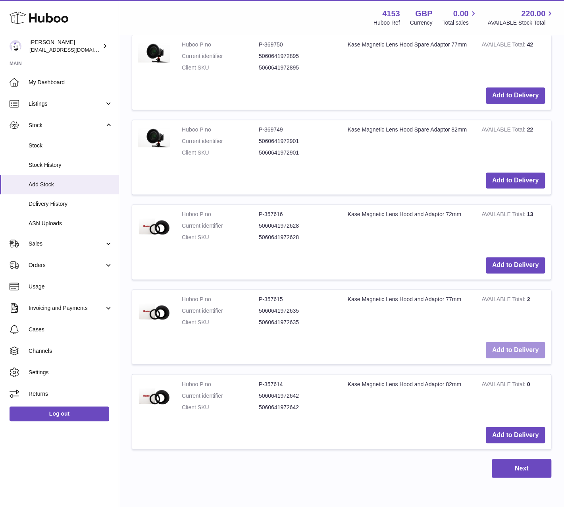
type input "****"
drag, startPoint x: 513, startPoint y: 334, endPoint x: 435, endPoint y: 326, distance: 79.1
click at [513, 342] on button "Add to Delivery" at bounding box center [515, 350] width 59 height 16
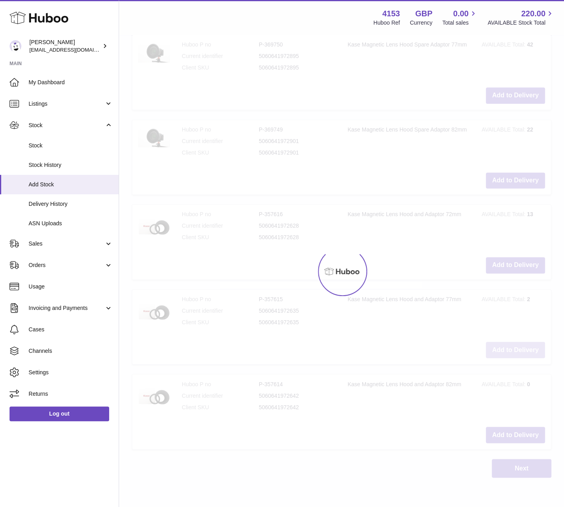
scroll to position [3973, 0]
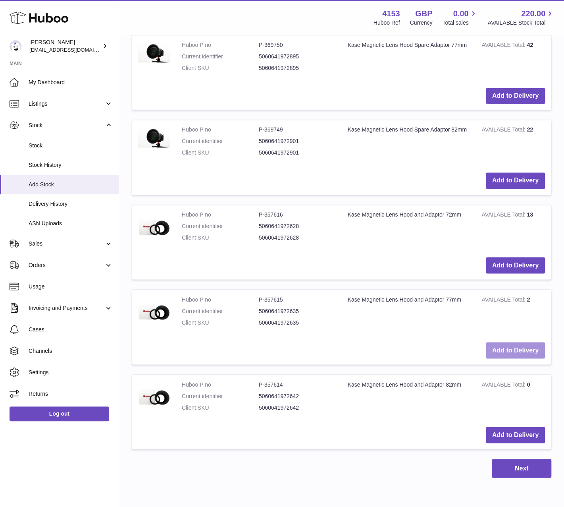
click at [501, 342] on button "Add to Delivery" at bounding box center [515, 350] width 59 height 16
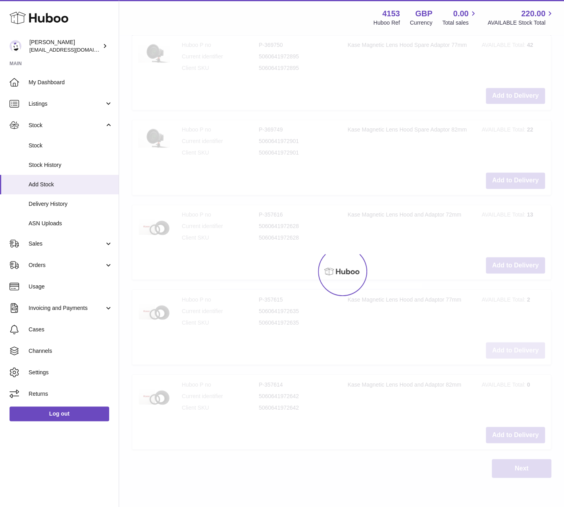
type input "*"
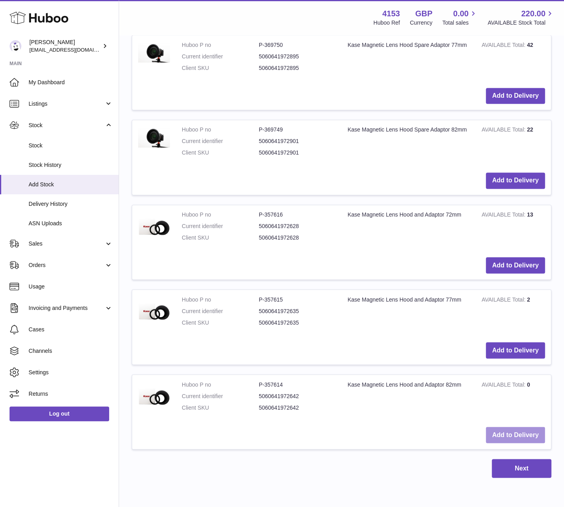
click at [500, 427] on button "Add to Delivery" at bounding box center [515, 435] width 59 height 16
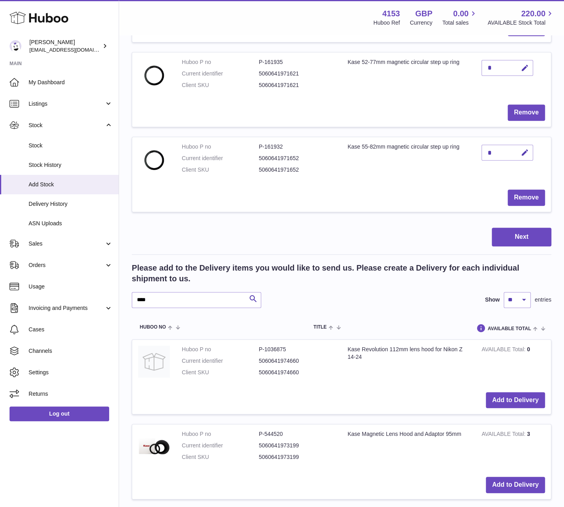
scroll to position [3621, 0]
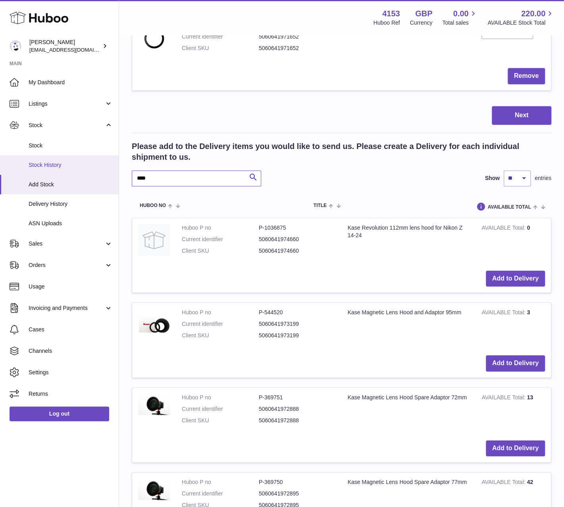
drag, startPoint x: 157, startPoint y: 166, endPoint x: 96, endPoint y: 172, distance: 61.4
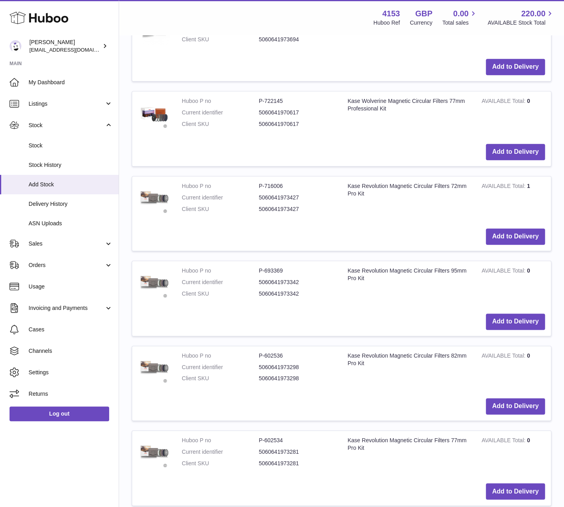
scroll to position [5448, 0]
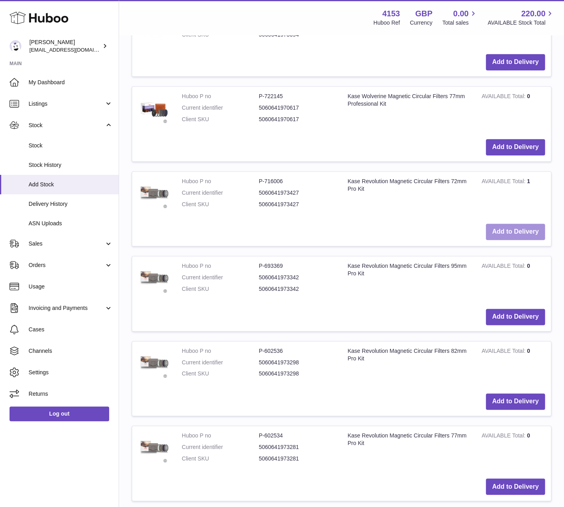
type input "***"
click at [508, 224] on button "Add to Delivery" at bounding box center [515, 232] width 59 height 16
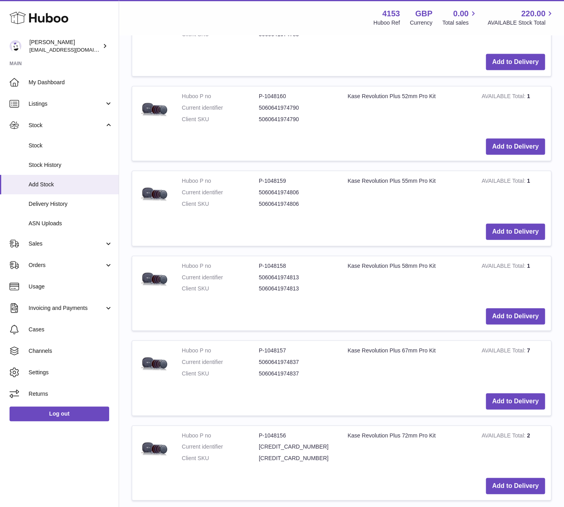
scroll to position [4420, 0]
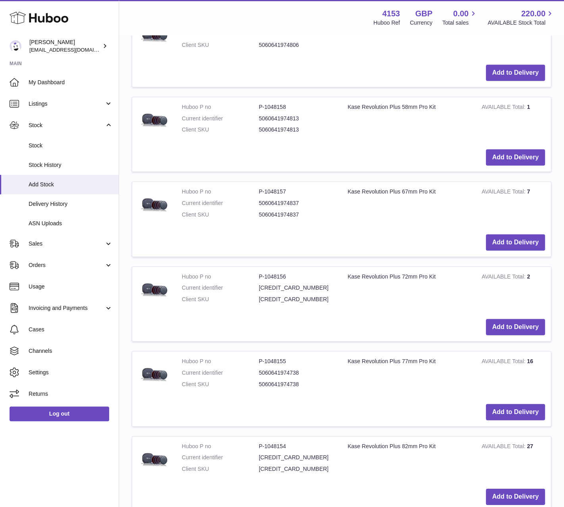
click at [360, 212] on td "Kase Revolution Plus 67mm Pro Kit" at bounding box center [409, 205] width 134 height 46
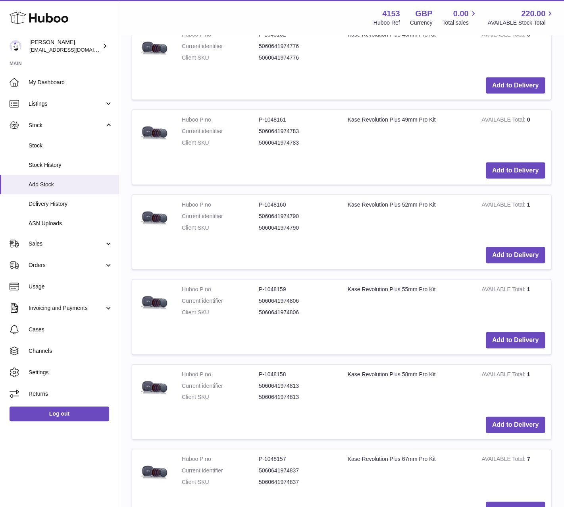
scroll to position [4142, 0]
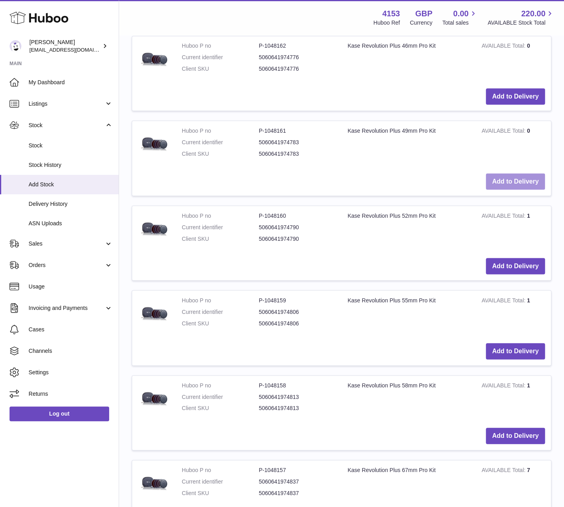
click at [526, 173] on button "Add to Delivery" at bounding box center [515, 181] width 59 height 16
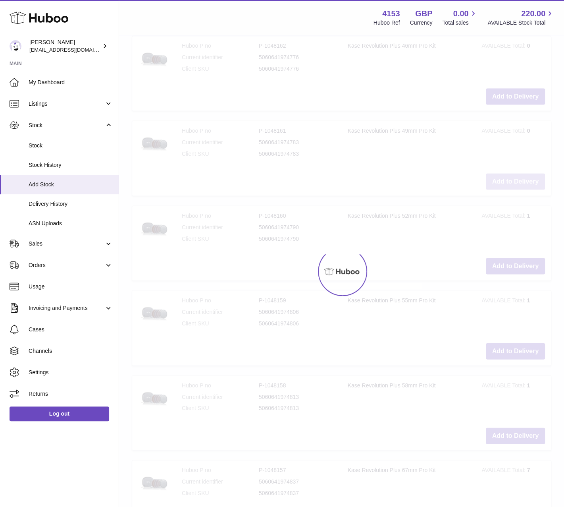
scroll to position [4227, 0]
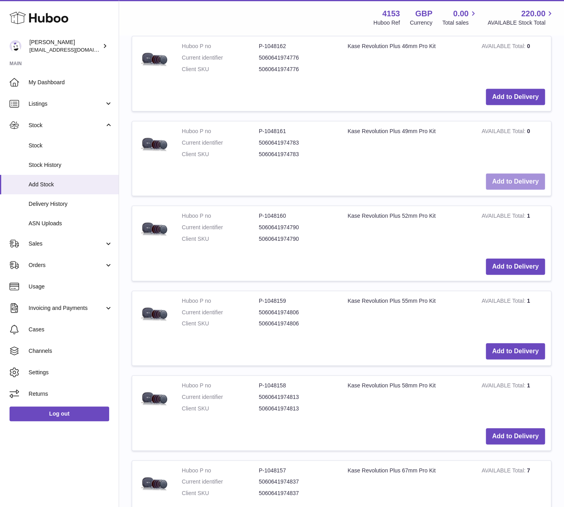
click at [525, 173] on button "Add to Delivery" at bounding box center [515, 181] width 59 height 16
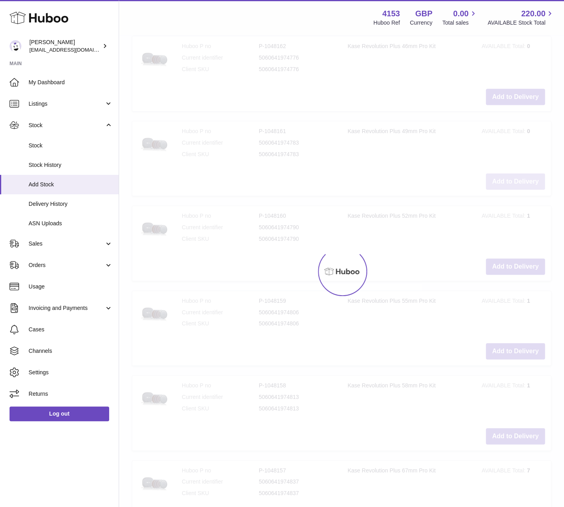
type input "*"
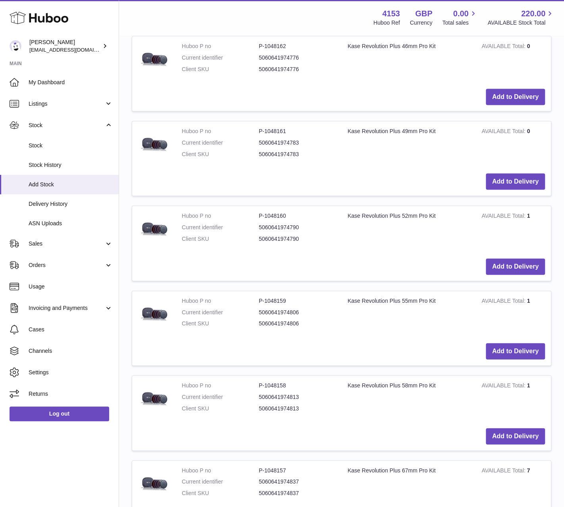
click at [373, 237] on td "Kase Revolution Plus 52mm Pro Kit" at bounding box center [409, 229] width 134 height 46
click at [510, 258] on button "Add to Delivery" at bounding box center [515, 266] width 59 height 16
click at [513, 258] on button "Add to Delivery" at bounding box center [515, 266] width 59 height 16
click at [516, 258] on button "Add to Delivery" at bounding box center [515, 266] width 59 height 16
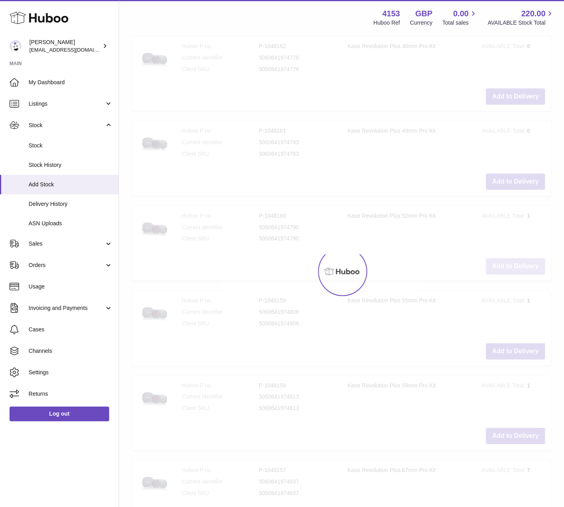
type input "*"
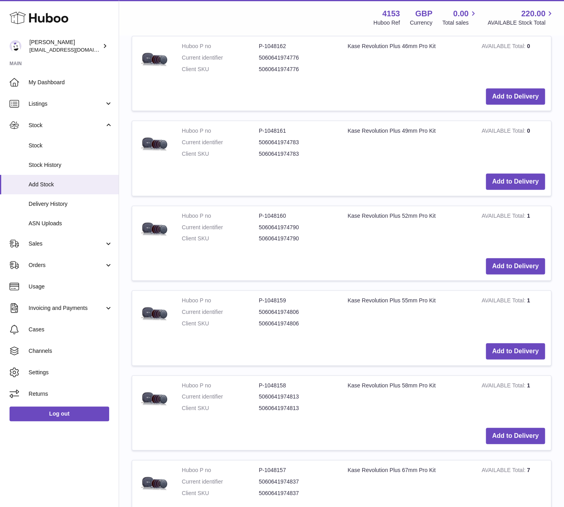
drag, startPoint x: 364, startPoint y: 316, endPoint x: 382, endPoint y: 323, distance: 19.3
click at [364, 316] on td "Kase Revolution Plus 55mm Pro Kit" at bounding box center [409, 314] width 134 height 46
click at [516, 343] on button "Add to Delivery" at bounding box center [515, 351] width 59 height 16
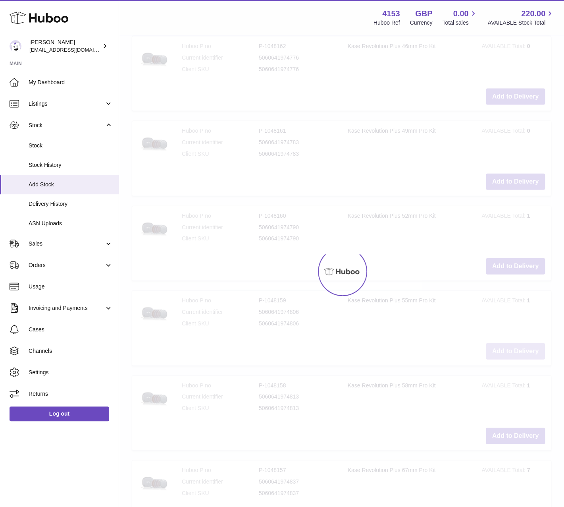
scroll to position [4395, 0]
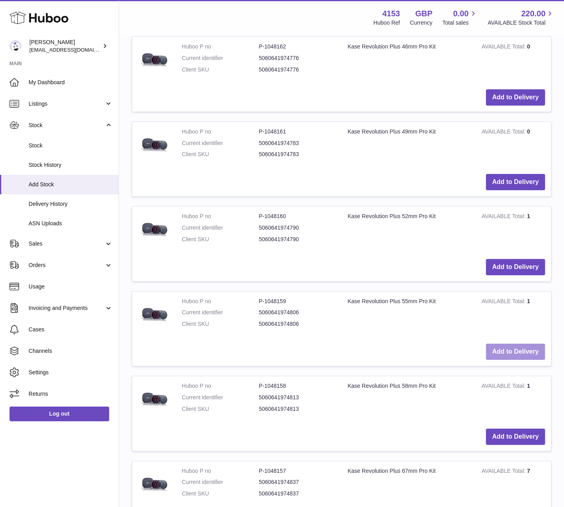
click at [501, 344] on button "Add to Delivery" at bounding box center [515, 352] width 59 height 16
click at [505, 344] on button "Add to Delivery" at bounding box center [515, 352] width 59 height 16
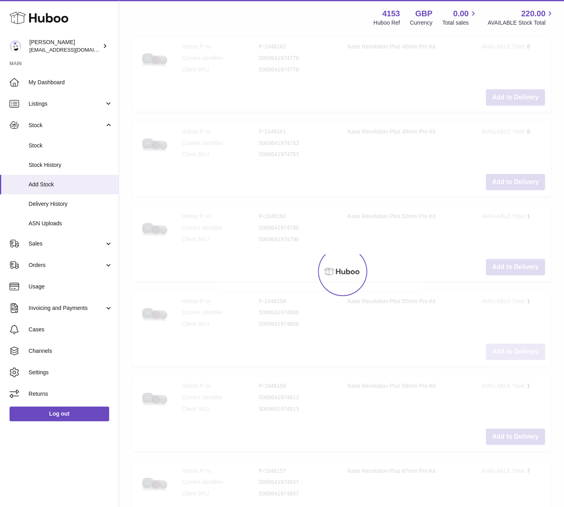
type input "*"
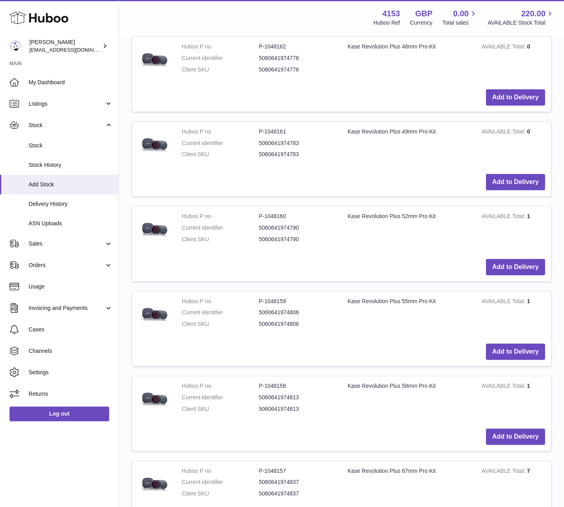
click at [326, 321] on td "Huboo P no P-1048159 Current identifier 5060641974806 Client SKU 5060641974806" at bounding box center [259, 315] width 166 height 46
click at [508, 429] on button "Add to Delivery" at bounding box center [515, 437] width 59 height 16
click at [517, 428] on button "Add to Delivery" at bounding box center [515, 436] width 59 height 16
click at [509, 428] on button "Add to Delivery" at bounding box center [515, 436] width 59 height 16
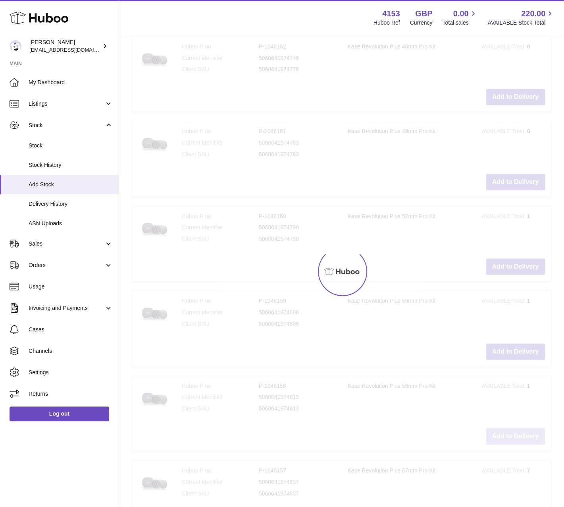
type input "*"
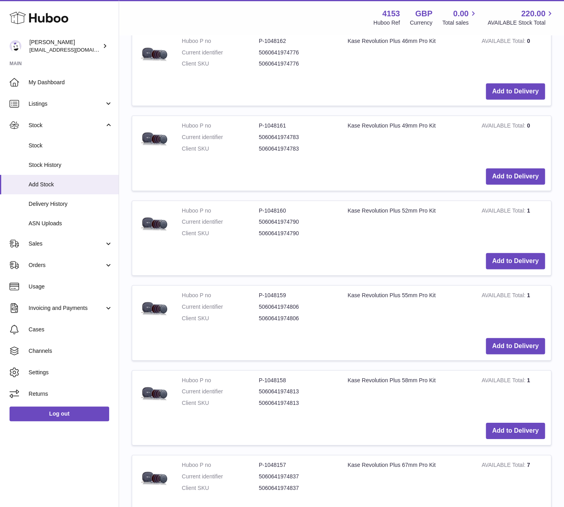
scroll to position [4520, 0]
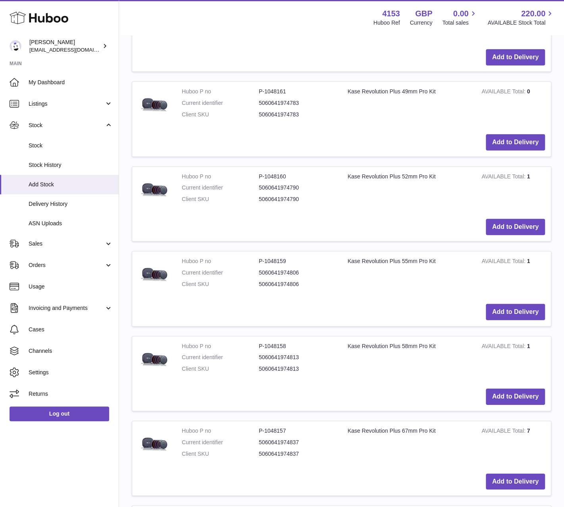
click at [368, 391] on td "Add to Delivery" at bounding box center [341, 397] width 419 height 28
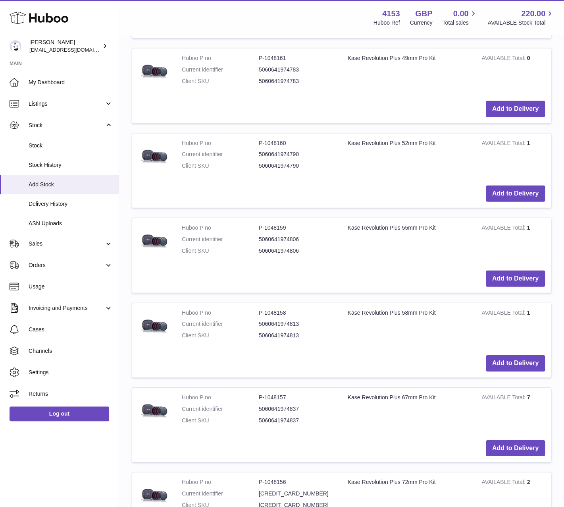
scroll to position [4600, 0]
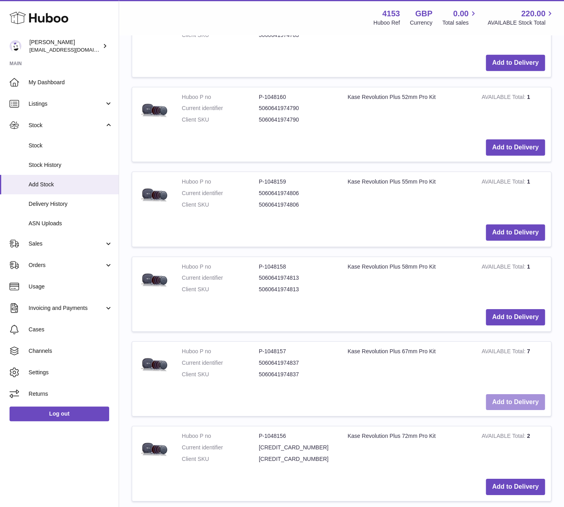
click at [511, 394] on button "Add to Delivery" at bounding box center [515, 402] width 59 height 16
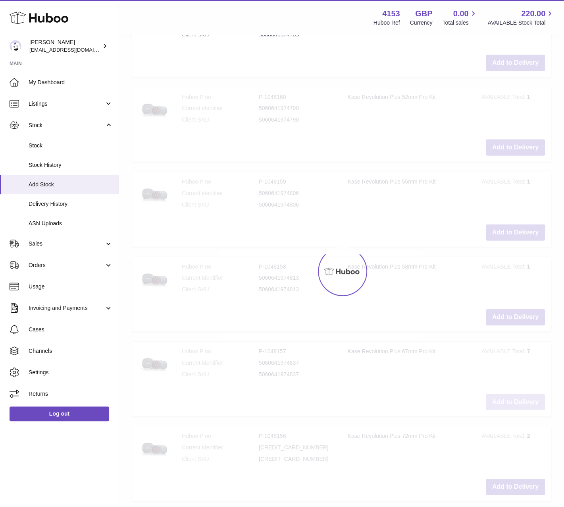
scroll to position [4684, 0]
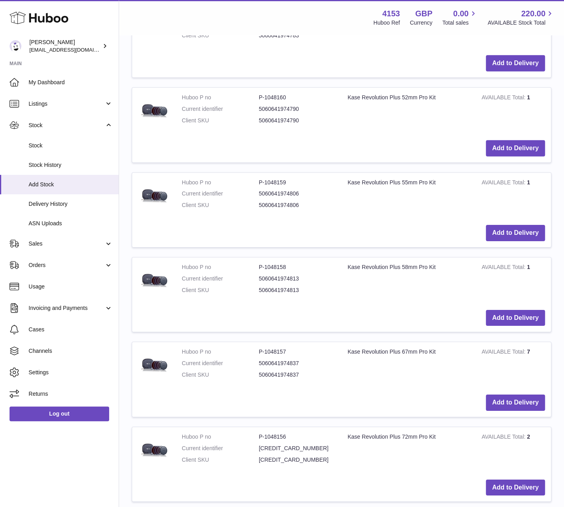
click at [339, 367] on td "Huboo P no P-1048157 Current identifier 5060641974837 Client SKU 5060641974837" at bounding box center [259, 365] width 166 height 46
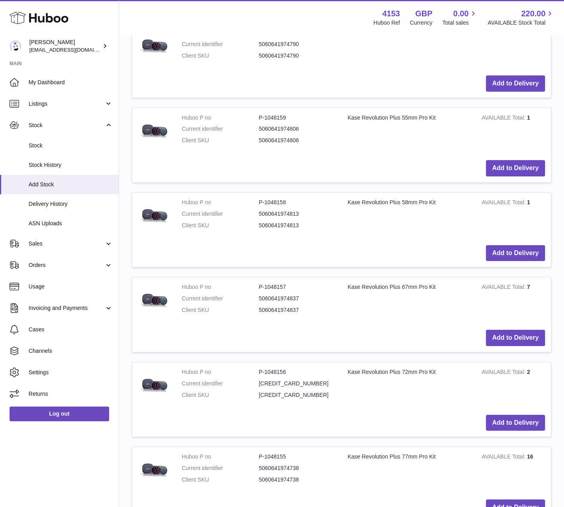
scroll to position [4763, 0]
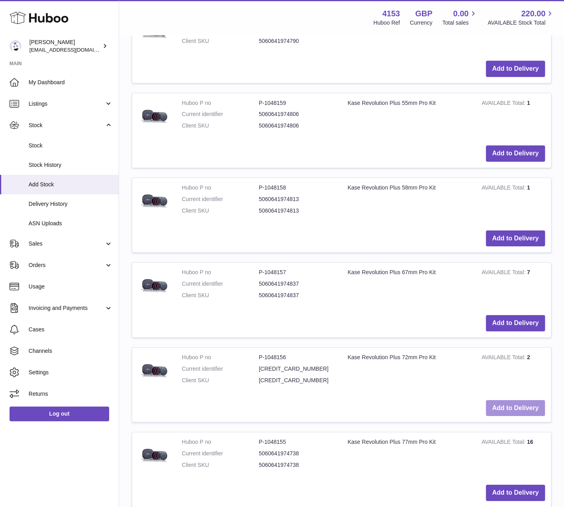
click at [505, 400] on button "Add to Delivery" at bounding box center [515, 408] width 59 height 16
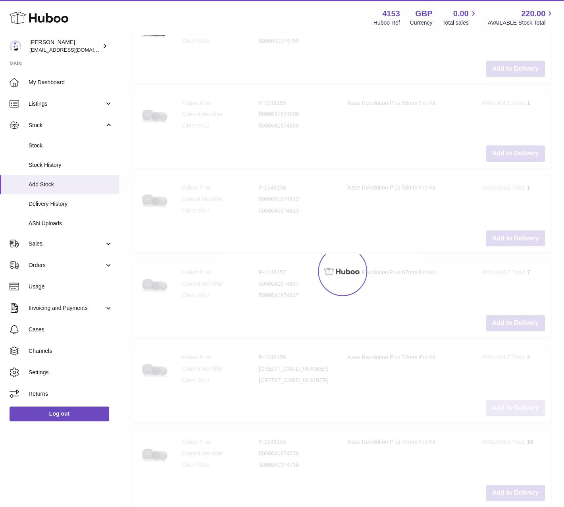
scroll to position [4848, 0]
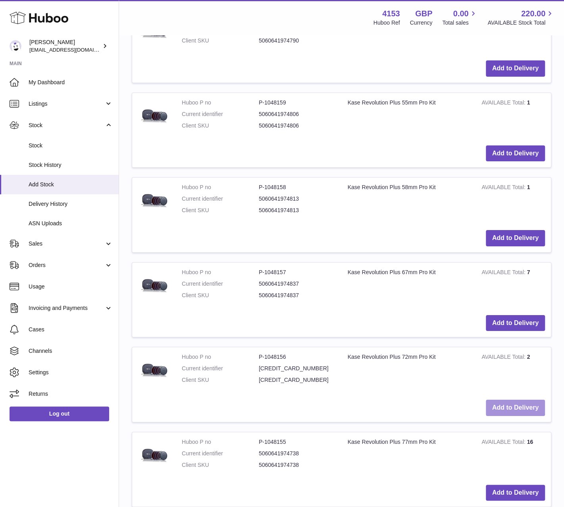
click at [507, 400] on button "Add to Delivery" at bounding box center [515, 408] width 59 height 16
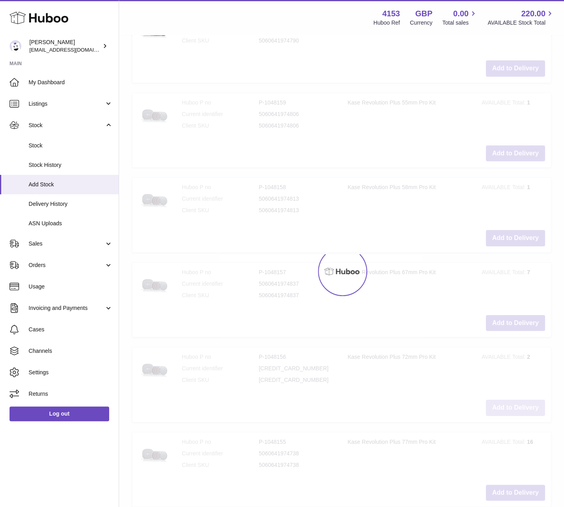
type input "*"
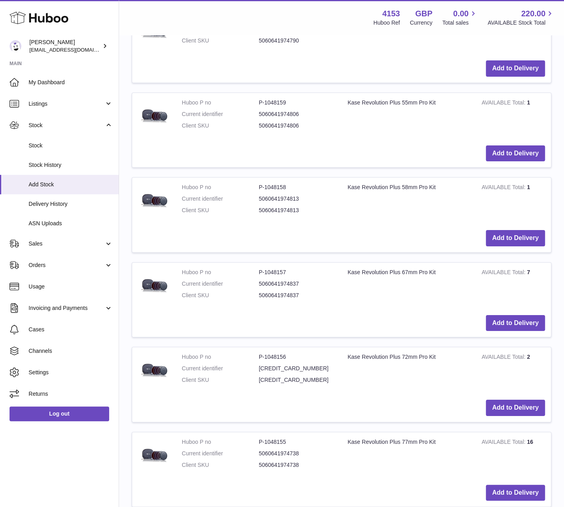
click at [365, 373] on td "Kase Revolution Plus 72mm Pro Kit" at bounding box center [409, 370] width 134 height 46
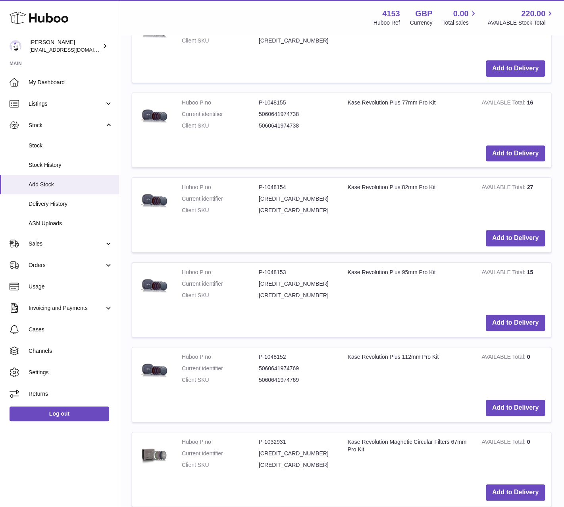
scroll to position [5206, 0]
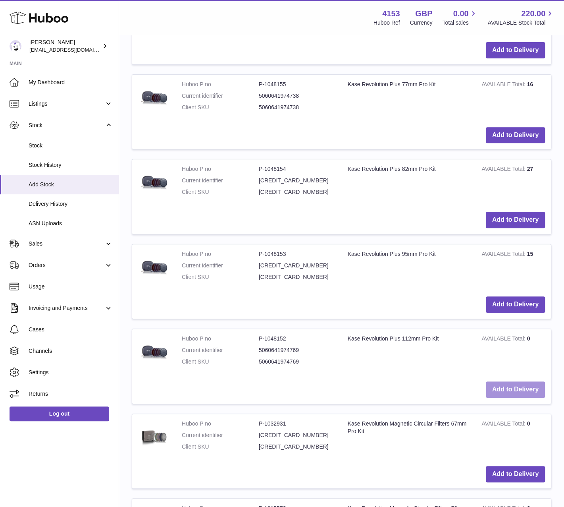
click at [514, 381] on button "Add to Delivery" at bounding box center [515, 389] width 59 height 16
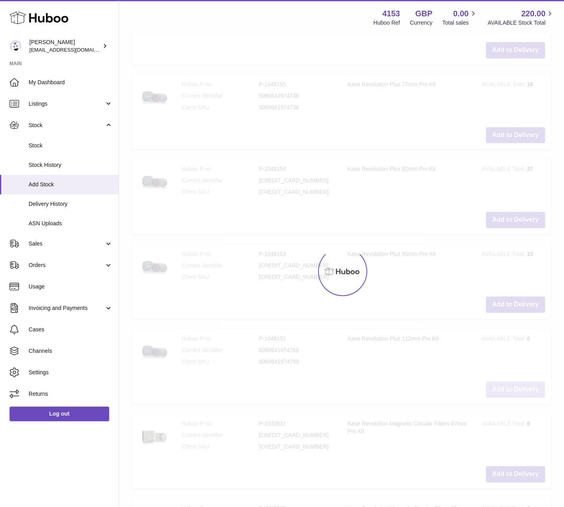
scroll to position [5290, 0]
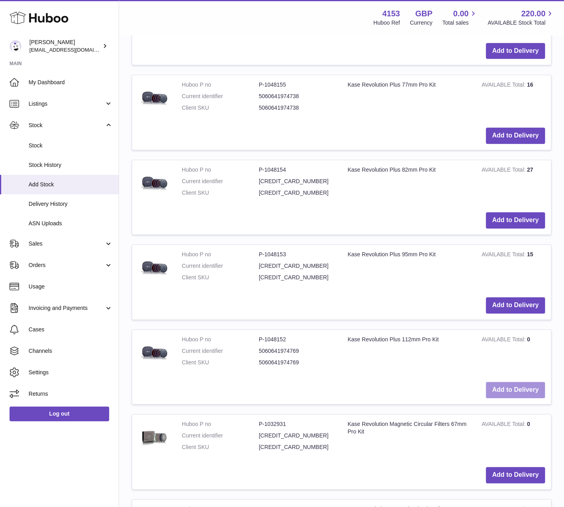
click at [508, 382] on button "Add to Delivery" at bounding box center [515, 390] width 59 height 16
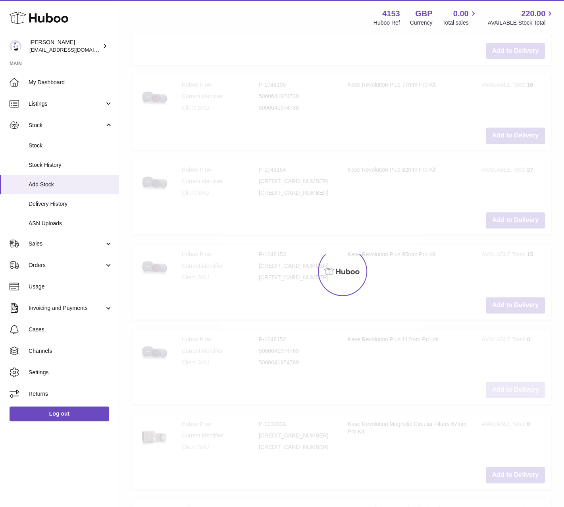
type input "*"
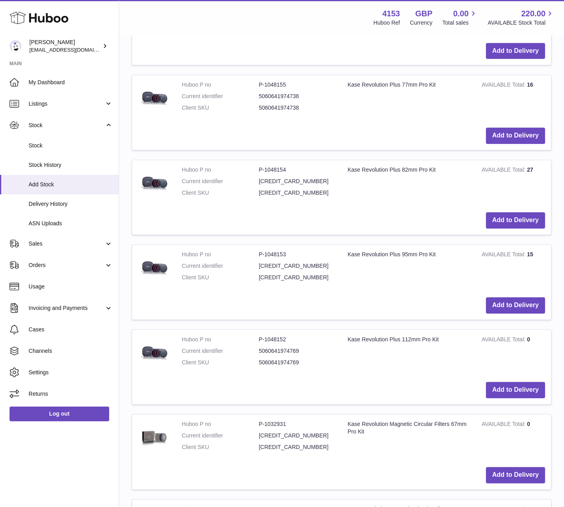
click at [348, 264] on td "Kase Revolution Plus 95mm Pro Kit" at bounding box center [409, 268] width 134 height 46
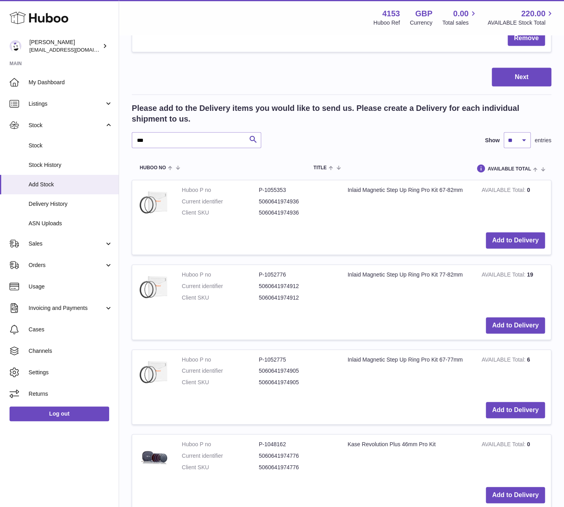
scroll to position [4257, 0]
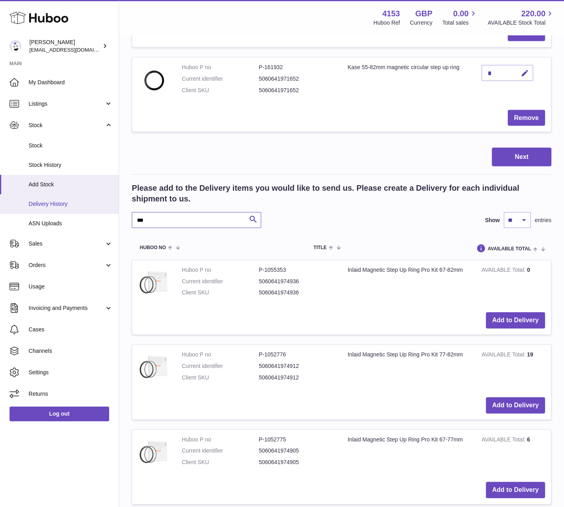
drag, startPoint x: 142, startPoint y: 208, endPoint x: 105, endPoint y: 204, distance: 37.2
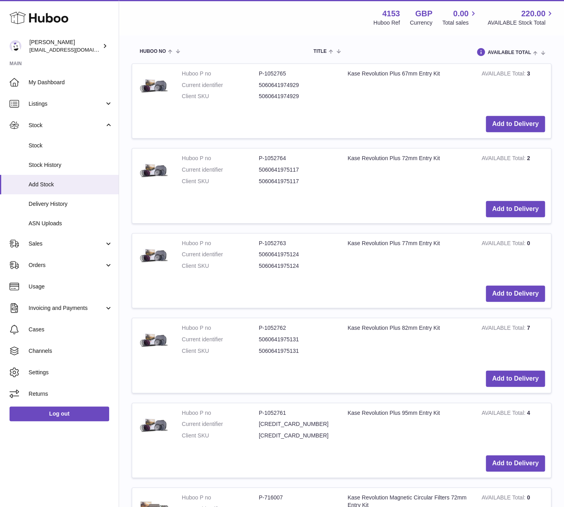
scroll to position [4456, 0]
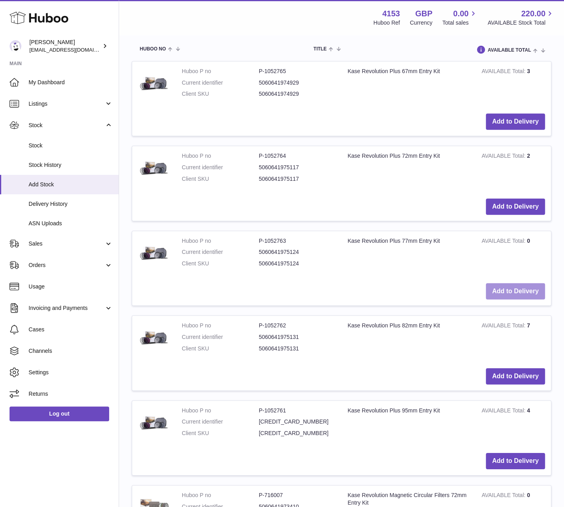
type input "*****"
click at [512, 283] on button "Add to Delivery" at bounding box center [515, 291] width 59 height 16
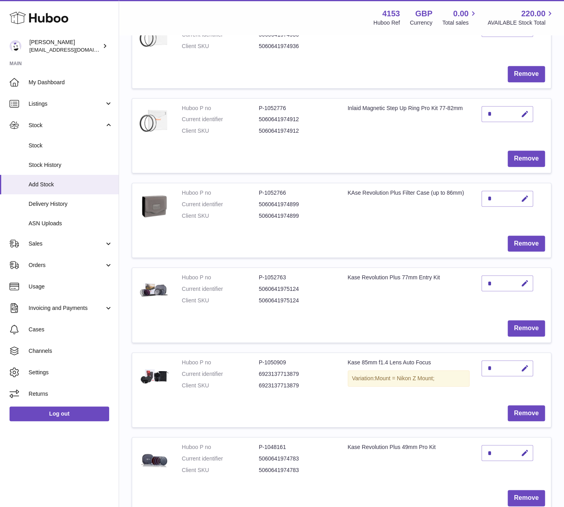
scroll to position [159, 0]
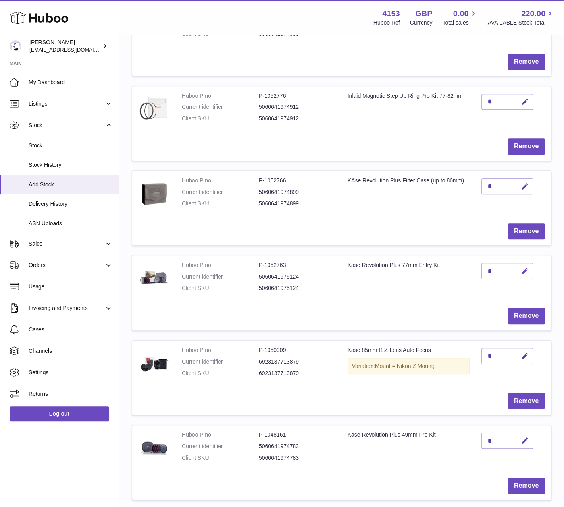
click at [524, 270] on icon "button" at bounding box center [525, 271] width 8 height 8
drag, startPoint x: 493, startPoint y: 267, endPoint x: 485, endPoint y: 270, distance: 7.5
click at [485, 270] on input "*" at bounding box center [508, 271] width 52 height 16
type input "*"
click at [525, 272] on icon "submit" at bounding box center [525, 270] width 7 height 7
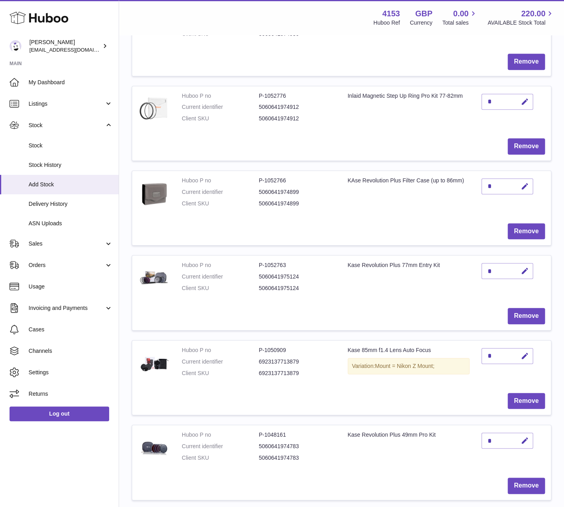
click at [341, 294] on td "Huboo P no P-1052763 Current identifier 5060641975124 Client SKU 5060641975124" at bounding box center [259, 278] width 166 height 46
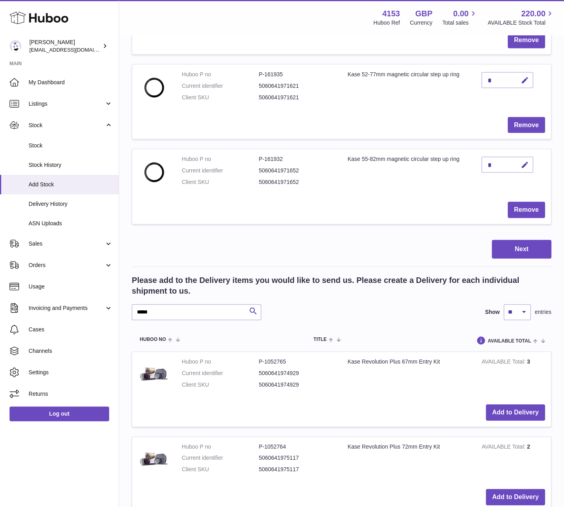
scroll to position [4329, 0]
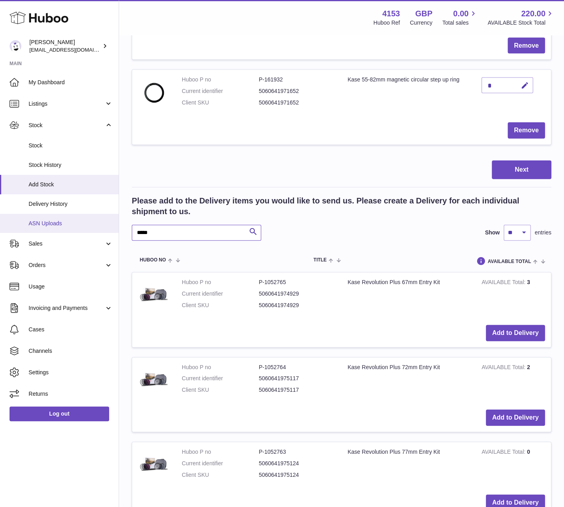
drag, startPoint x: 158, startPoint y: 217, endPoint x: 114, endPoint y: 214, distance: 45.0
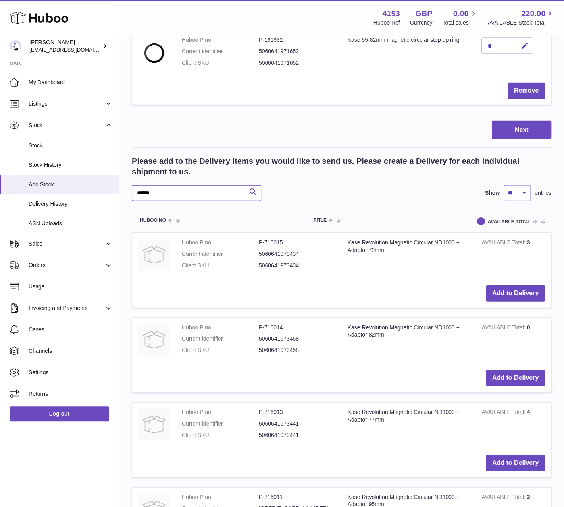
scroll to position [4409, 0]
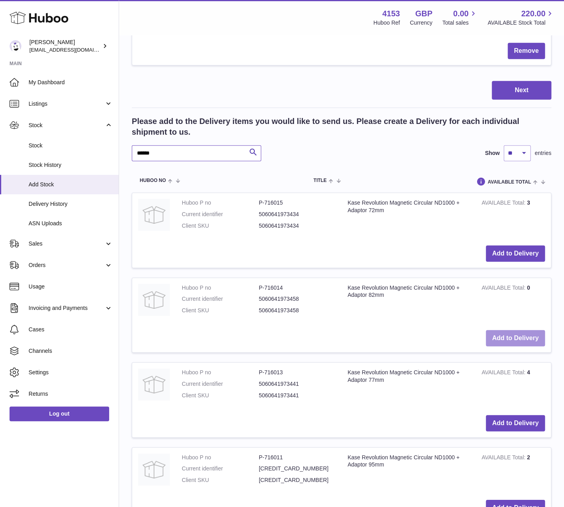
type input "******"
click at [515, 330] on button "Add to Delivery" at bounding box center [515, 338] width 59 height 16
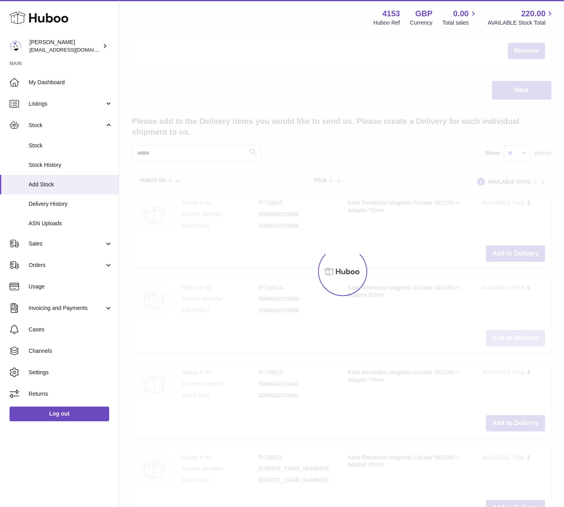
scroll to position [4493, 0]
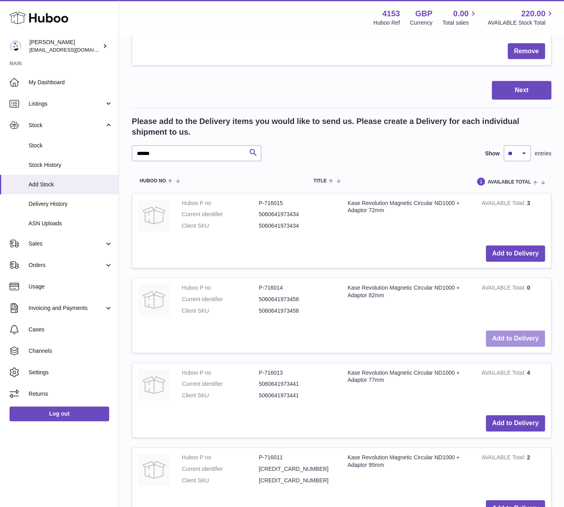
click at [515, 330] on button "Add to Delivery" at bounding box center [515, 338] width 59 height 16
click at [520, 330] on button "Add to Delivery" at bounding box center [515, 338] width 59 height 16
click at [503, 330] on button "Add to Delivery" at bounding box center [515, 338] width 59 height 16
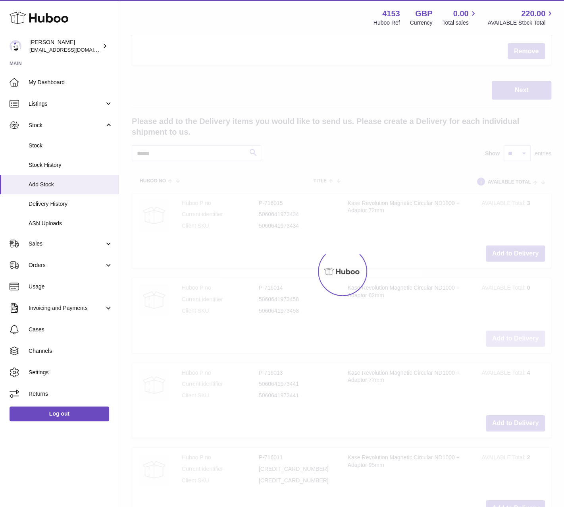
type input "*"
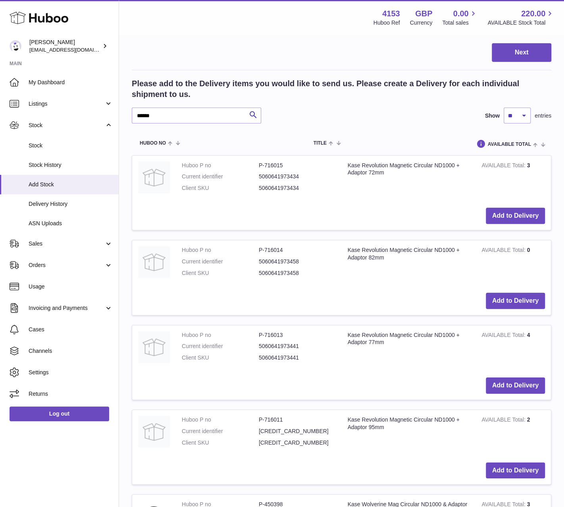
scroll to position [4573, 0]
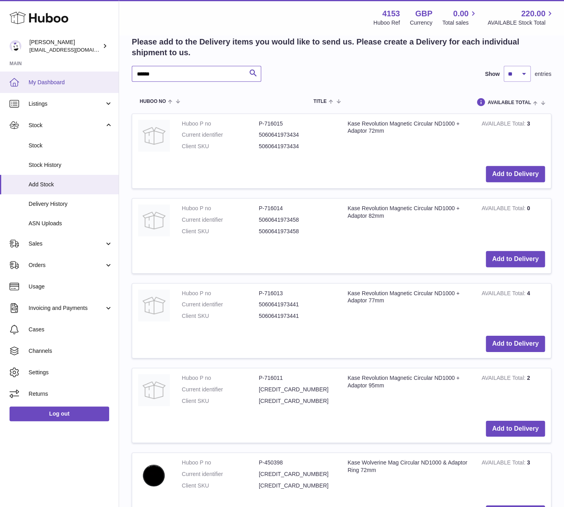
drag, startPoint x: 125, startPoint y: 67, endPoint x: 86, endPoint y: 73, distance: 39.8
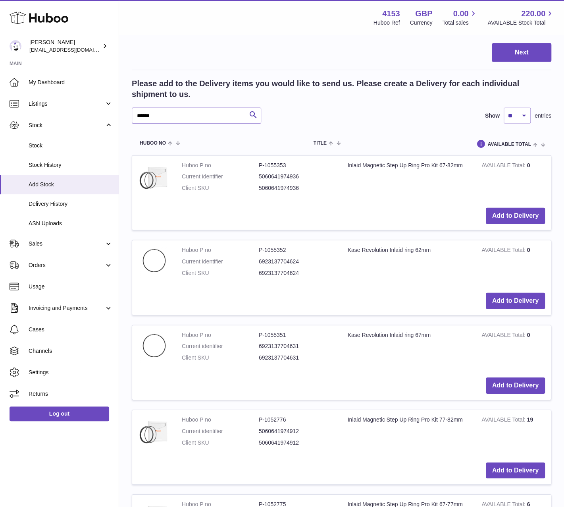
scroll to position [4613, 0]
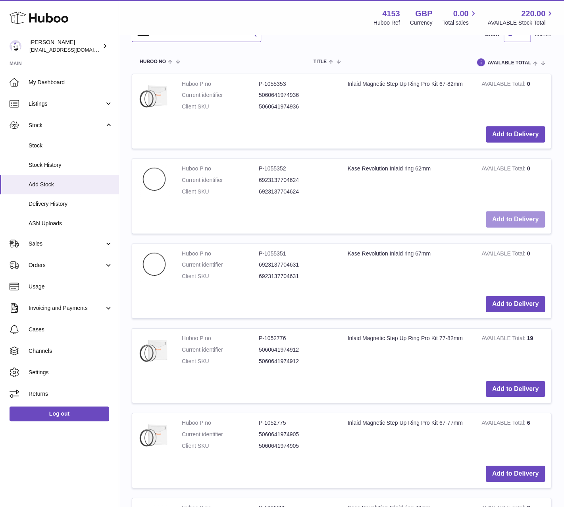
type input "******"
click at [527, 211] on button "Add to Delivery" at bounding box center [515, 219] width 59 height 16
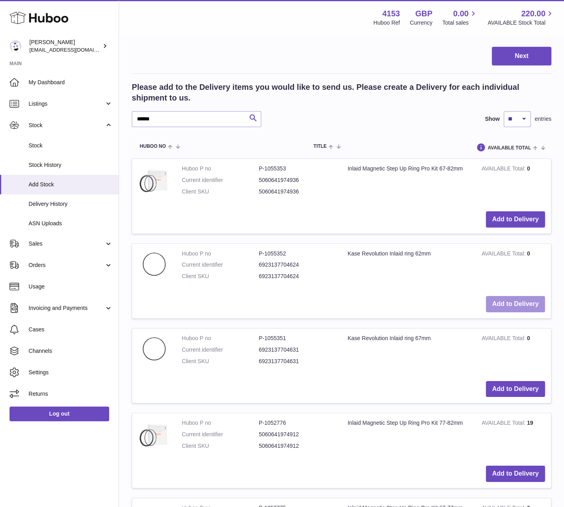
scroll to position [4697, 0]
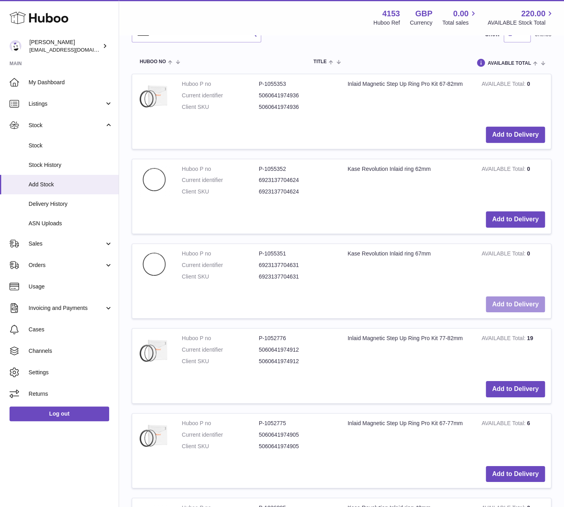
click at [526, 296] on button "Add to Delivery" at bounding box center [515, 304] width 59 height 16
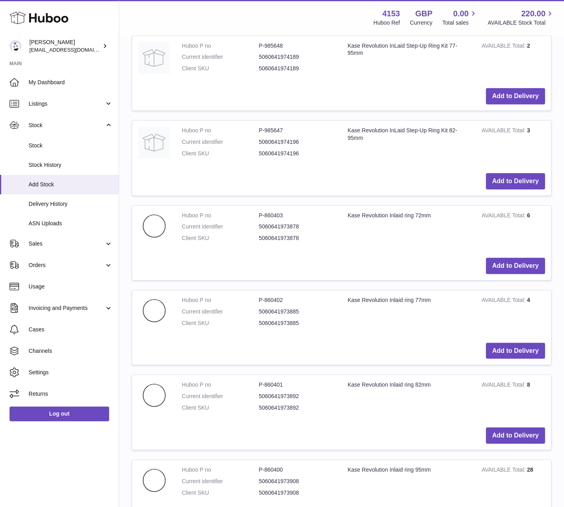
scroll to position [6093, 0]
click at [512, 342] on button "Add to Delivery" at bounding box center [515, 350] width 59 height 16
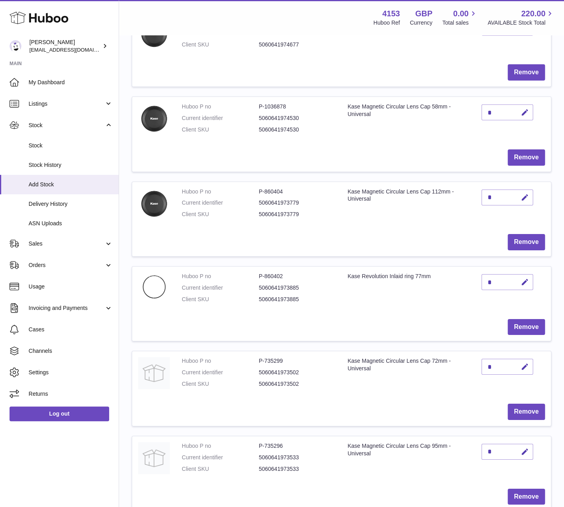
scroll to position [1331, 0]
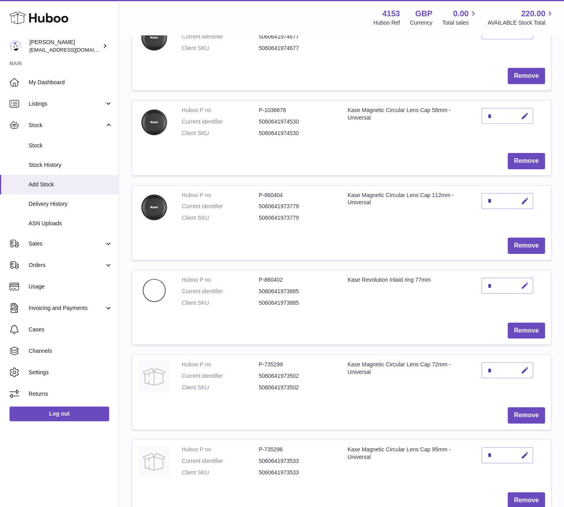
click at [525, 282] on icon "button" at bounding box center [525, 286] width 8 height 8
type input "**"
click at [525, 282] on icon "submit" at bounding box center [525, 285] width 7 height 7
click at [364, 317] on td "Remove" at bounding box center [341, 331] width 419 height 28
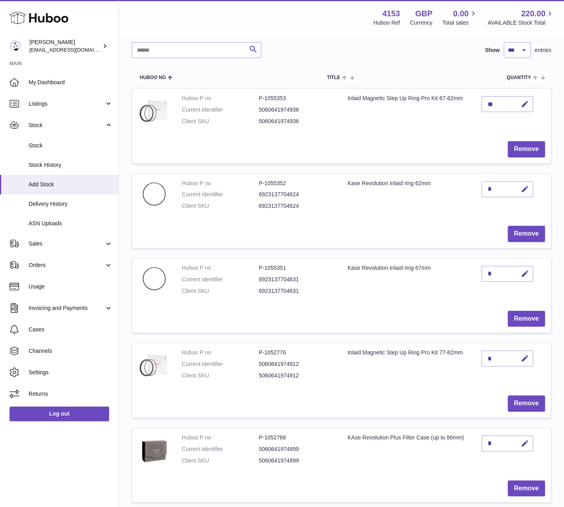
scroll to position [60, 0]
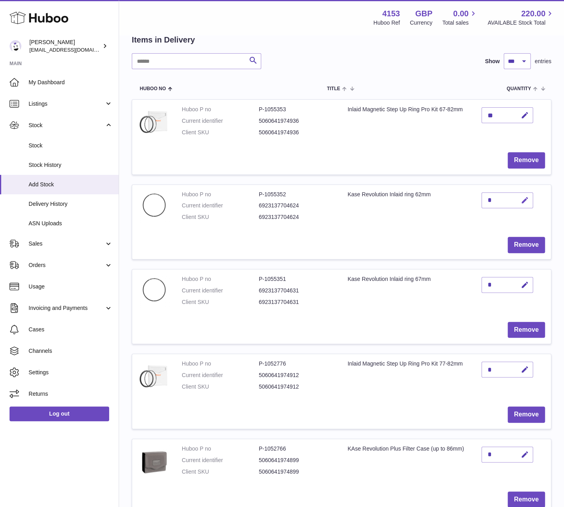
click at [526, 201] on icon "button" at bounding box center [525, 200] width 8 height 8
drag, startPoint x: 491, startPoint y: 199, endPoint x: 485, endPoint y: 200, distance: 5.6
click at [485, 200] on input "*" at bounding box center [508, 200] width 52 height 16
type input "*"
click at [524, 195] on button "submit" at bounding box center [524, 200] width 15 height 13
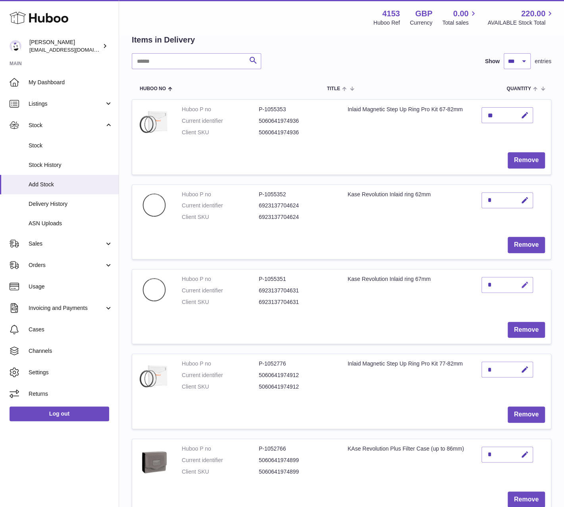
click at [522, 284] on icon "button" at bounding box center [525, 285] width 8 height 8
drag, startPoint x: 495, startPoint y: 284, endPoint x: 478, endPoint y: 284, distance: 16.7
click at [478, 284] on td "*" at bounding box center [513, 292] width 75 height 46
type input "*"
drag, startPoint x: 522, startPoint y: 285, endPoint x: 539, endPoint y: 284, distance: 16.7
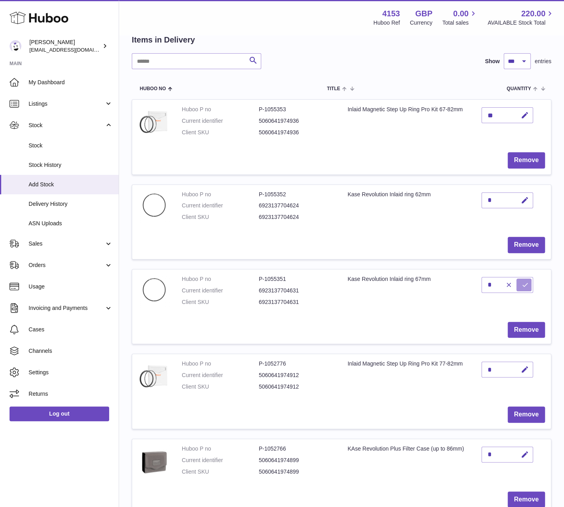
click at [522, 285] on icon "submit" at bounding box center [525, 284] width 7 height 7
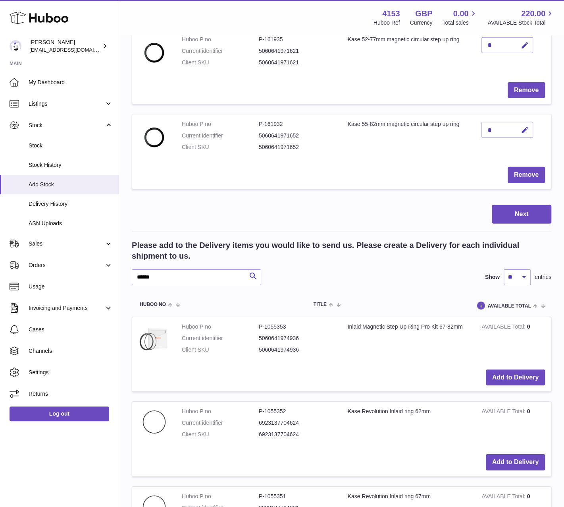
scroll to position [4687, 0]
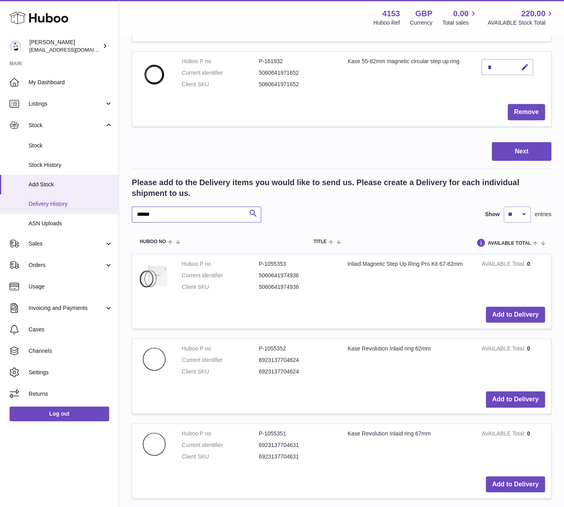
drag, startPoint x: 126, startPoint y: 197, endPoint x: 99, endPoint y: 197, distance: 27.4
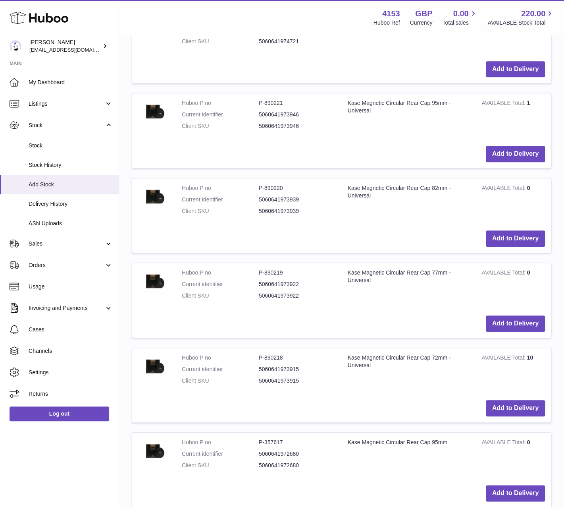
scroll to position [5283, 0]
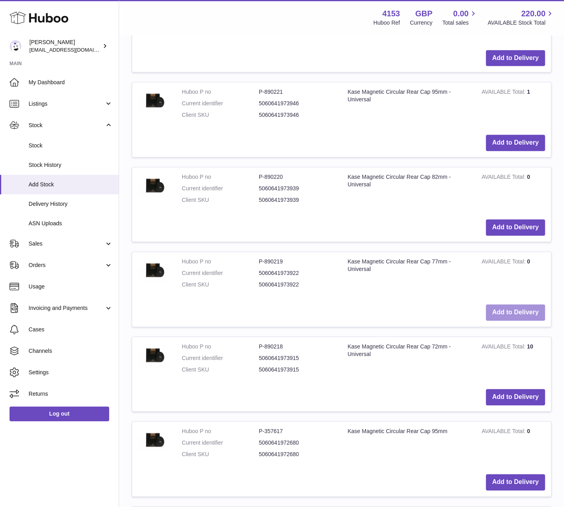
type input "****"
click at [513, 304] on button "Add to Delivery" at bounding box center [515, 312] width 59 height 16
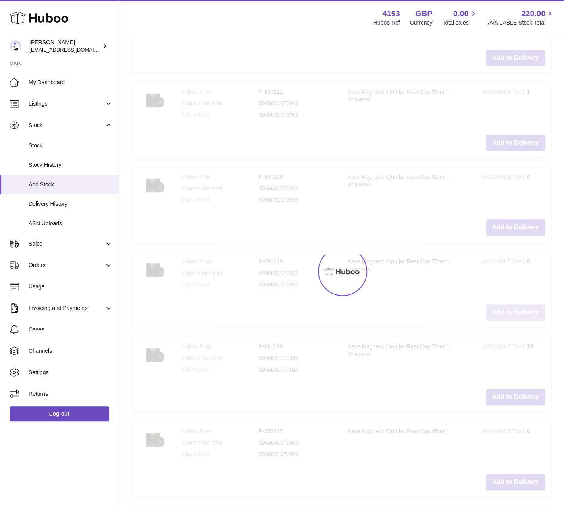
scroll to position [5367, 0]
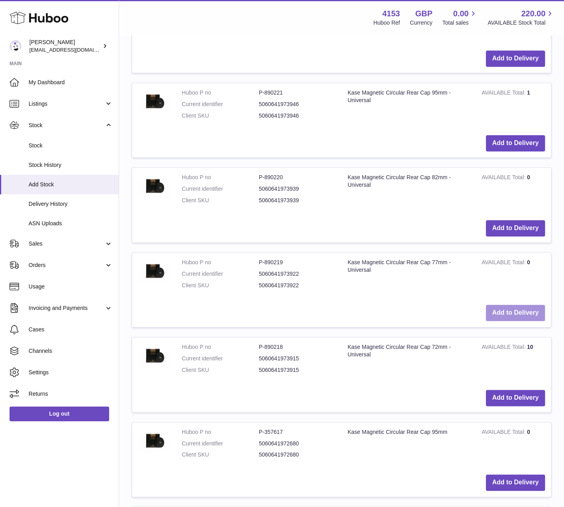
click at [521, 305] on button "Add to Delivery" at bounding box center [515, 313] width 59 height 16
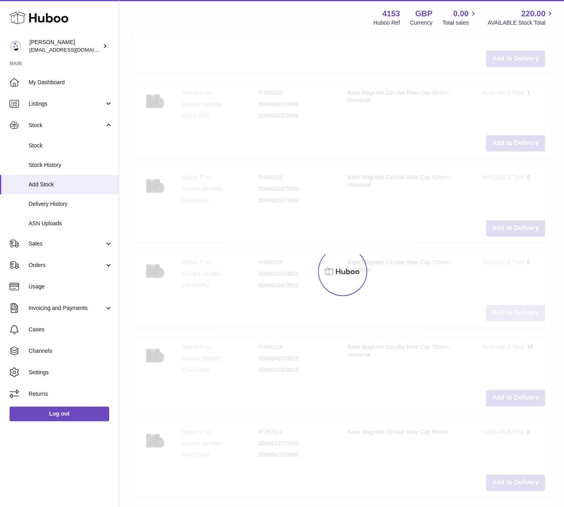
type input "*"
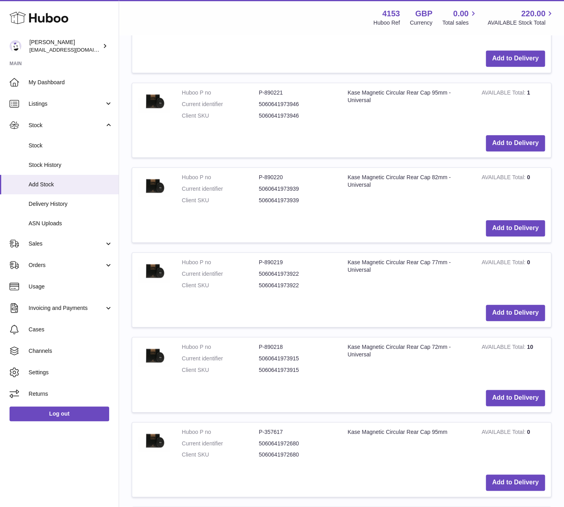
click at [332, 363] on td "Huboo P no P-890218 Current identifier 5060641973915 Client SKU 5060641973915" at bounding box center [259, 360] width 166 height 46
click at [518, 220] on button "Add to Delivery" at bounding box center [515, 228] width 59 height 16
click at [520, 220] on button "Add to Delivery" at bounding box center [515, 228] width 59 height 16
click at [499, 220] on button "Add to Delivery" at bounding box center [515, 228] width 59 height 16
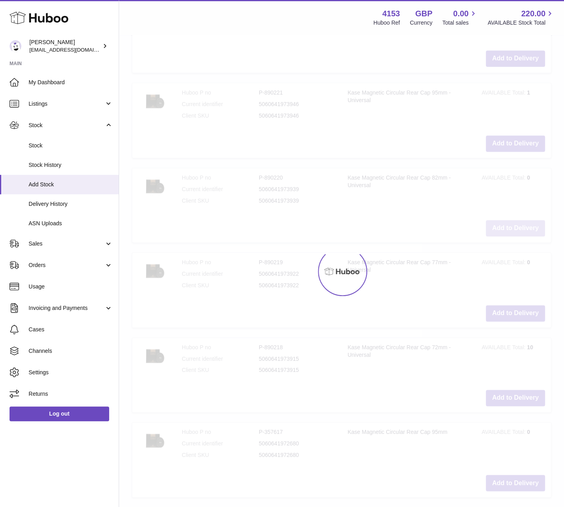
type input "*"
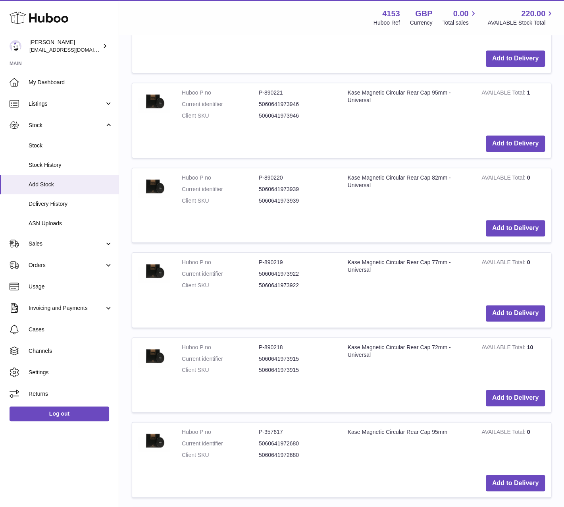
click at [332, 305] on div "Add to Delivery" at bounding box center [341, 313] width 407 height 16
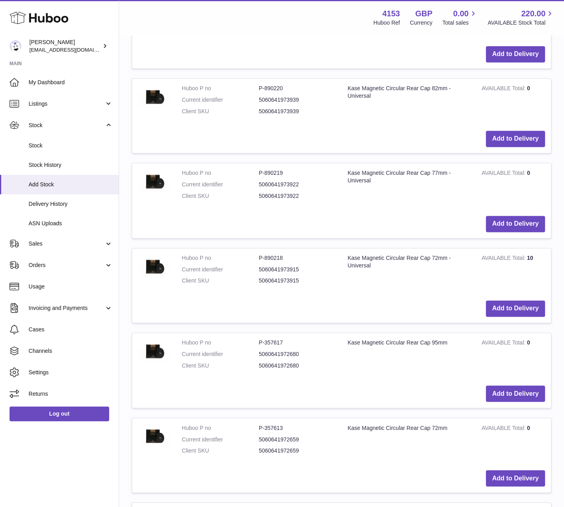
scroll to position [5610, 0]
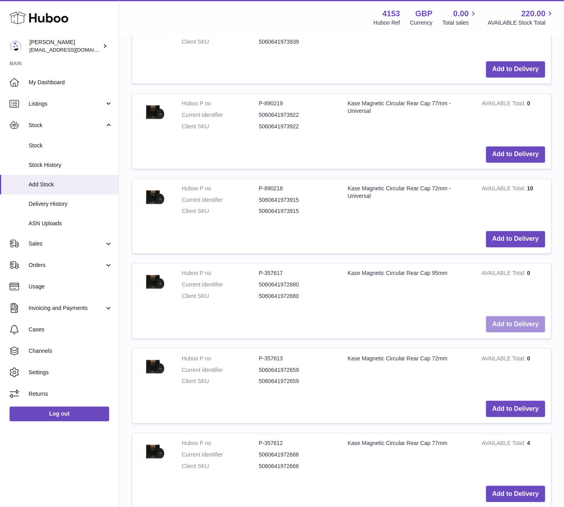
click at [513, 316] on button "Add to Delivery" at bounding box center [515, 324] width 59 height 16
click at [516, 316] on button "Add to Delivery" at bounding box center [515, 324] width 59 height 16
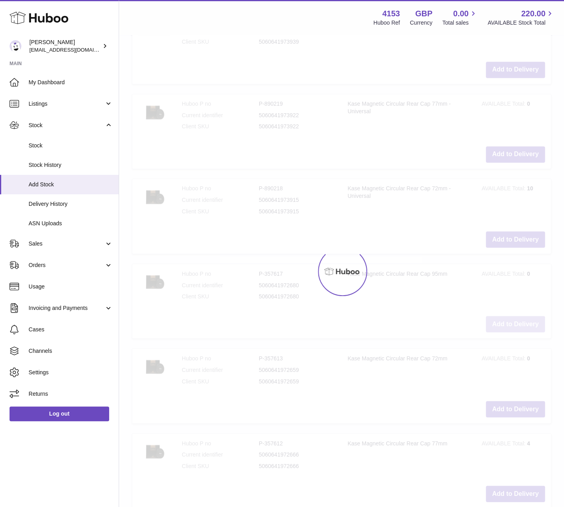
type input "*"
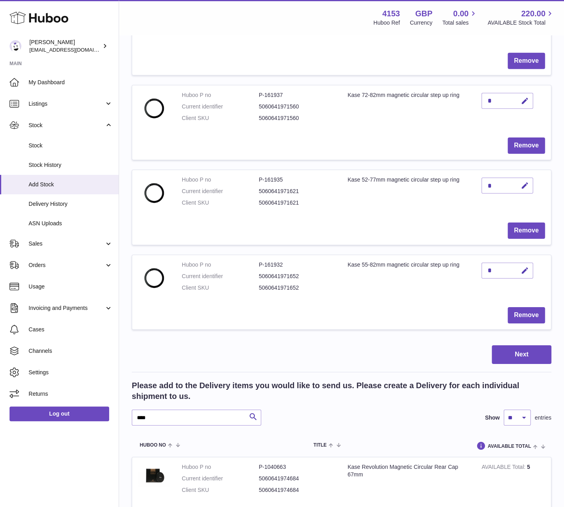
scroll to position [4781, 0]
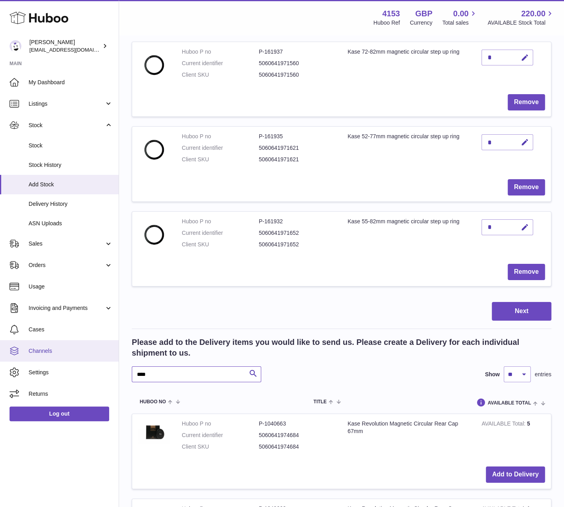
drag, startPoint x: 156, startPoint y: 357, endPoint x: 112, endPoint y: 352, distance: 44.5
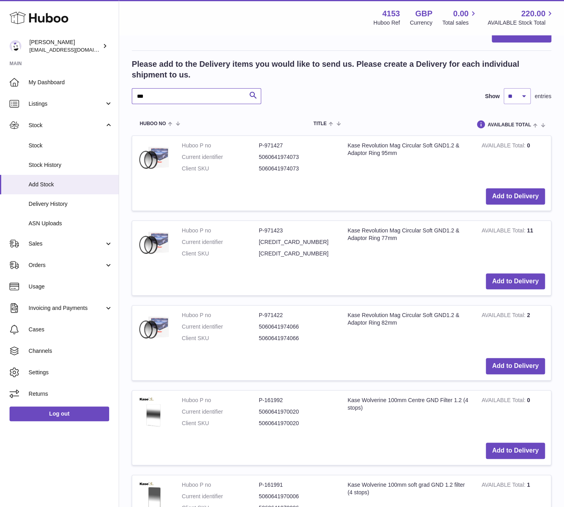
scroll to position [5099, 0]
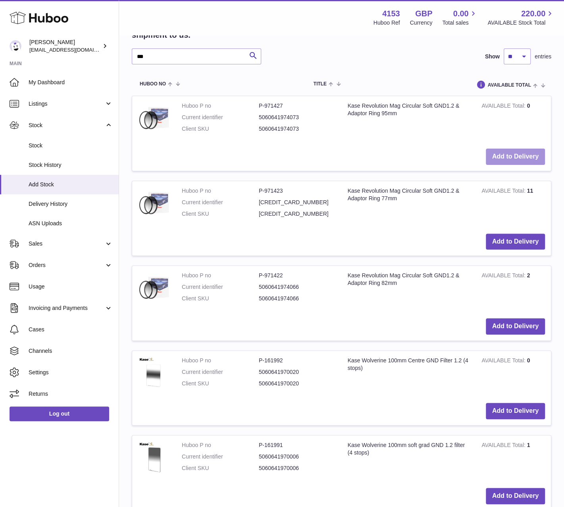
click at [511, 149] on button "Add to Delivery" at bounding box center [515, 157] width 59 height 16
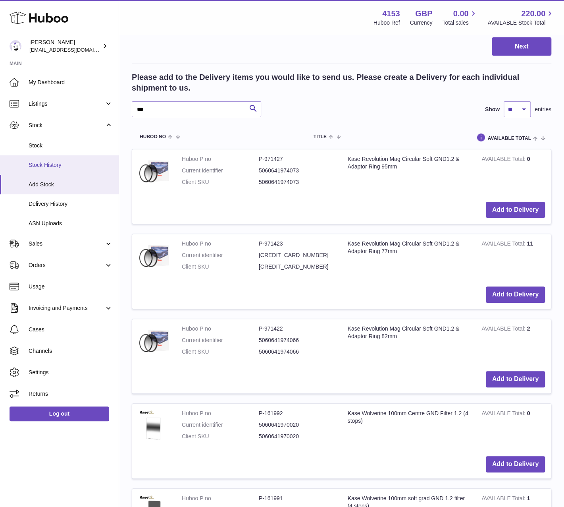
scroll to position [5065, 0]
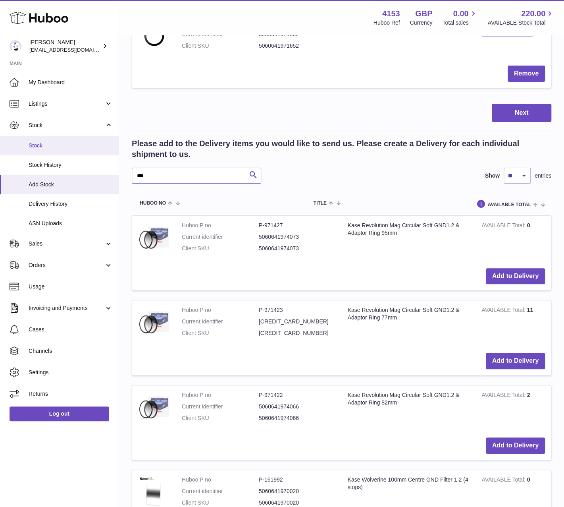
drag, startPoint x: 155, startPoint y: 159, endPoint x: 94, endPoint y: 147, distance: 62.3
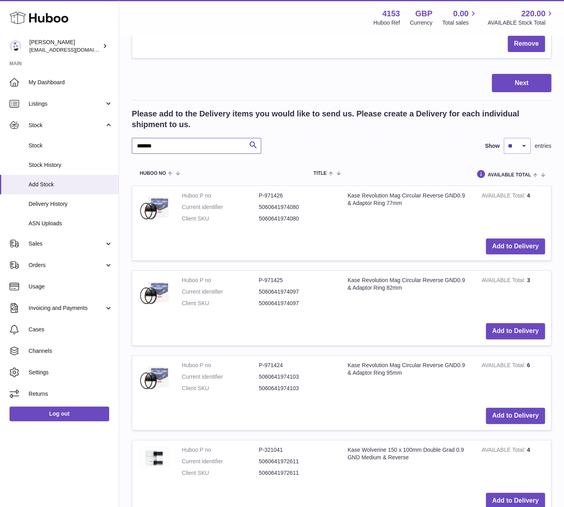
scroll to position [5104, 0]
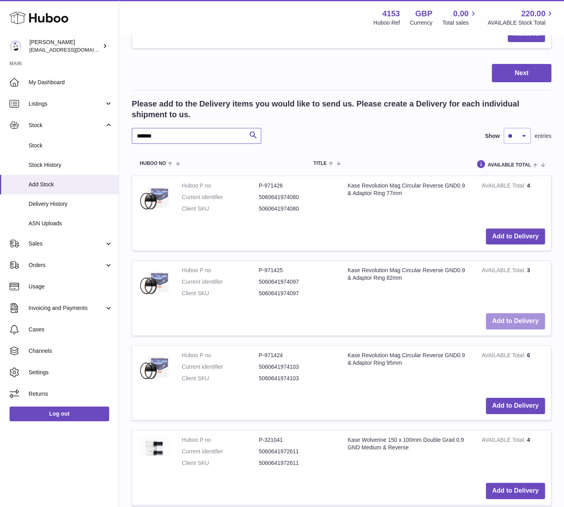
type input "*******"
click at [497, 313] on button "Add to Delivery" at bounding box center [515, 321] width 59 height 16
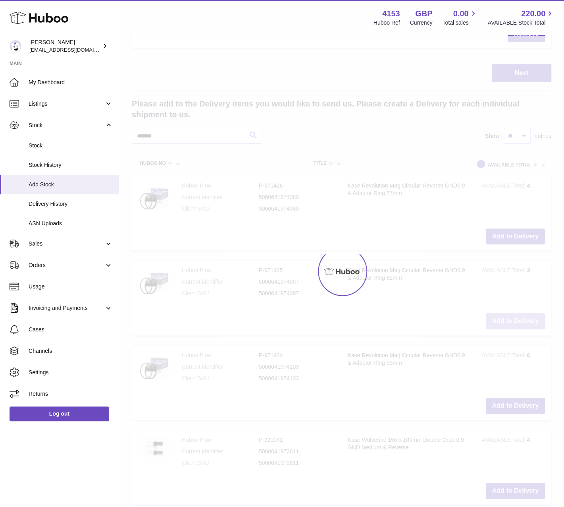
scroll to position [5189, 0]
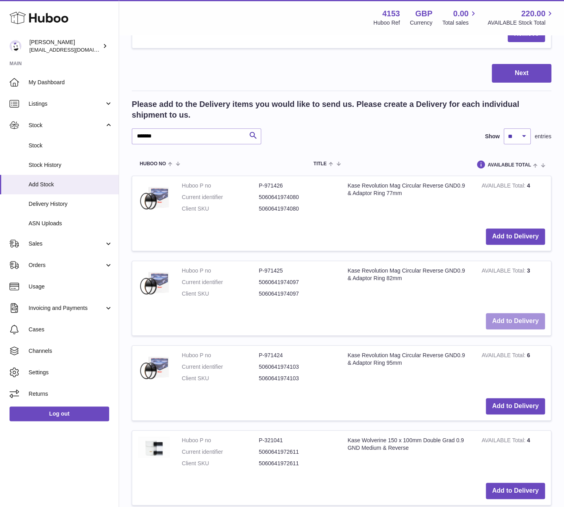
drag, startPoint x: 507, startPoint y: 302, endPoint x: 416, endPoint y: 294, distance: 91.3
click at [505, 313] on button "Add to Delivery" at bounding box center [515, 321] width 59 height 16
click at [518, 313] on button "Add to Delivery" at bounding box center [515, 321] width 59 height 16
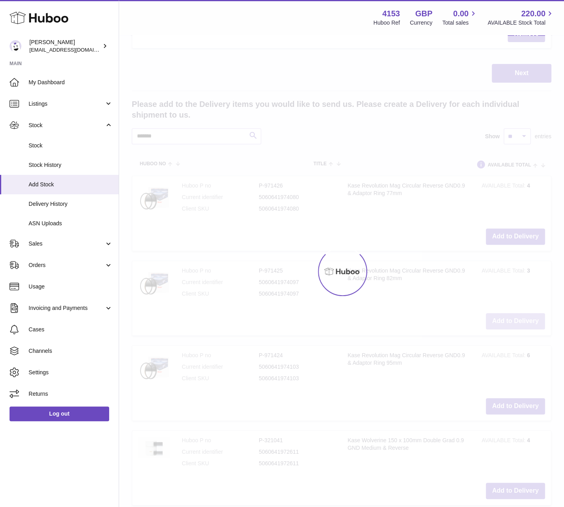
type input "*"
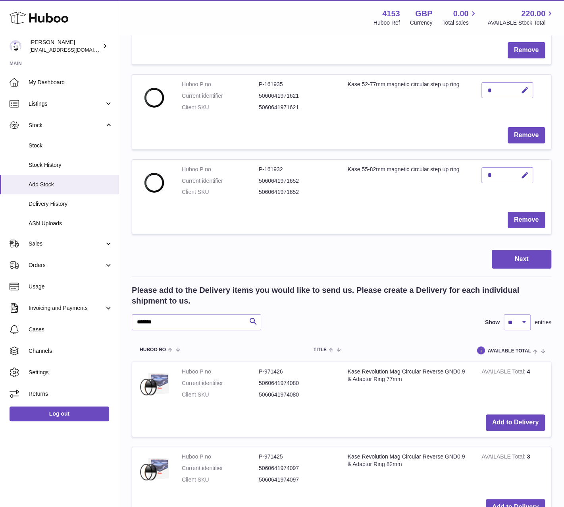
scroll to position [4990, 0]
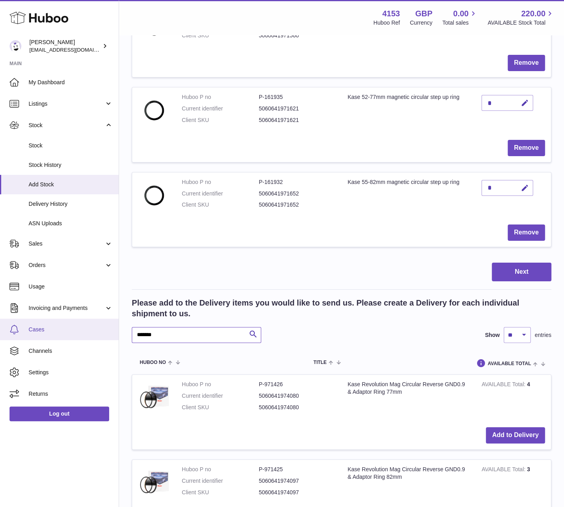
drag, startPoint x: 104, startPoint y: 325, endPoint x: 93, endPoint y: 326, distance: 12.0
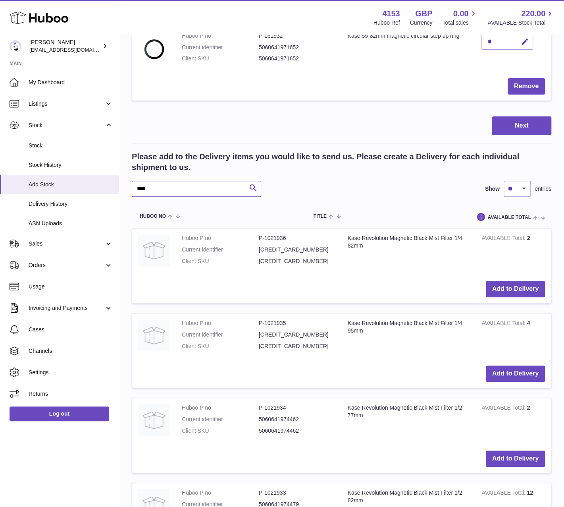
scroll to position [5149, 0]
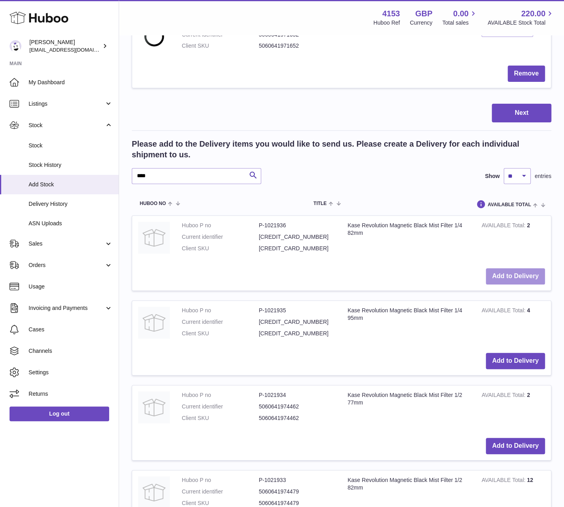
click at [531, 268] on button "Add to Delivery" at bounding box center [515, 276] width 59 height 16
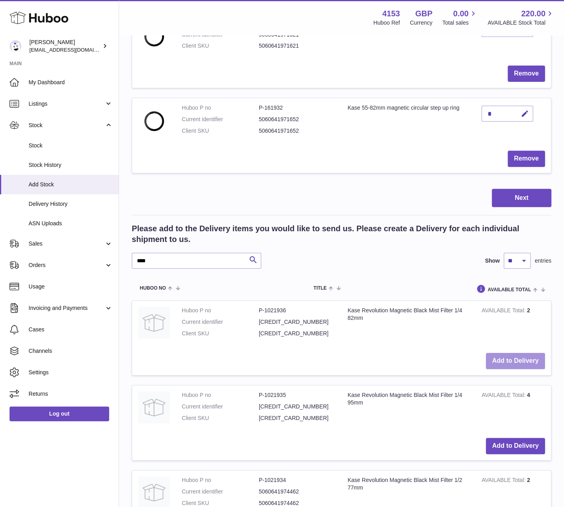
scroll to position [5234, 0]
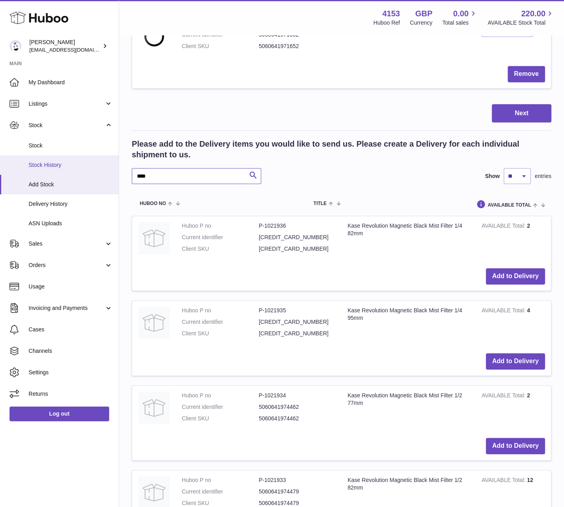
drag, startPoint x: 157, startPoint y: 162, endPoint x: 118, endPoint y: 158, distance: 39.9
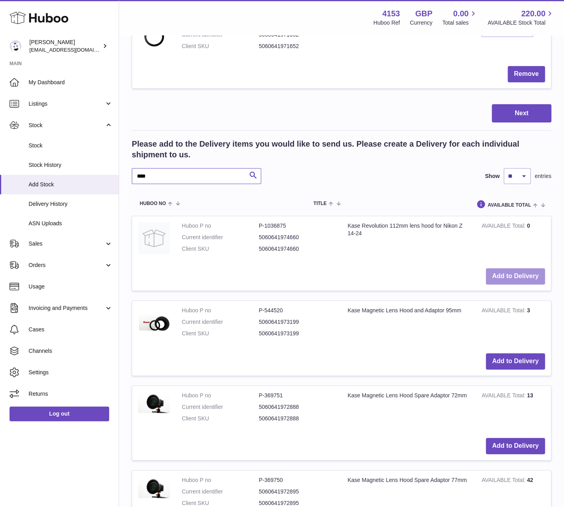
type input "****"
click at [524, 268] on button "Add to Delivery" at bounding box center [515, 276] width 59 height 16
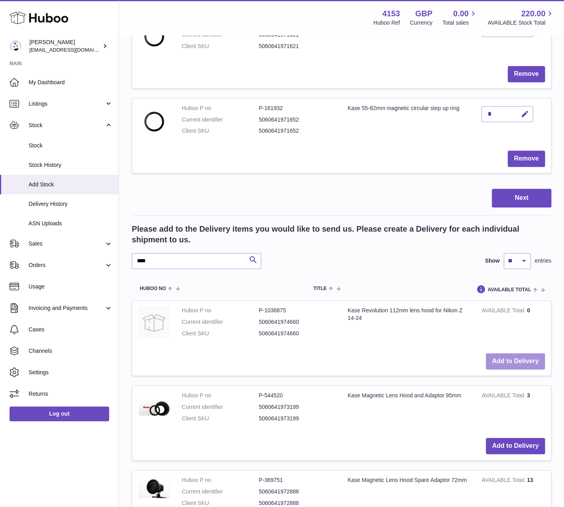
scroll to position [5318, 0]
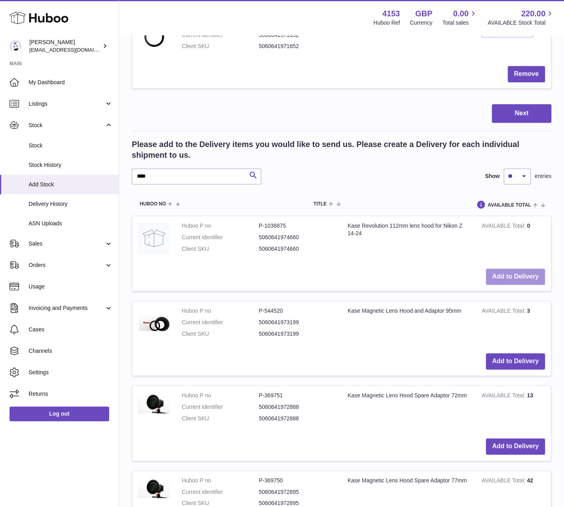
click at [517, 269] on button "Add to Delivery" at bounding box center [515, 277] width 59 height 16
click at [514, 269] on button "Add to Delivery" at bounding box center [515, 277] width 59 height 16
click at [507, 269] on button "Add to Delivery" at bounding box center [515, 277] width 59 height 16
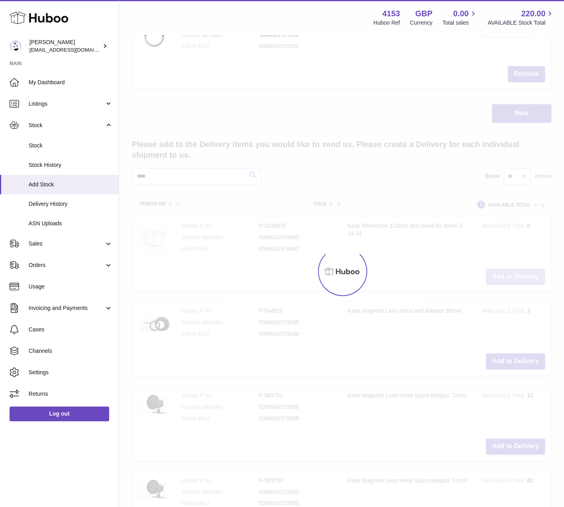
type input "*"
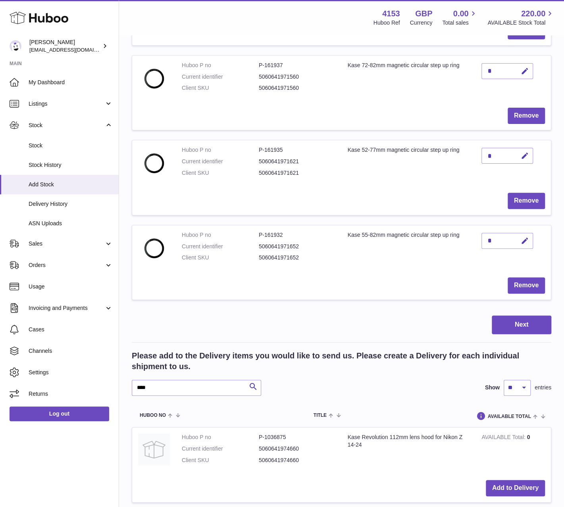
scroll to position [5120, 0]
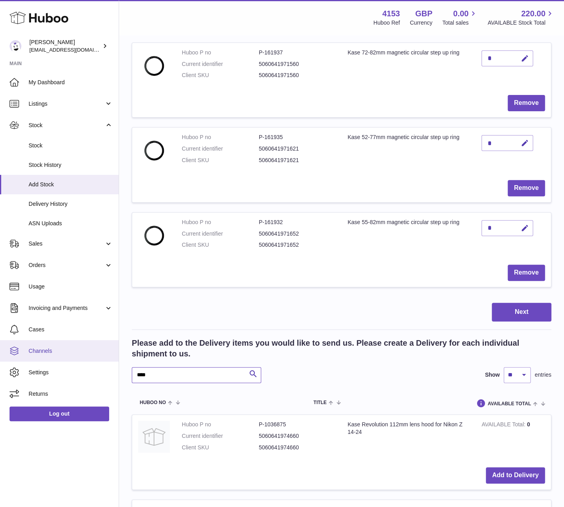
drag, startPoint x: 145, startPoint y: 358, endPoint x: 112, endPoint y: 354, distance: 33.3
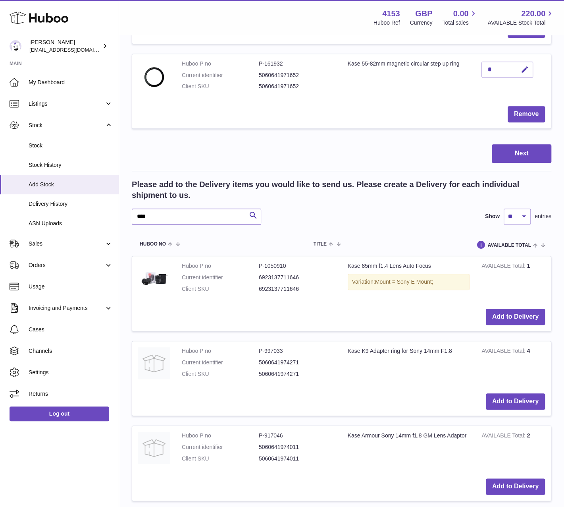
scroll to position [5279, 0]
type input "****"
click at [499, 308] on button "Add to Delivery" at bounding box center [515, 316] width 59 height 16
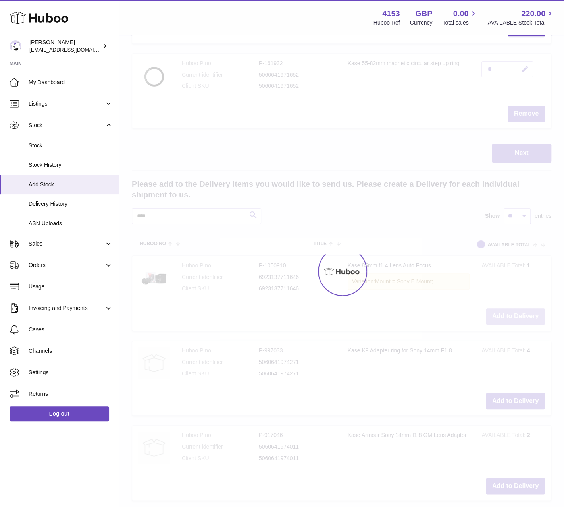
scroll to position [5363, 0]
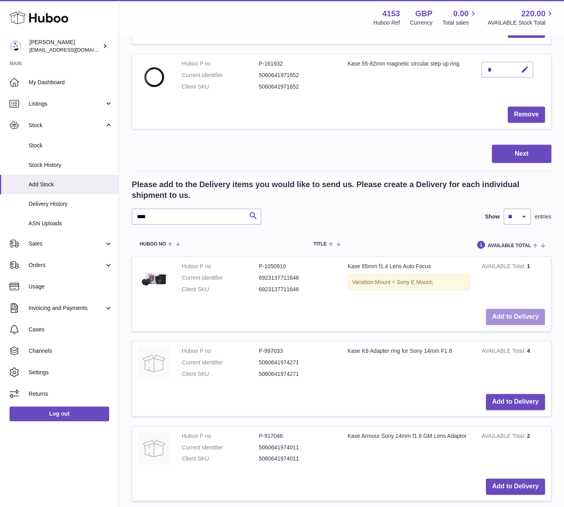
click at [525, 309] on button "Add to Delivery" at bounding box center [515, 317] width 59 height 16
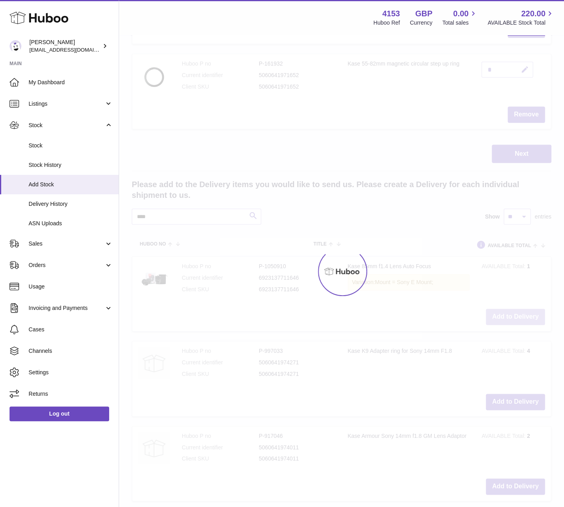
type input "*"
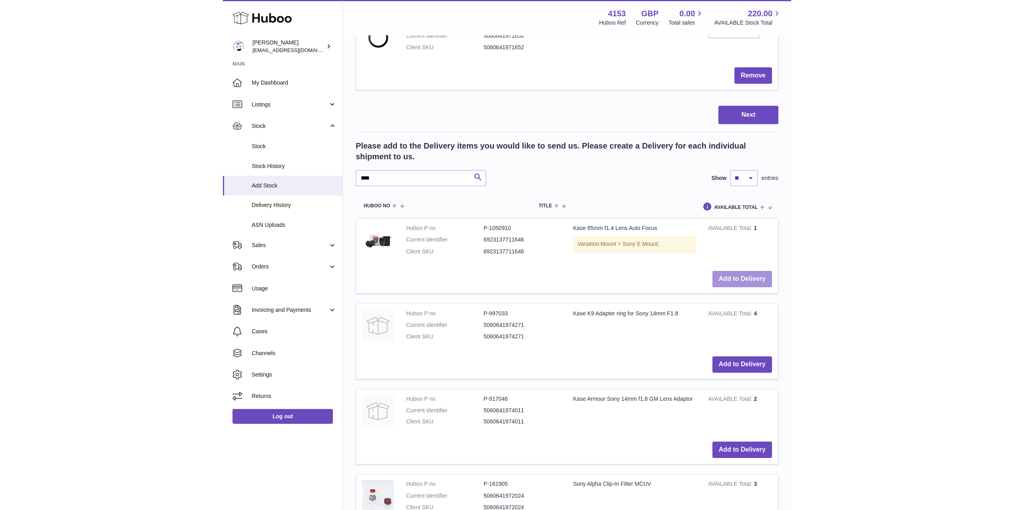
scroll to position [4287, 0]
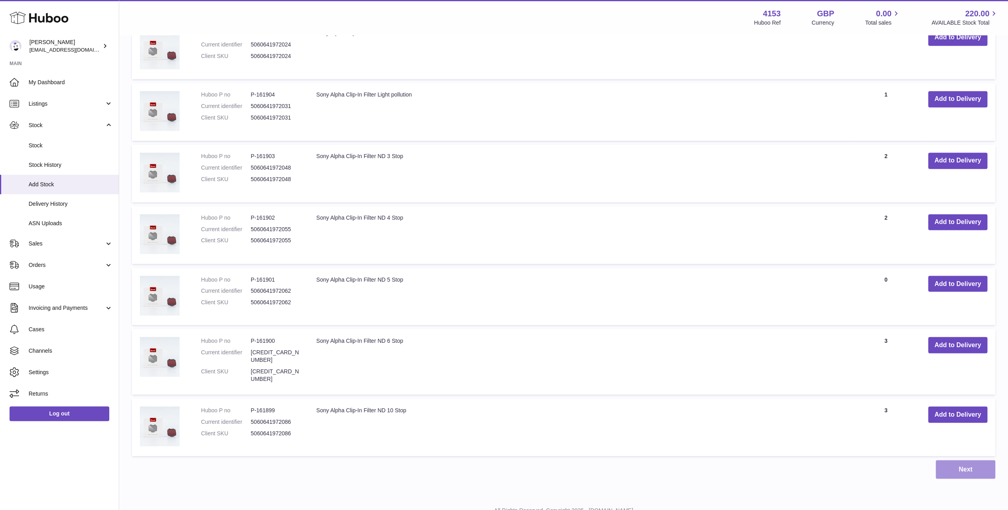
click at [570, 460] on button "Next" at bounding box center [965, 469] width 60 height 19
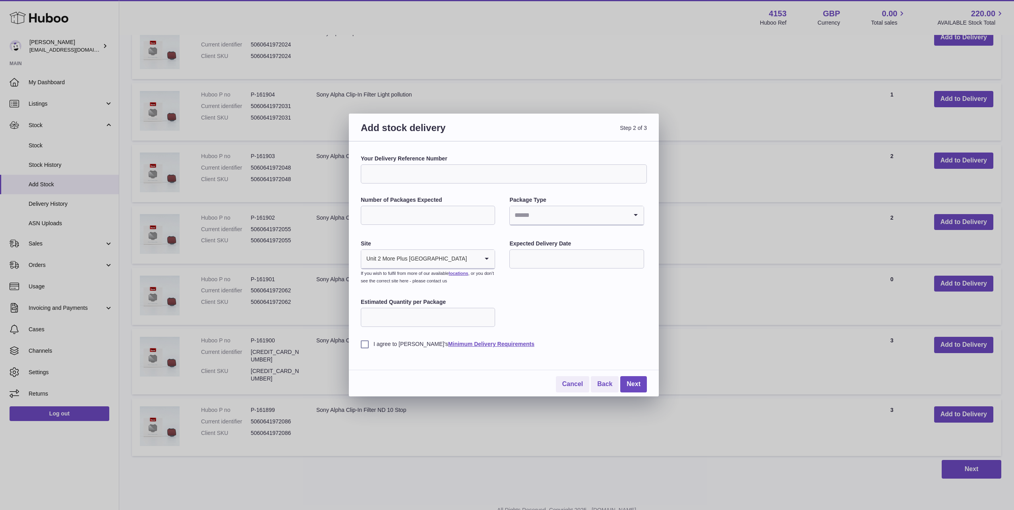
click at [531, 215] on input "Search for option" at bounding box center [569, 215] width 118 height 18
click at [527, 267] on li "Boxes" at bounding box center [576, 269] width 133 height 16
click at [534, 259] on input "text" at bounding box center [576, 258] width 134 height 19
click at [570, 324] on span "13" at bounding box center [601, 324] width 14 height 14
type input "**********"
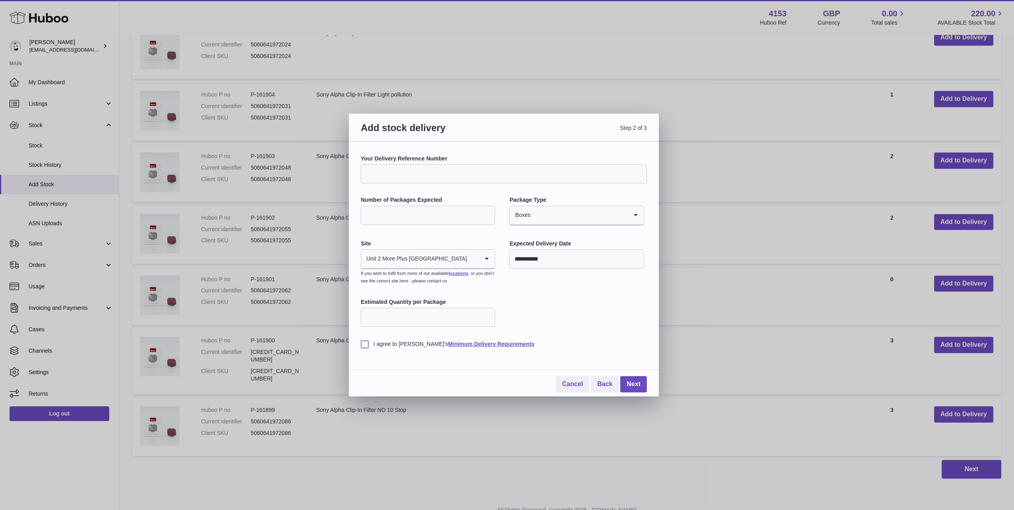
click at [365, 343] on label "I agree to [PERSON_NAME]'s Minimum Delivery Requirements" at bounding box center [504, 344] width 286 height 8
click at [415, 213] on input "Number of Packages Expected" at bounding box center [428, 215] width 134 height 19
type input "*"
click at [570, 383] on link "Next" at bounding box center [633, 384] width 27 height 16
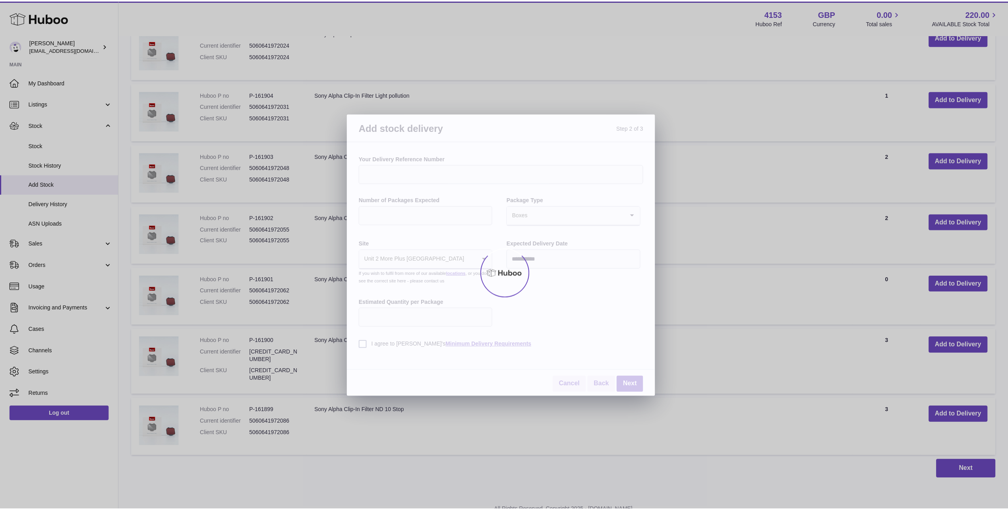
scroll to position [441, 0]
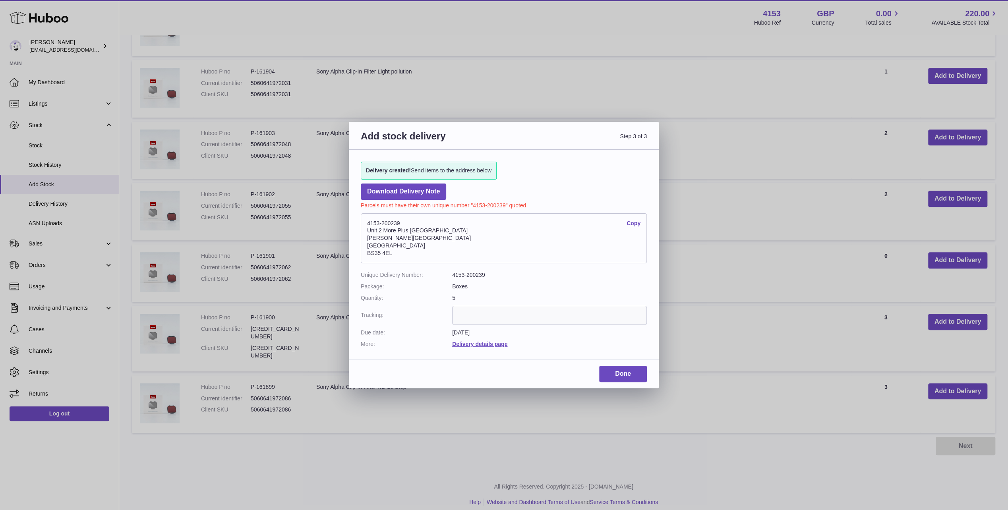
click at [487, 315] on input "text" at bounding box center [549, 315] width 195 height 19
paste input "**********"
type input "**********"
drag, startPoint x: 403, startPoint y: 220, endPoint x: 367, endPoint y: 220, distance: 35.8
click at [367, 220] on address "4153-200239 Copy [STREET_ADDRESS][PERSON_NAME]" at bounding box center [504, 238] width 286 height 50
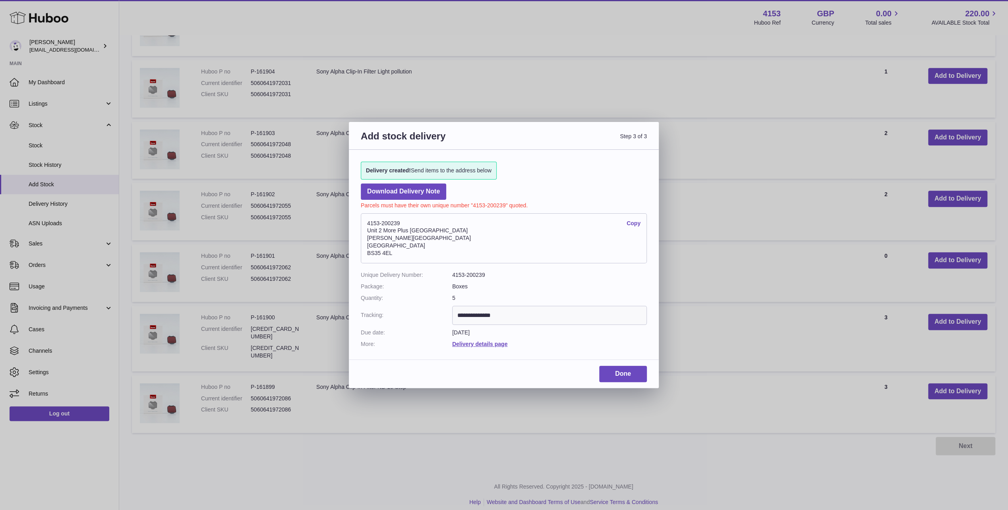
copy address "4153-200239"
click at [570, 371] on link "Done" at bounding box center [623, 374] width 48 height 16
